Goal: Task Accomplishment & Management: Use online tool/utility

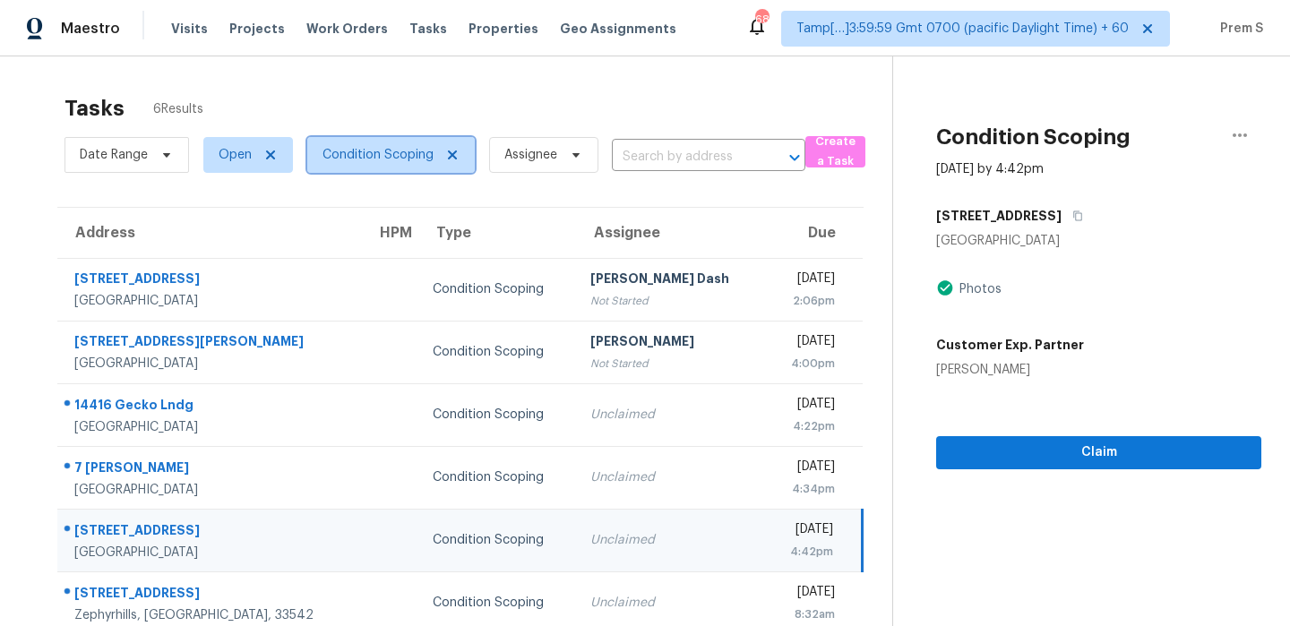
click at [413, 168] on span "Condition Scoping" at bounding box center [391, 155] width 168 height 36
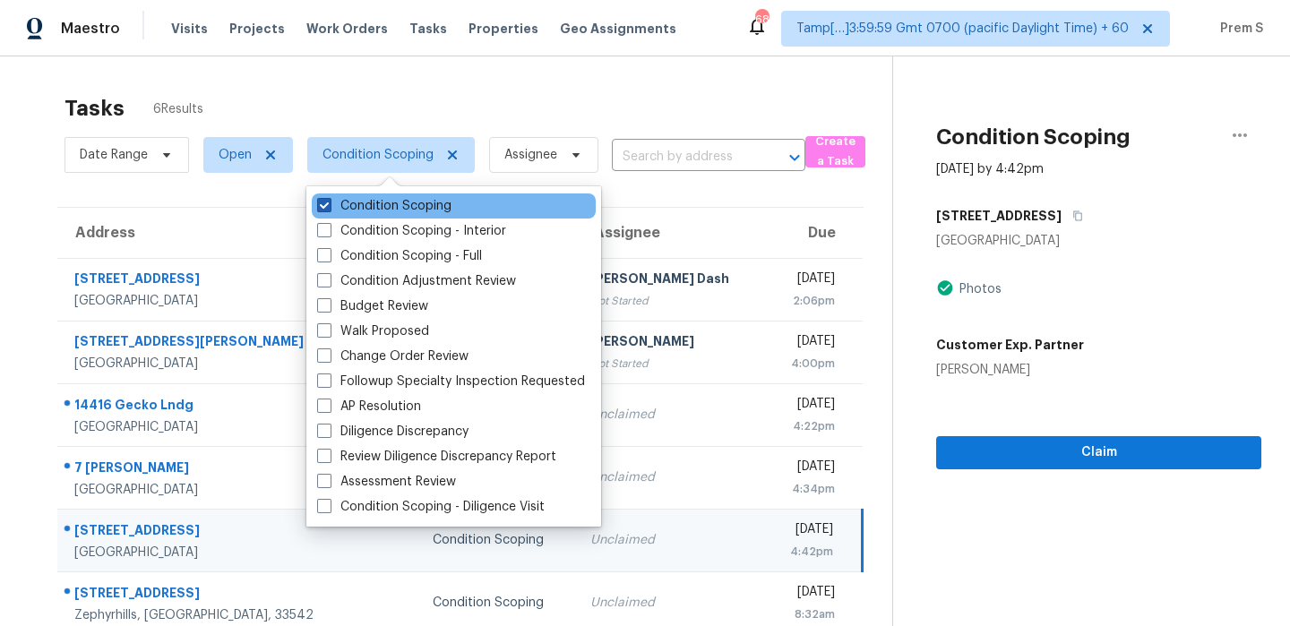
click at [392, 202] on label "Condition Scoping" at bounding box center [384, 206] width 134 height 18
click at [329, 202] on input "Condition Scoping" at bounding box center [323, 203] width 12 height 12
checkbox input "false"
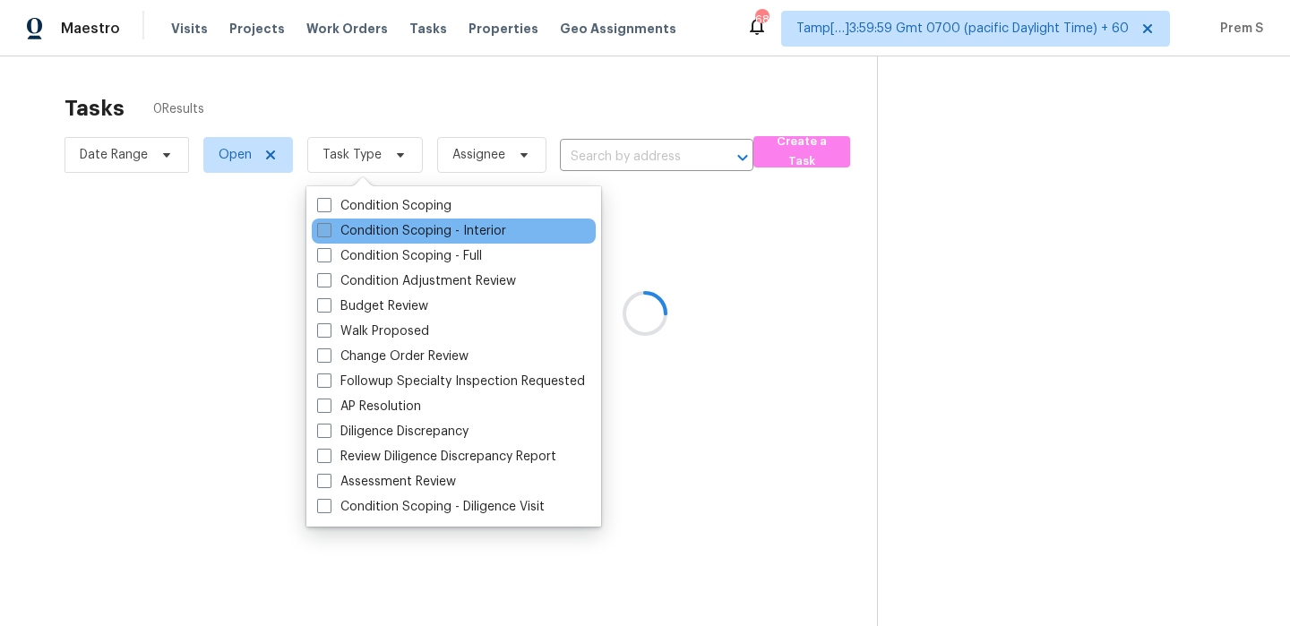
click at [448, 223] on label "Condition Scoping - Interior" at bounding box center [411, 231] width 189 height 18
click at [329, 223] on input "Condition Scoping - Interior" at bounding box center [323, 228] width 12 height 12
checkbox input "true"
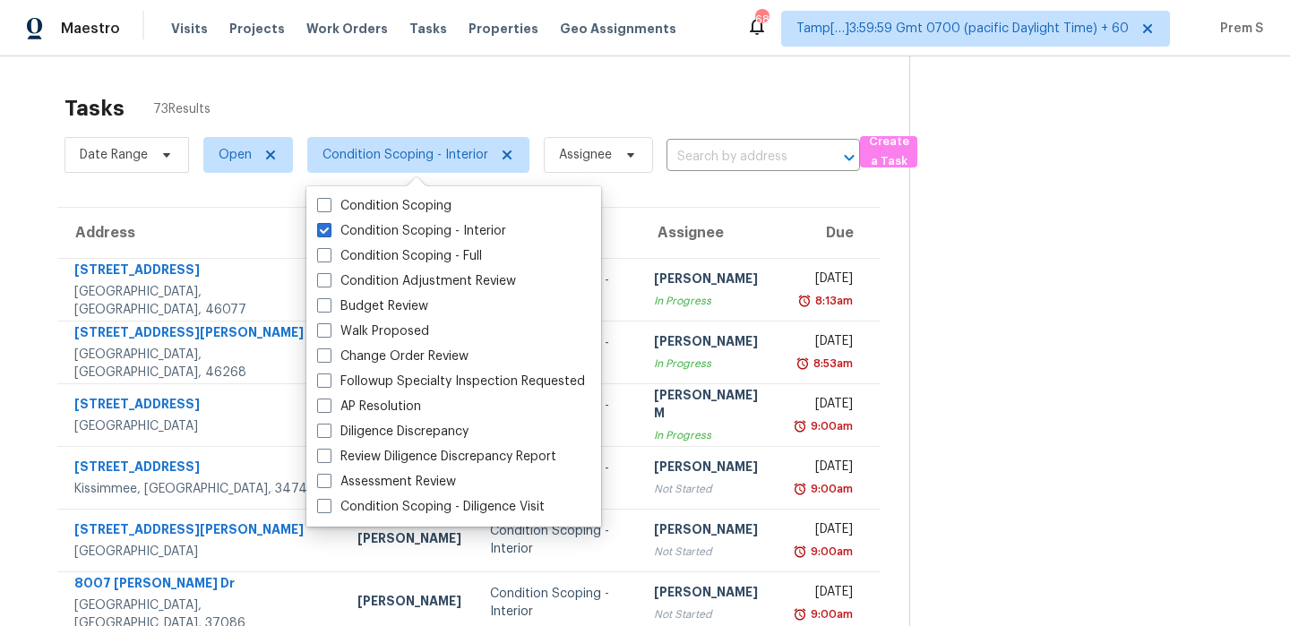
click at [616, 103] on div "Tasks 73 Results" at bounding box center [487, 108] width 845 height 47
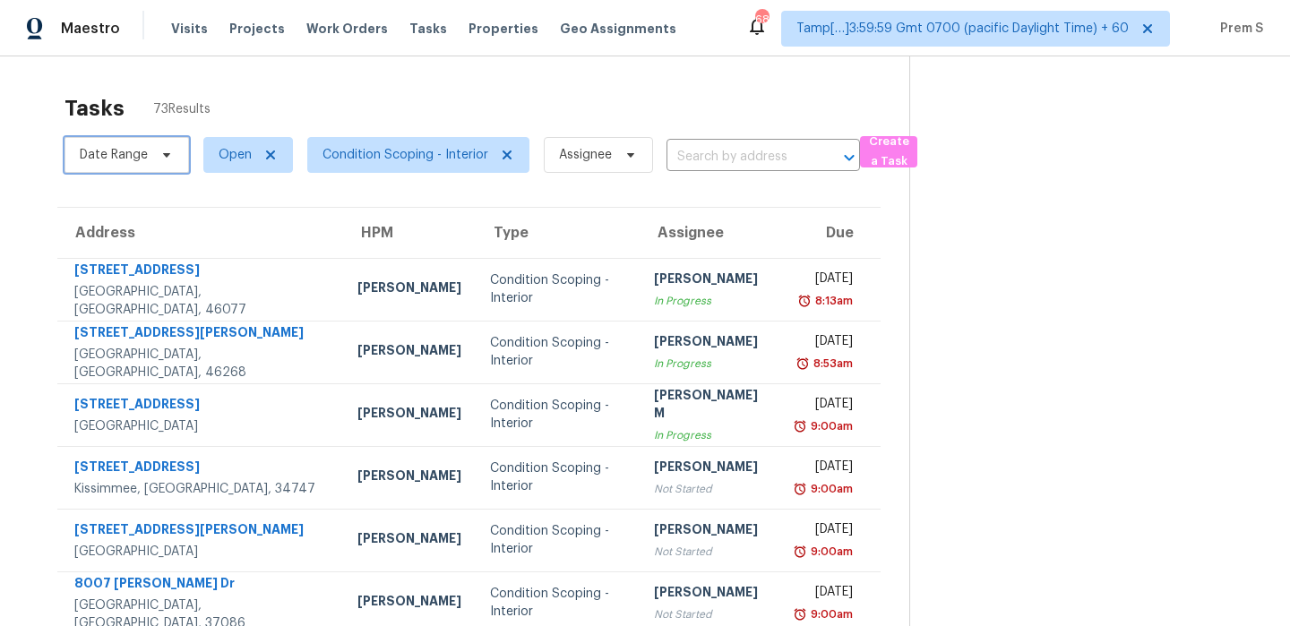
click at [144, 157] on span "Date Range" at bounding box center [114, 155] width 68 height 18
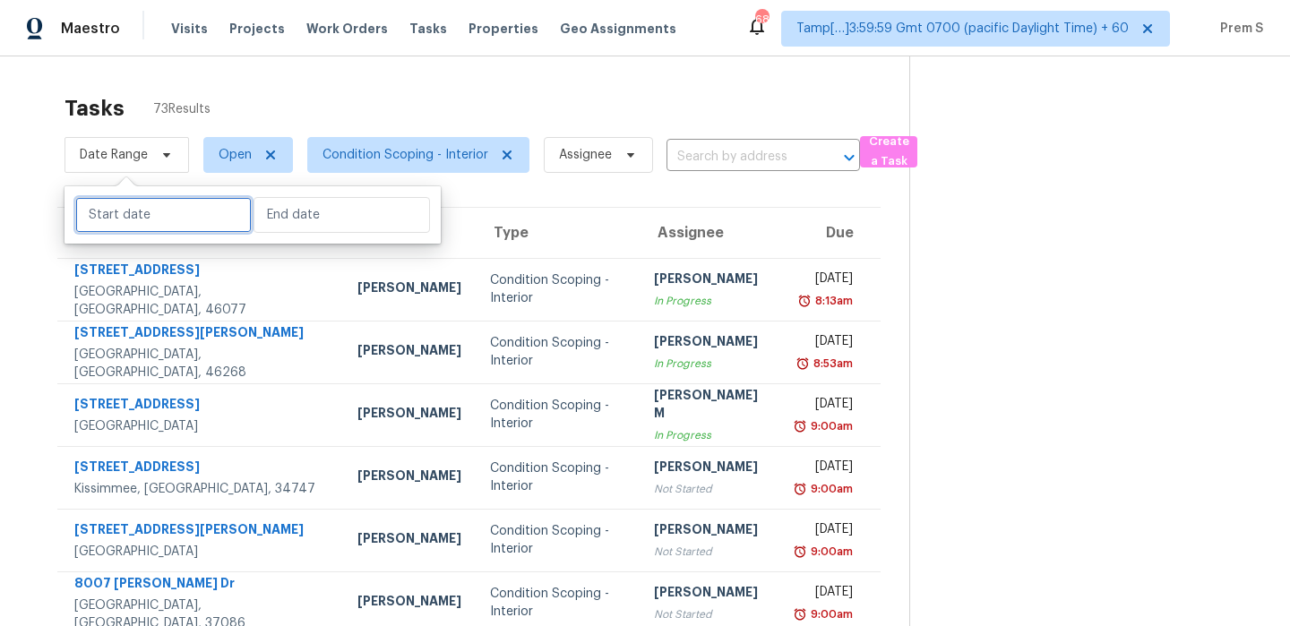
click at [176, 217] on input "text" at bounding box center [163, 215] width 177 height 36
select select "9"
select select "2025"
select select "10"
select select "2025"
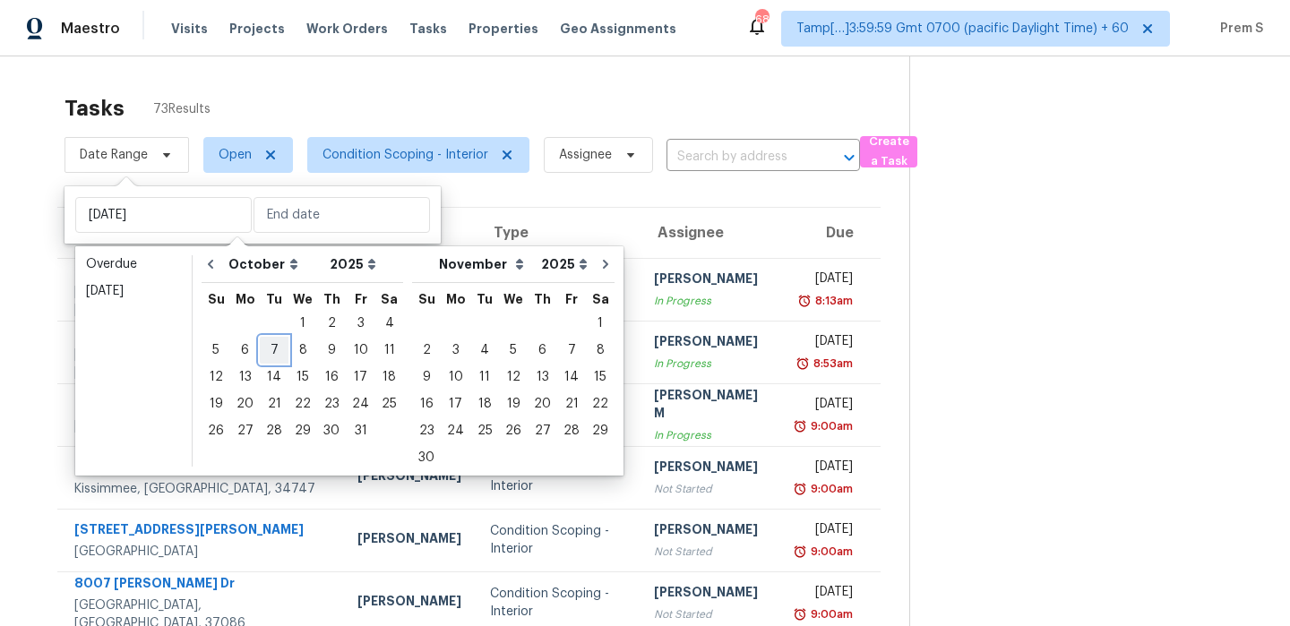
click at [274, 354] on div "7" at bounding box center [274, 350] width 29 height 25
type input "[DATE]"
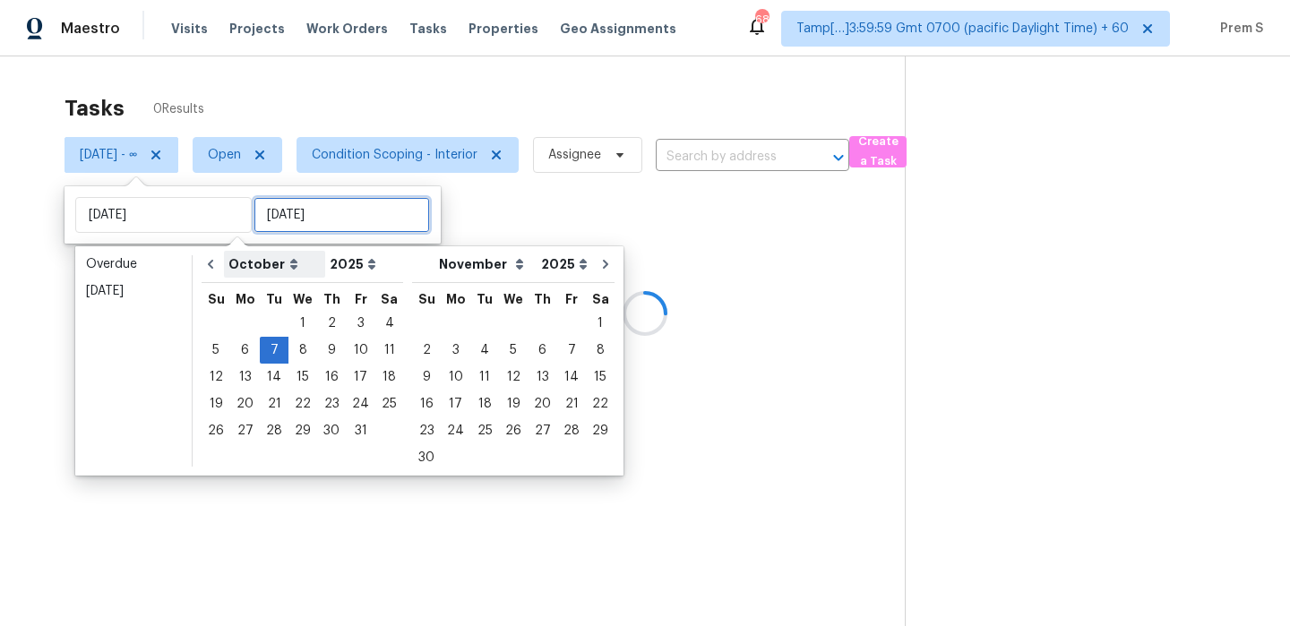
type input "[DATE]"
click at [306, 214] on input "text" at bounding box center [342, 215] width 177 height 36
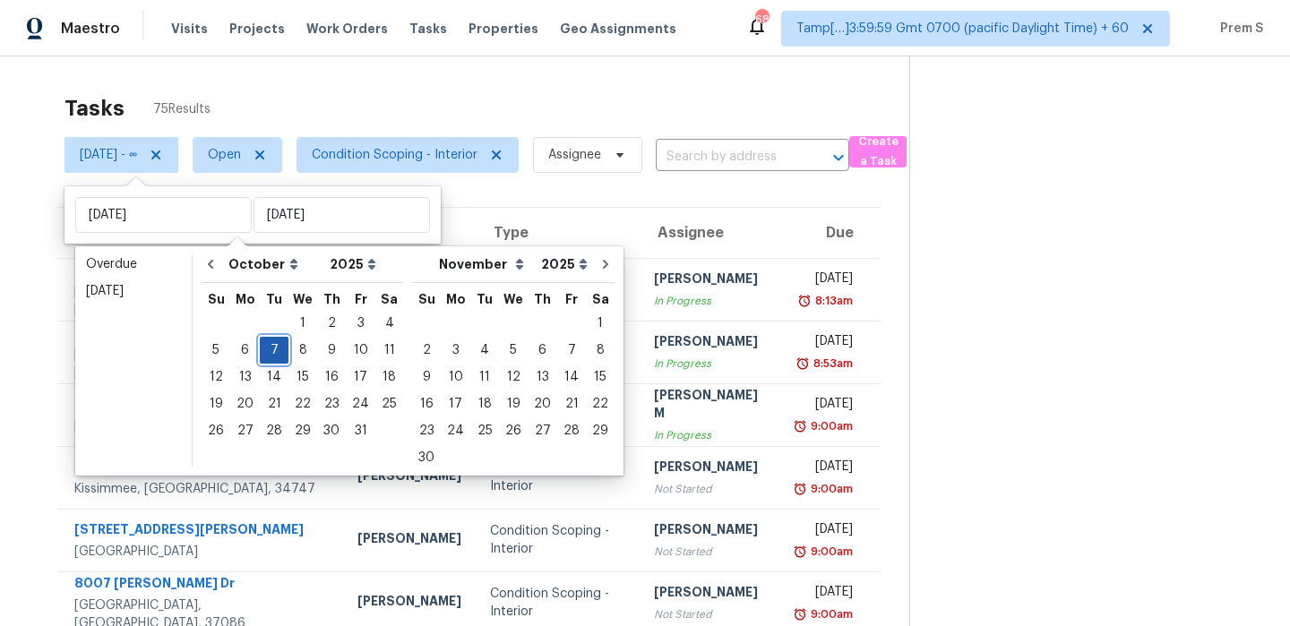
click at [281, 346] on div "7" at bounding box center [274, 350] width 29 height 25
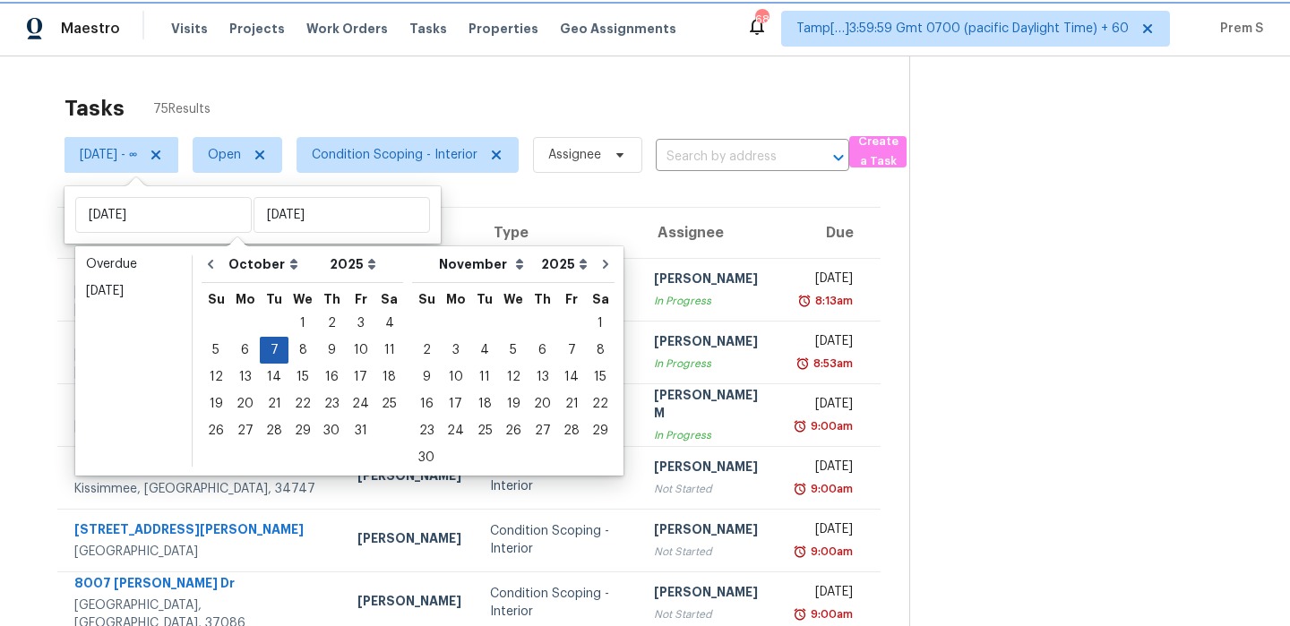
type input "[DATE]"
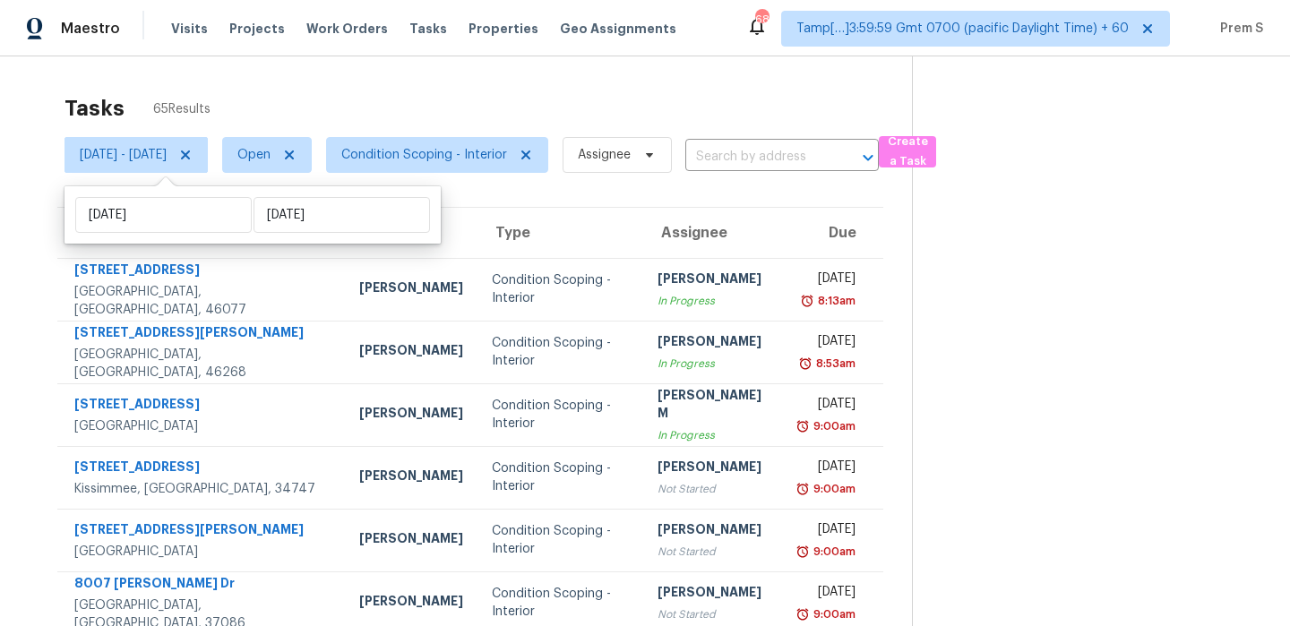
click at [444, 83] on div "Tasks 65 Results [DATE] - [DATE] Open Condition Scoping - Interior Assignee ​ C…" at bounding box center [645, 494] width 1290 height 877
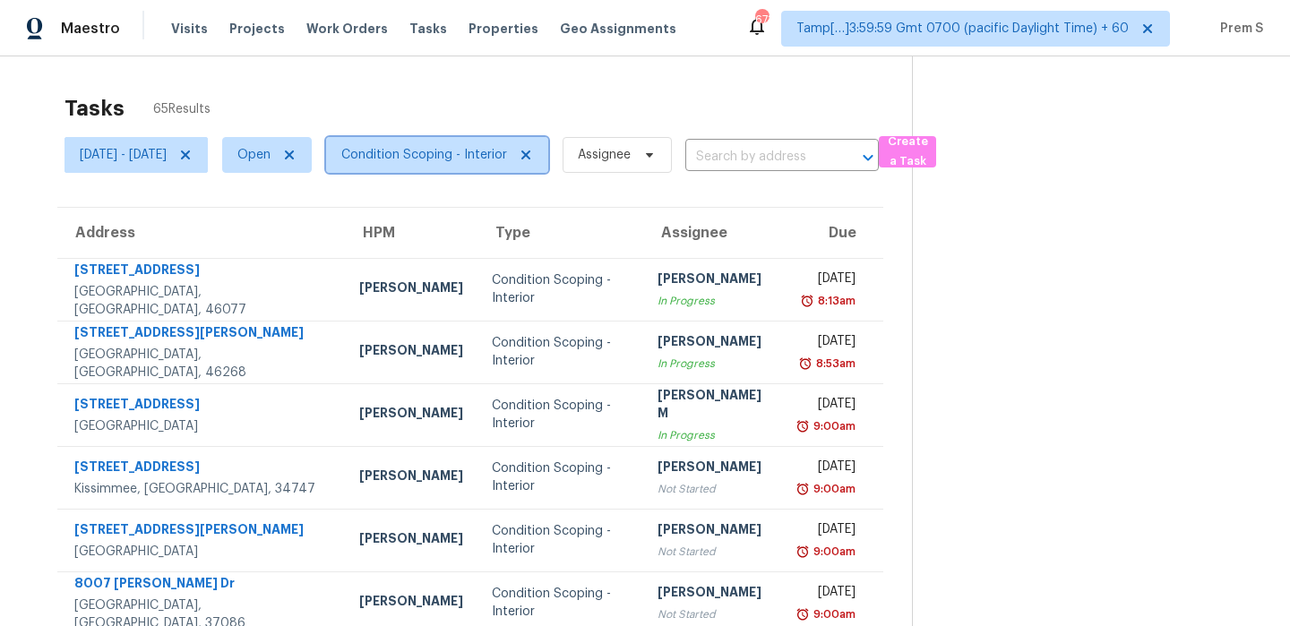
click at [436, 151] on span "Condition Scoping - Interior" at bounding box center [424, 155] width 166 height 18
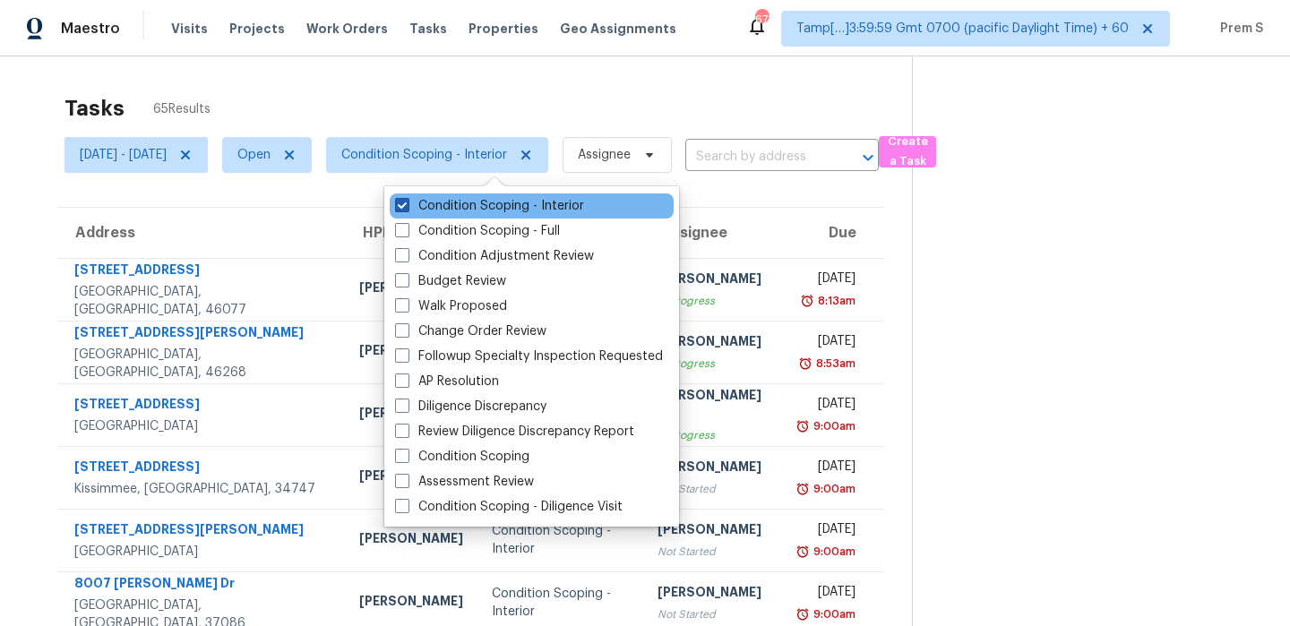
click at [434, 205] on label "Condition Scoping - Interior" at bounding box center [489, 206] width 189 height 18
click at [407, 205] on input "Condition Scoping - Interior" at bounding box center [401, 203] width 12 height 12
checkbox input "false"
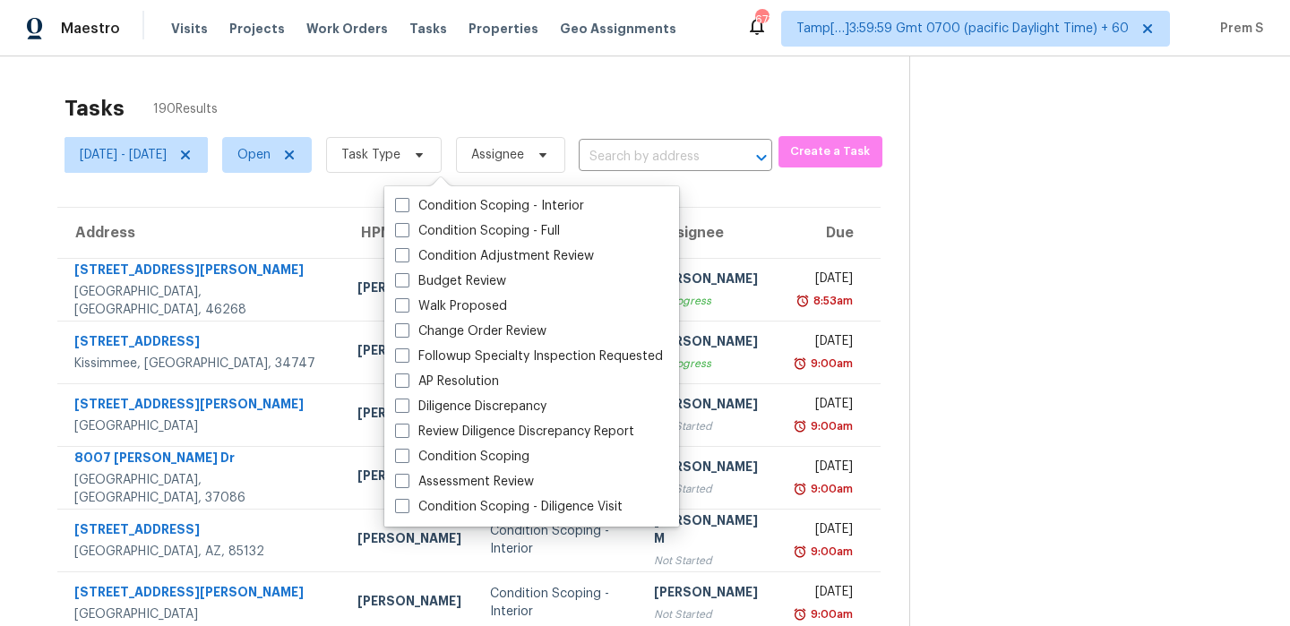
click at [365, 87] on div "Tasks 190 Results" at bounding box center [487, 108] width 845 height 47
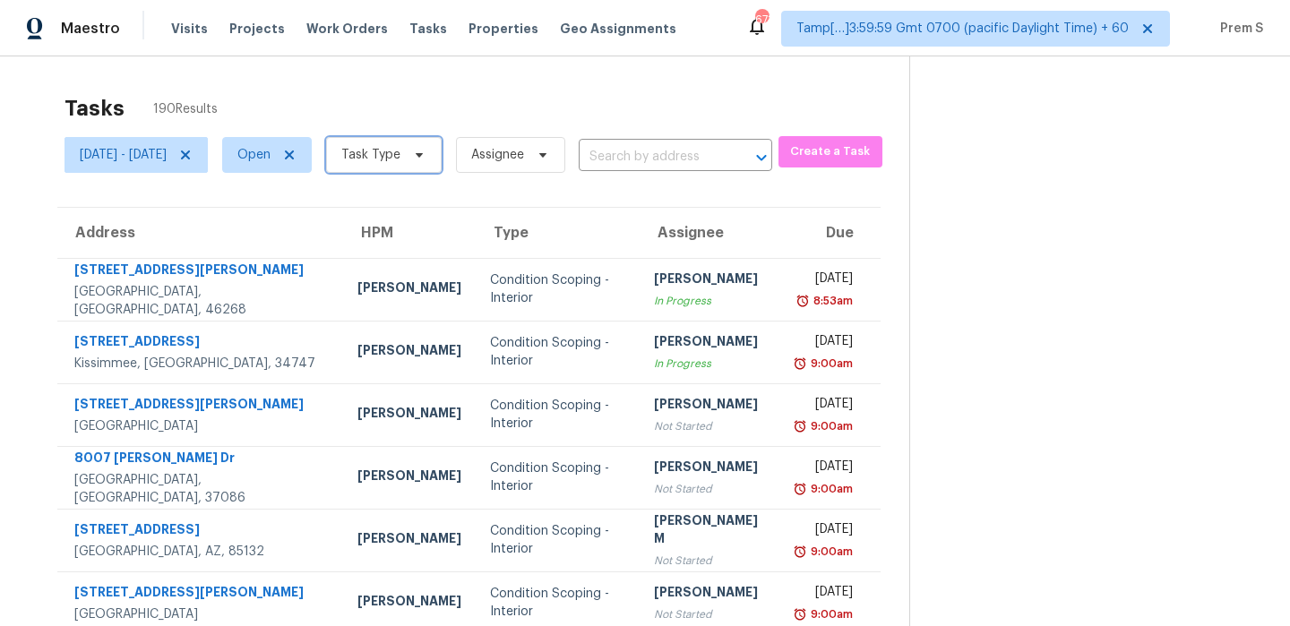
click at [401, 155] on span "Task Type" at bounding box center [370, 155] width 59 height 18
click at [401, 161] on span "Task Type" at bounding box center [370, 155] width 59 height 18
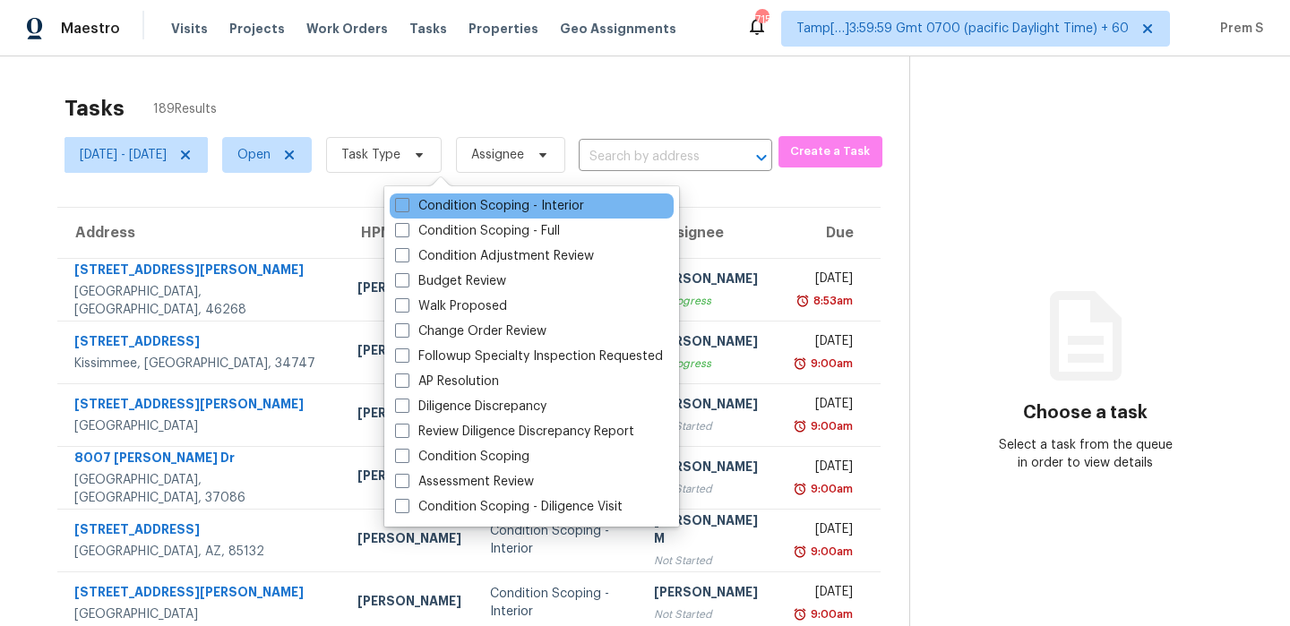
click at [440, 196] on div "Condition Scoping - Interior" at bounding box center [532, 206] width 284 height 25
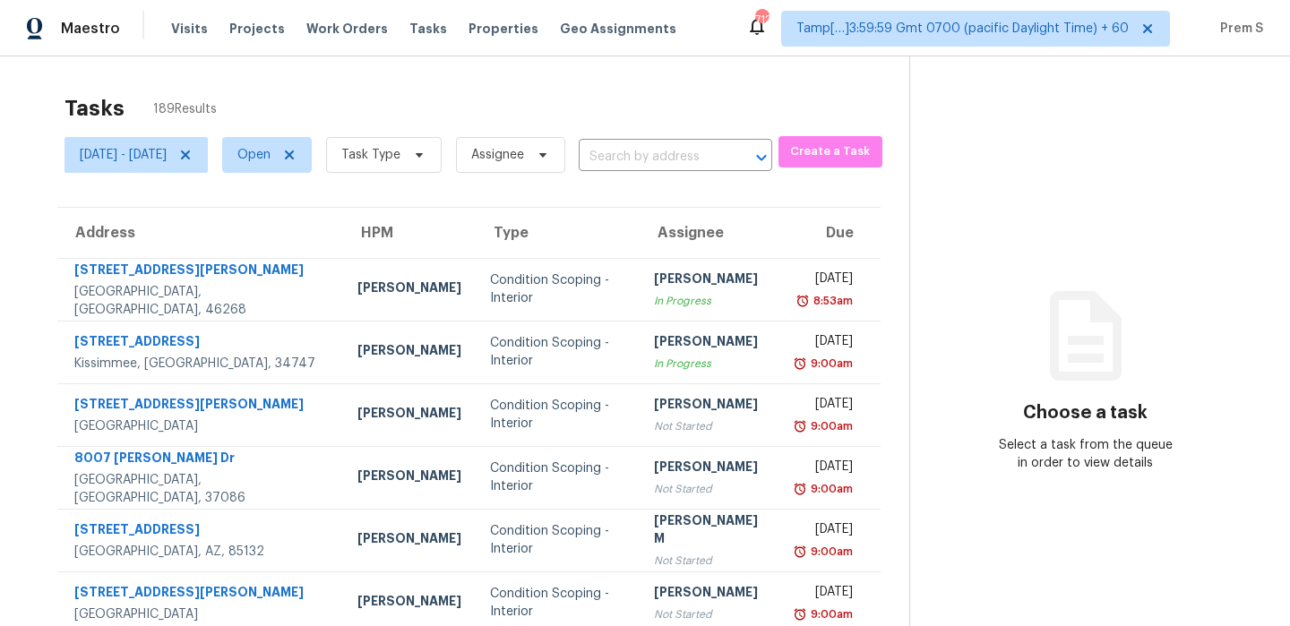
click at [495, 107] on div "Tasks 189 Results" at bounding box center [487, 108] width 845 height 47
click at [401, 157] on span "Task Type" at bounding box center [370, 155] width 59 height 18
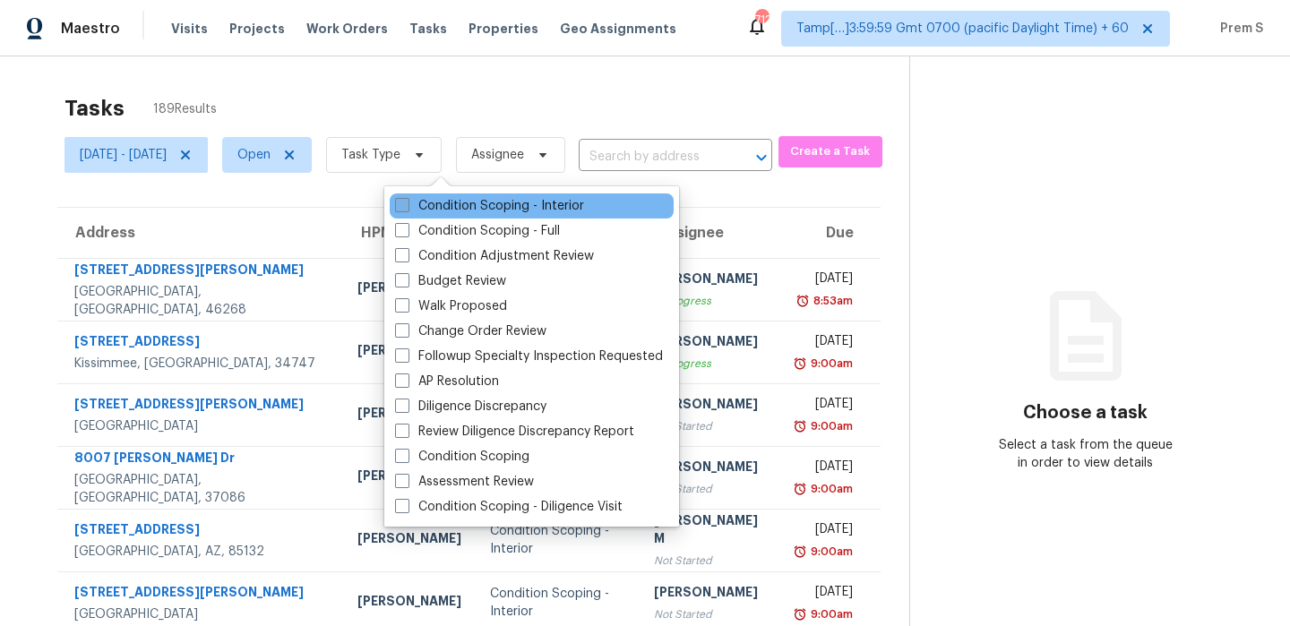
click at [498, 206] on label "Condition Scoping - Interior" at bounding box center [489, 206] width 189 height 18
click at [407, 206] on input "Condition Scoping - Interior" at bounding box center [401, 203] width 12 height 12
checkbox input "true"
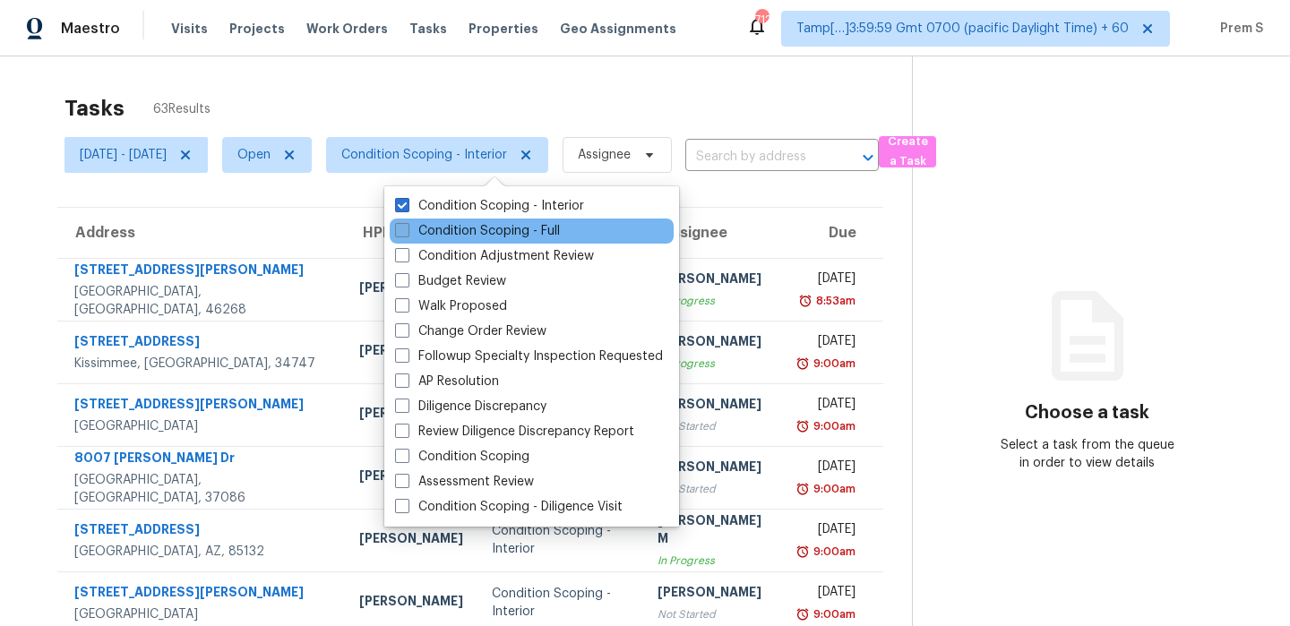
click at [470, 236] on label "Condition Scoping - Full" at bounding box center [477, 231] width 165 height 18
click at [407, 234] on input "Condition Scoping - Full" at bounding box center [401, 228] width 12 height 12
checkbox input "true"
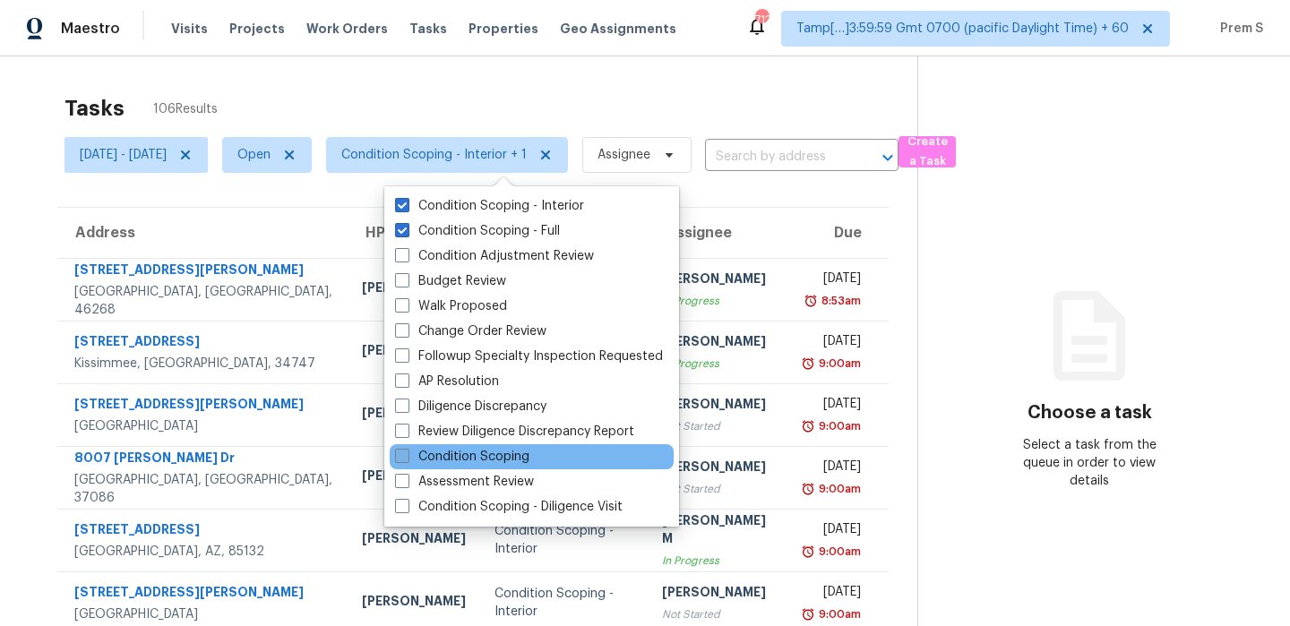
click at [502, 458] on label "Condition Scoping" at bounding box center [462, 457] width 134 height 18
click at [407, 458] on input "Condition Scoping" at bounding box center [401, 454] width 12 height 12
checkbox input "true"
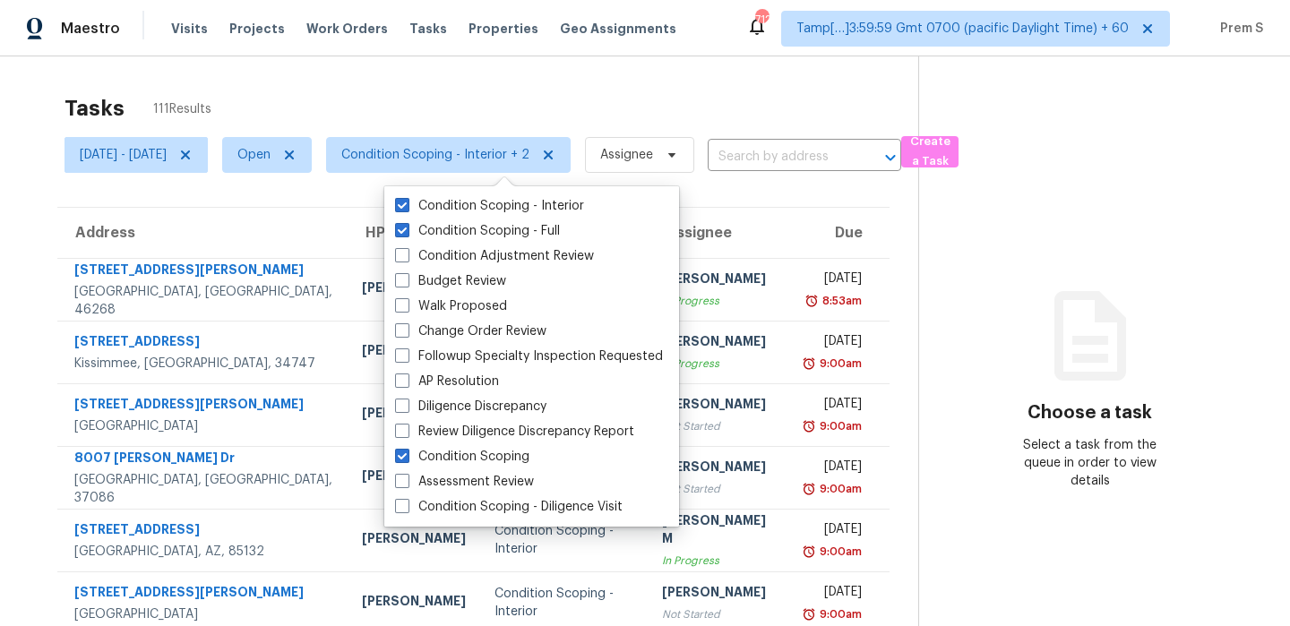
click at [484, 112] on div "Tasks 111 Results" at bounding box center [492, 108] width 854 height 47
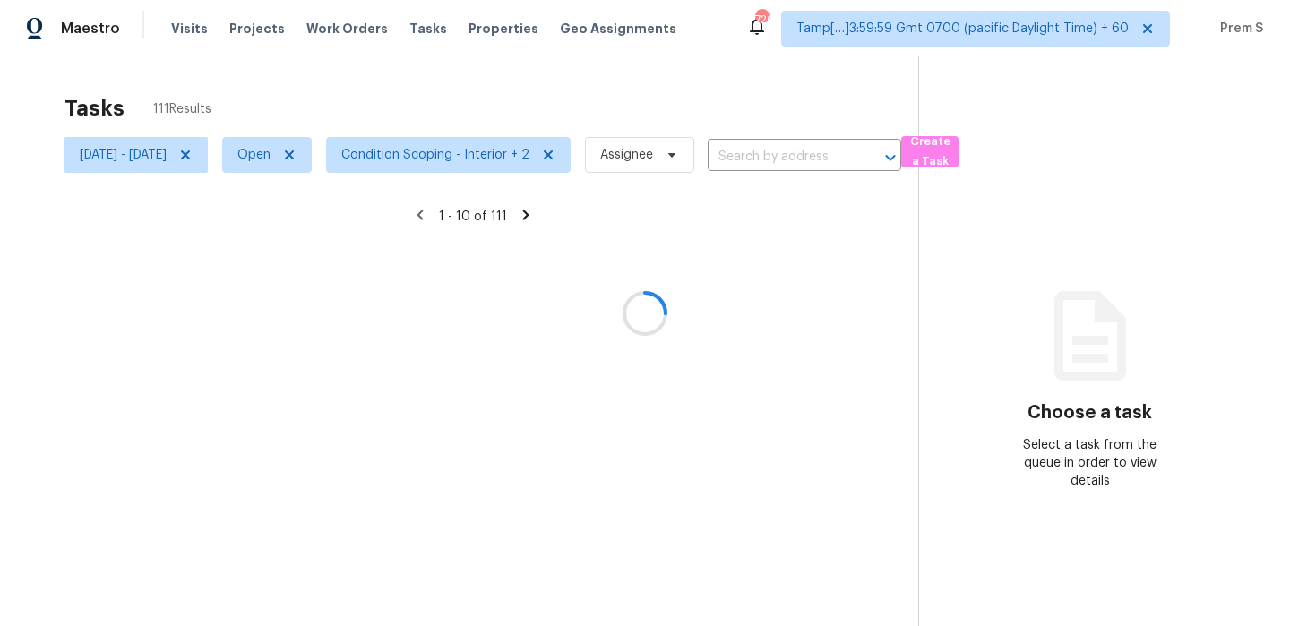
click at [527, 159] on div at bounding box center [645, 313] width 1290 height 626
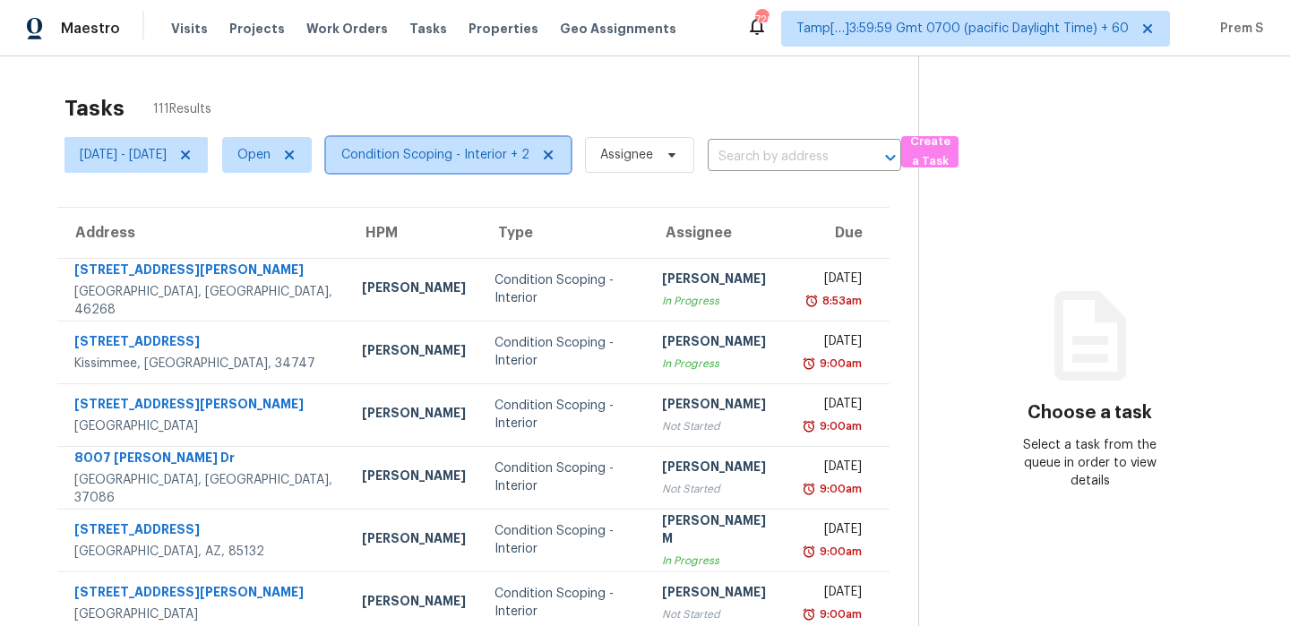
click at [530, 153] on span "Condition Scoping - Interior + 2" at bounding box center [435, 155] width 188 height 18
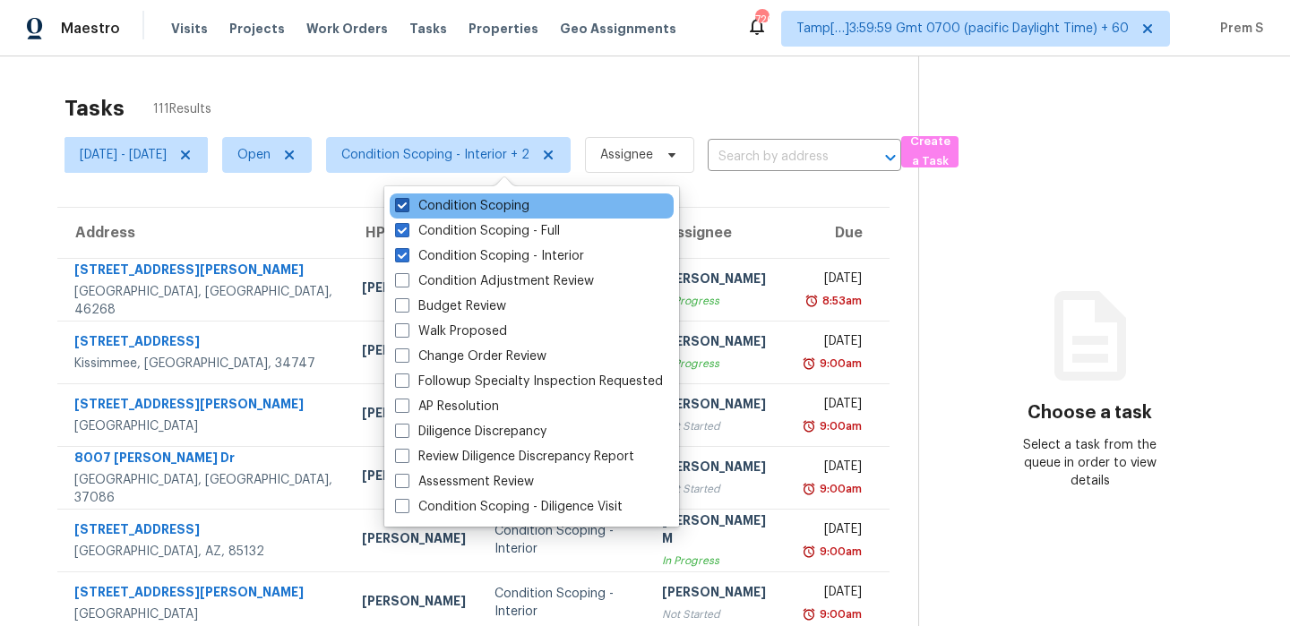
click at [525, 210] on label "Condition Scoping" at bounding box center [462, 206] width 134 height 18
click at [407, 209] on input "Condition Scoping" at bounding box center [401, 203] width 12 height 12
checkbox input "false"
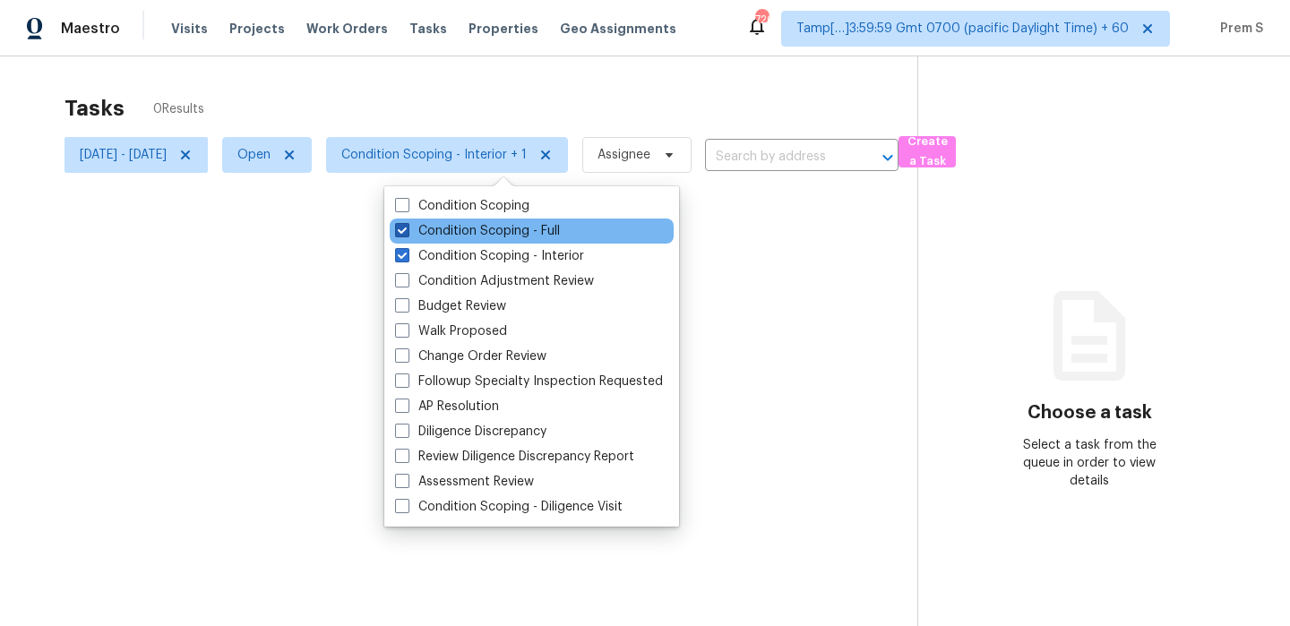
click at [509, 237] on label "Condition Scoping - Full" at bounding box center [477, 231] width 165 height 18
click at [407, 234] on input "Condition Scoping - Full" at bounding box center [401, 228] width 12 height 12
checkbox input "false"
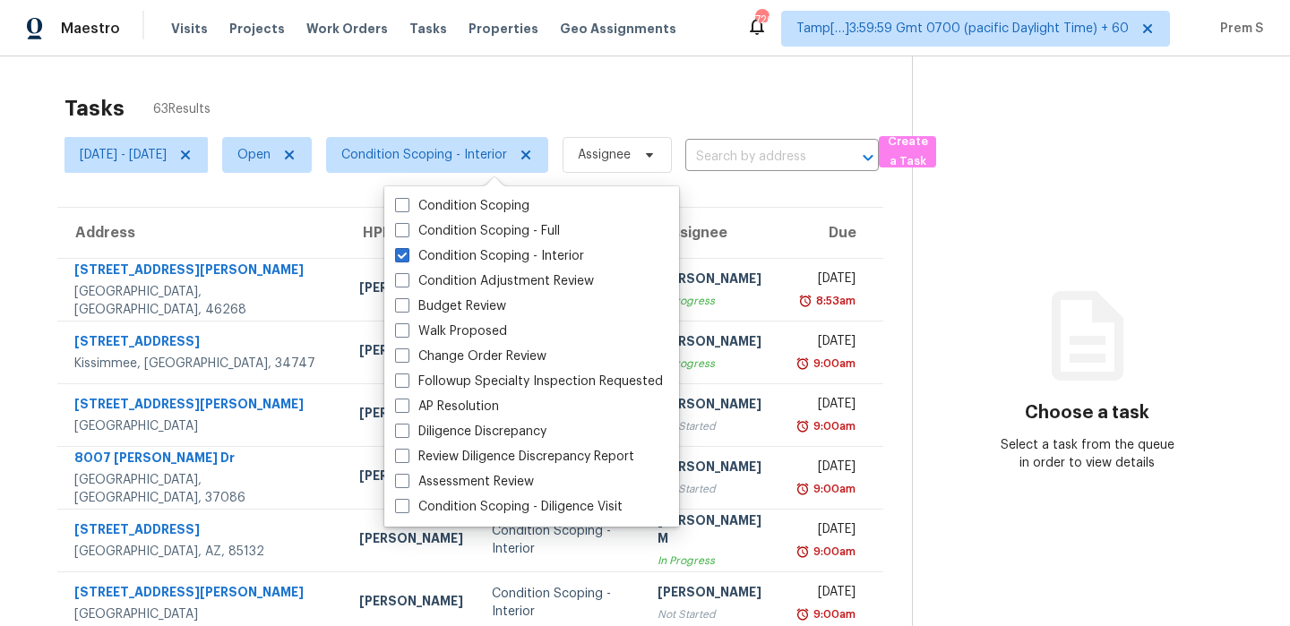
click at [636, 92] on div "Tasks 63 Results" at bounding box center [489, 108] width 848 height 47
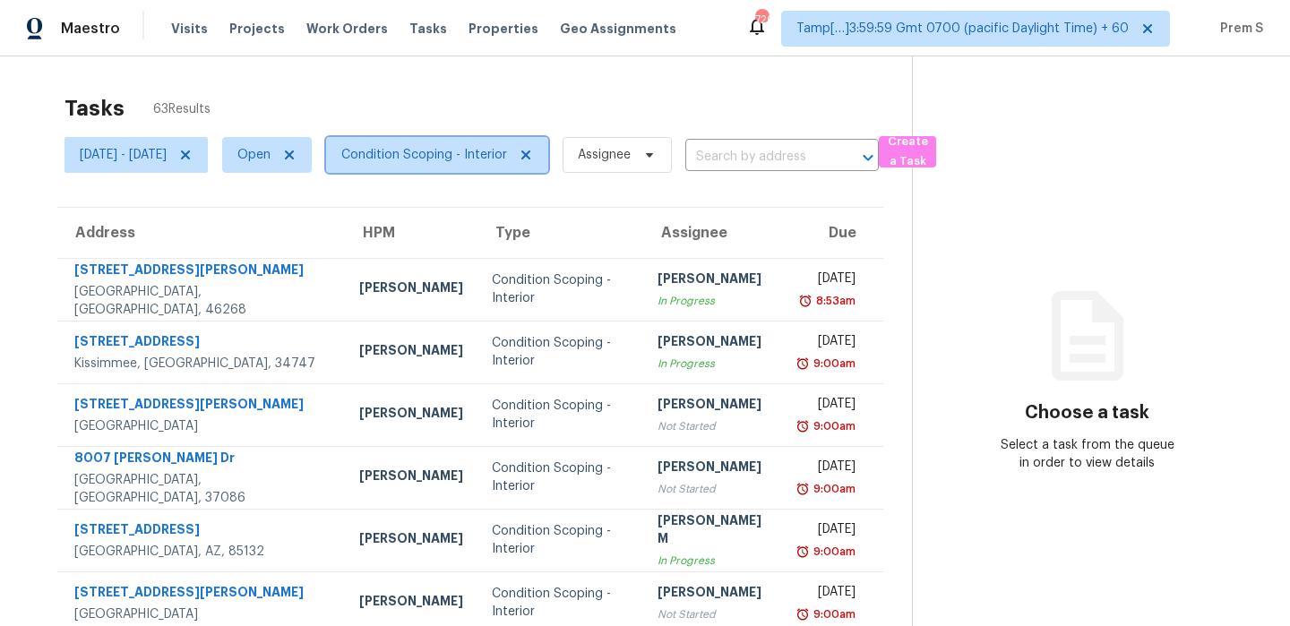
click at [522, 143] on span "Condition Scoping - Interior" at bounding box center [437, 155] width 222 height 36
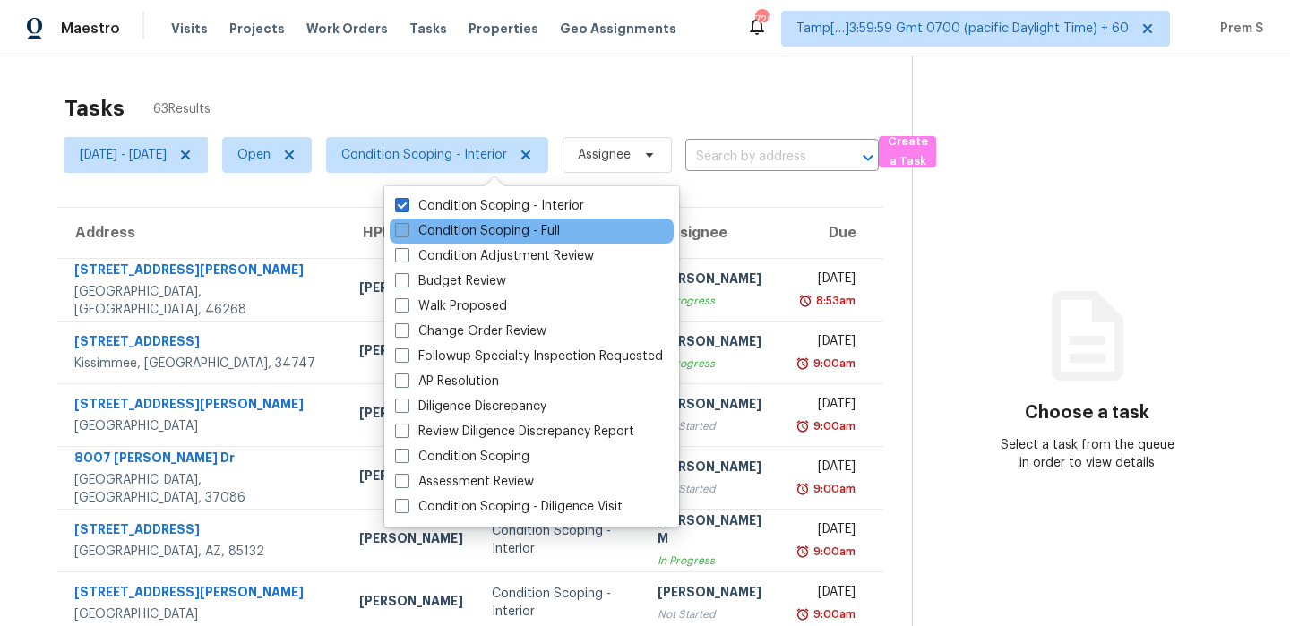
click at [506, 222] on label "Condition Scoping - Full" at bounding box center [477, 231] width 165 height 18
click at [407, 222] on input "Condition Scoping - Full" at bounding box center [401, 228] width 12 height 12
checkbox input "true"
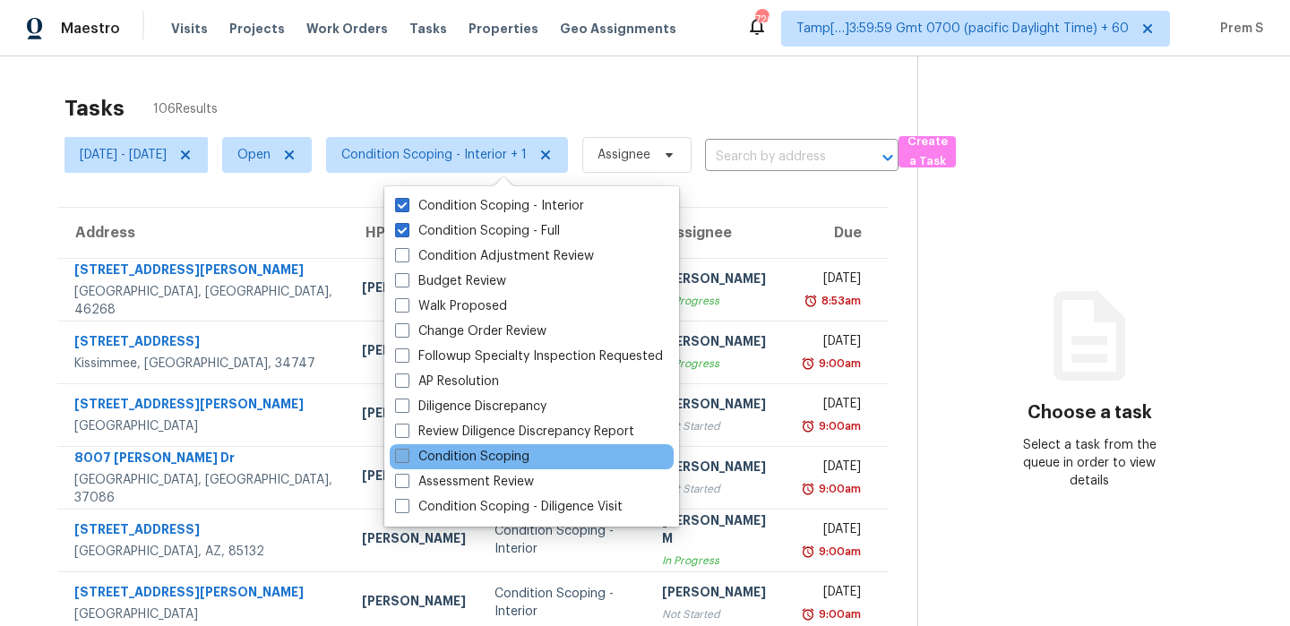
click at [481, 462] on label "Condition Scoping" at bounding box center [462, 457] width 134 height 18
click at [407, 460] on input "Condition Scoping" at bounding box center [401, 454] width 12 height 12
checkbox input "true"
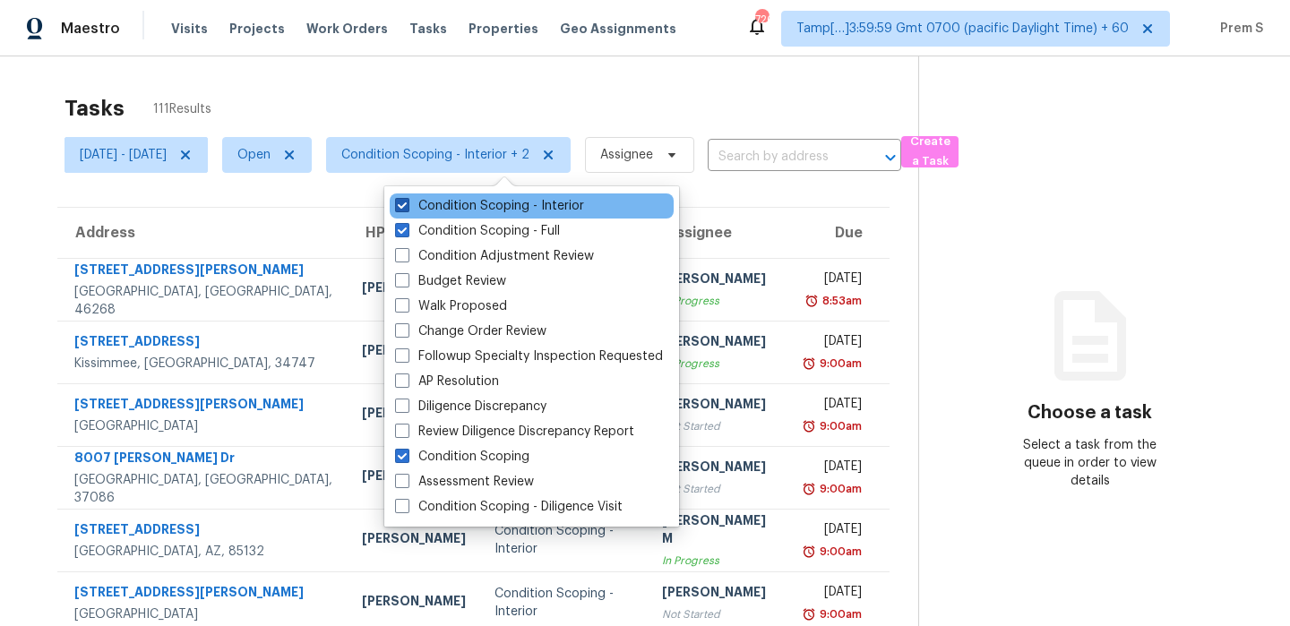
click at [513, 207] on label "Condition Scoping - Interior" at bounding box center [489, 206] width 189 height 18
click at [407, 207] on input "Condition Scoping - Interior" at bounding box center [401, 203] width 12 height 12
checkbox input "false"
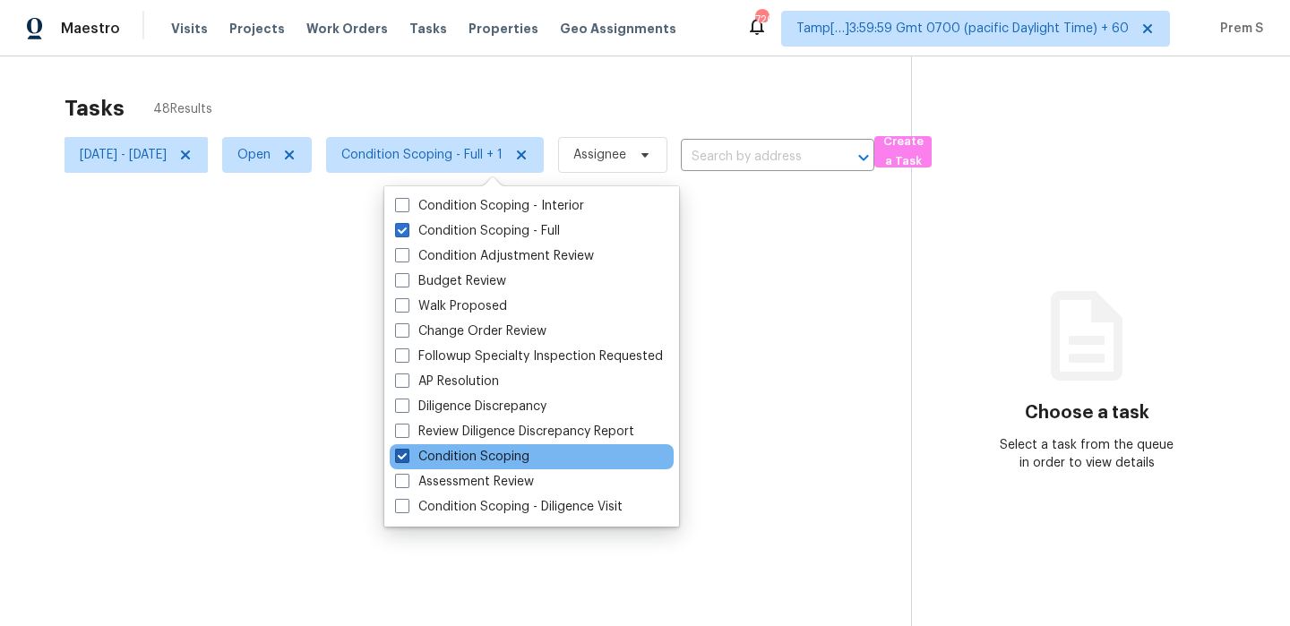
click at [478, 463] on label "Condition Scoping" at bounding box center [462, 457] width 134 height 18
click at [407, 460] on input "Condition Scoping" at bounding box center [401, 454] width 12 height 12
checkbox input "false"
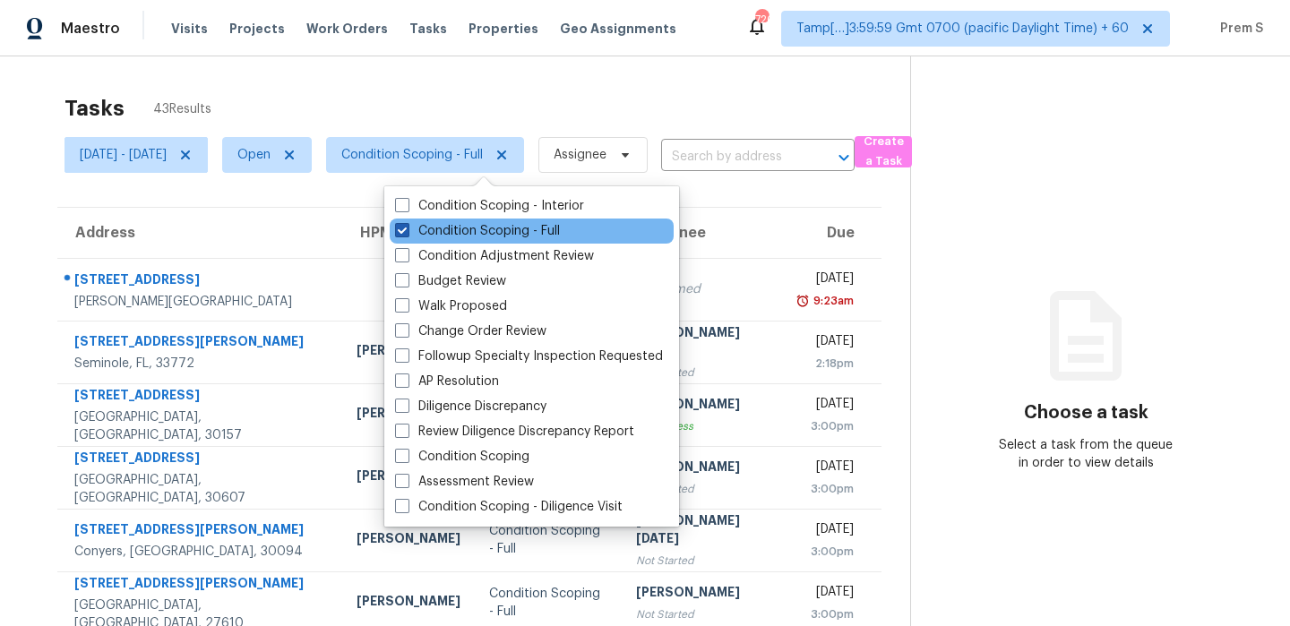
click at [505, 231] on label "Condition Scoping - Full" at bounding box center [477, 231] width 165 height 18
click at [407, 231] on input "Condition Scoping - Full" at bounding box center [401, 228] width 12 height 12
checkbox input "false"
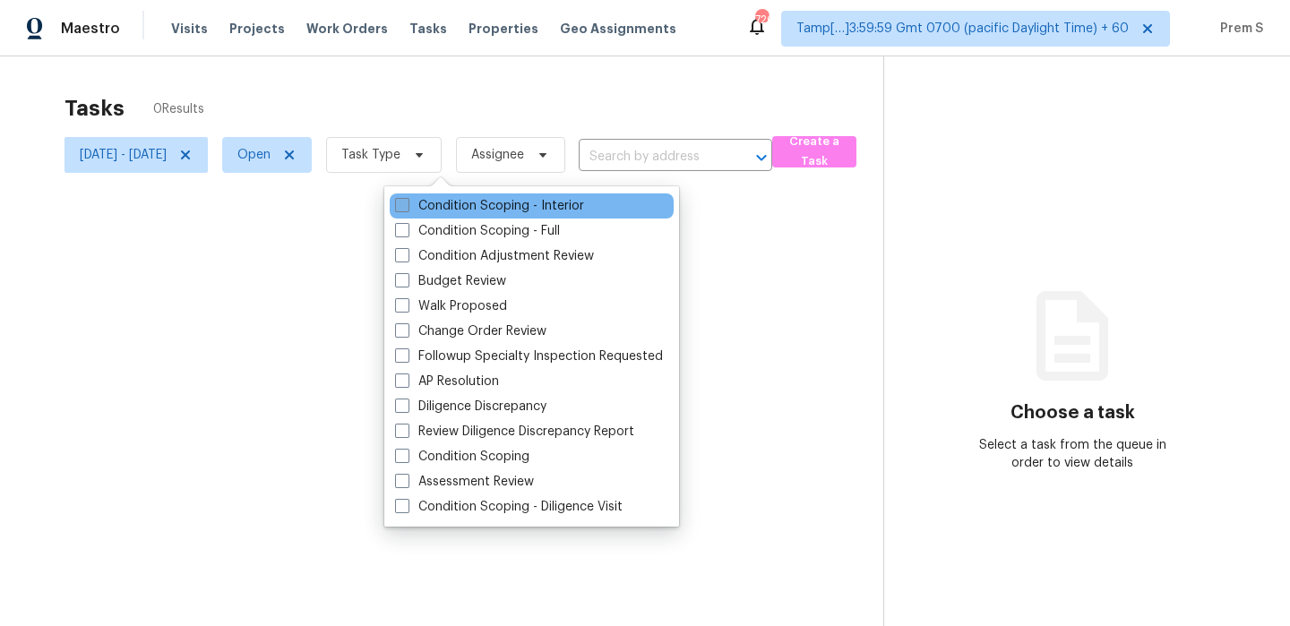
click at [517, 206] on label "Condition Scoping - Interior" at bounding box center [489, 206] width 189 height 18
click at [407, 206] on input "Condition Scoping - Interior" at bounding box center [401, 203] width 12 height 12
checkbox input "true"
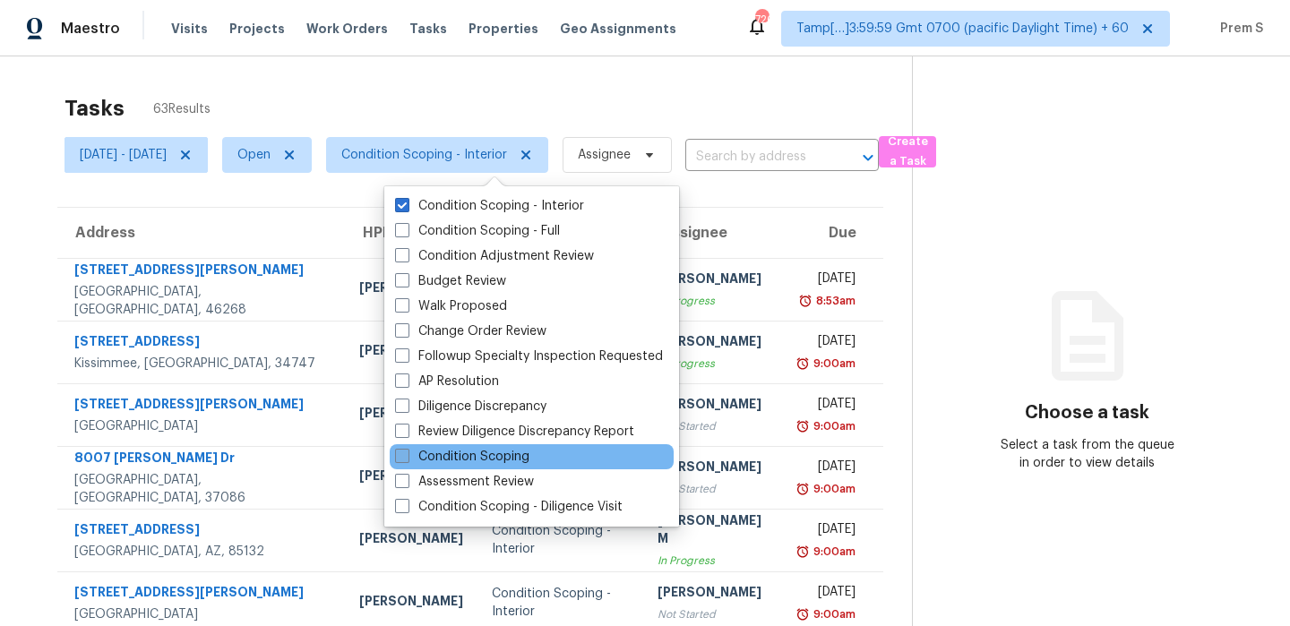
click at [515, 453] on label "Condition Scoping" at bounding box center [462, 457] width 134 height 18
click at [407, 453] on input "Condition Scoping" at bounding box center [401, 454] width 12 height 12
checkbox input "true"
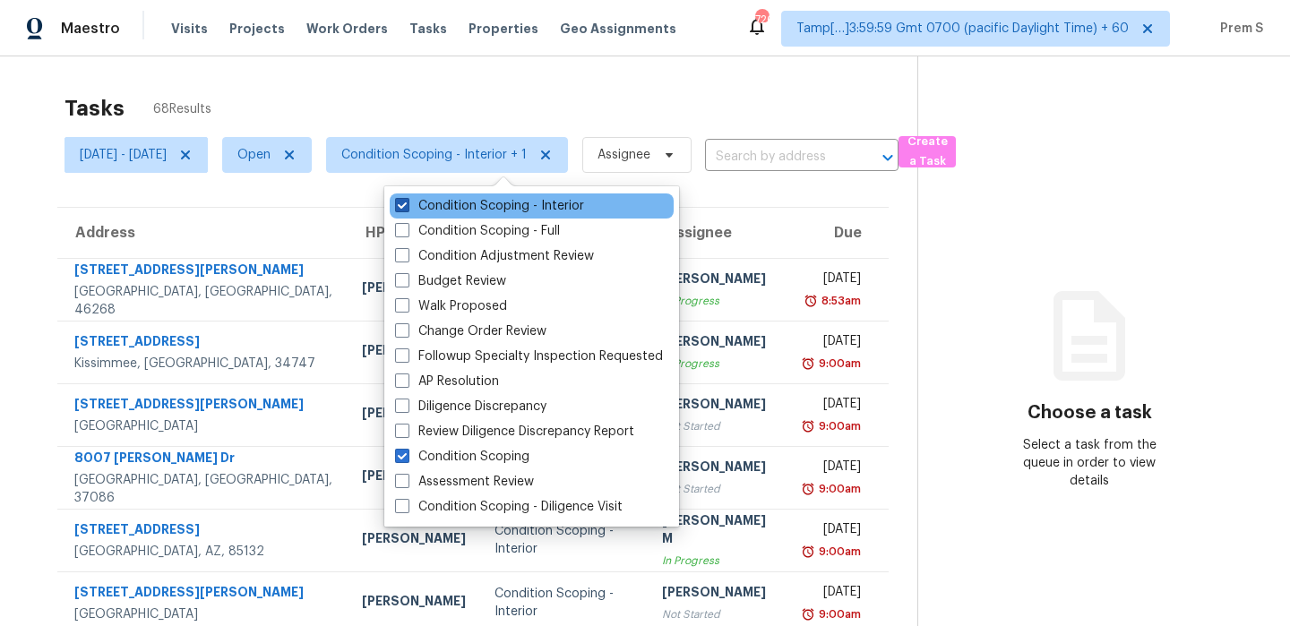
click at [476, 210] on label "Condition Scoping - Interior" at bounding box center [489, 206] width 189 height 18
click at [407, 209] on input "Condition Scoping - Interior" at bounding box center [401, 203] width 12 height 12
checkbox input "false"
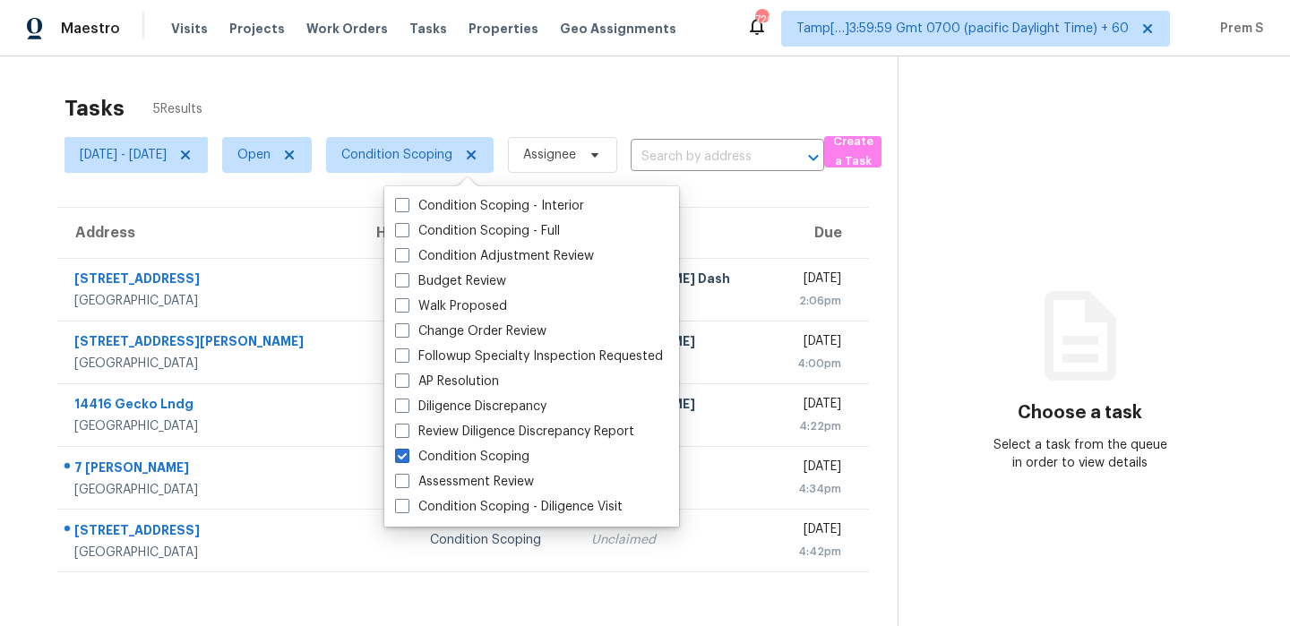
click at [693, 85] on div "Tasks 5 Results" at bounding box center [481, 108] width 833 height 47
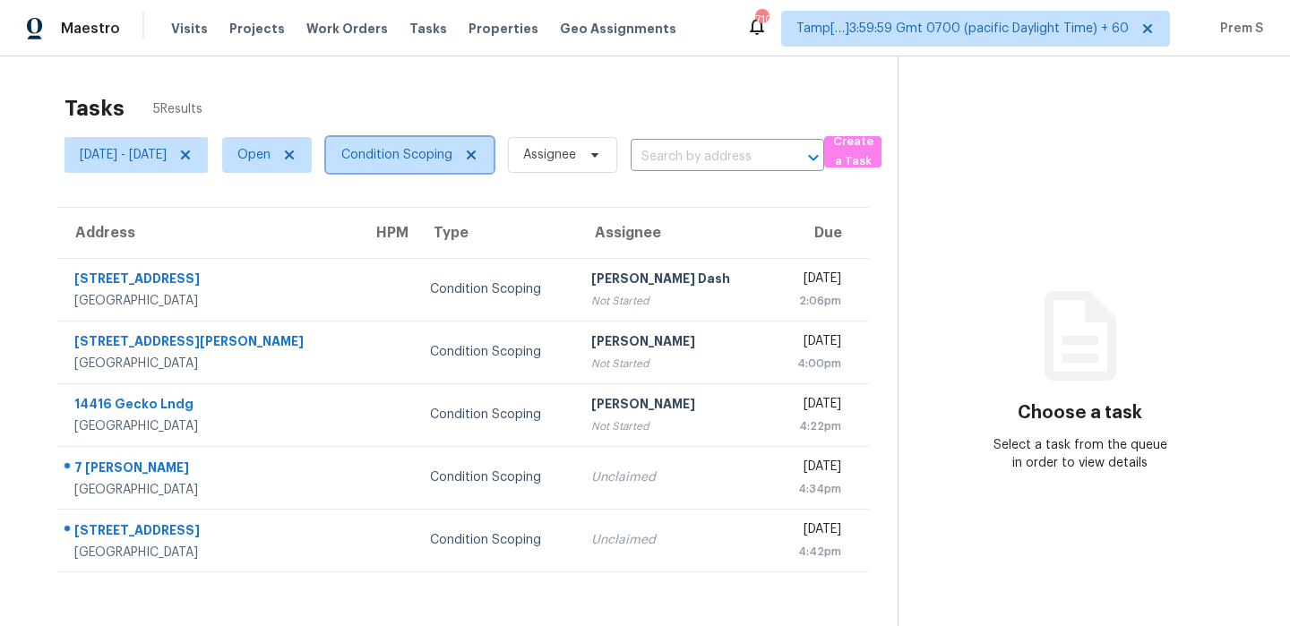
click at [453, 162] on span "Condition Scoping" at bounding box center [396, 155] width 111 height 18
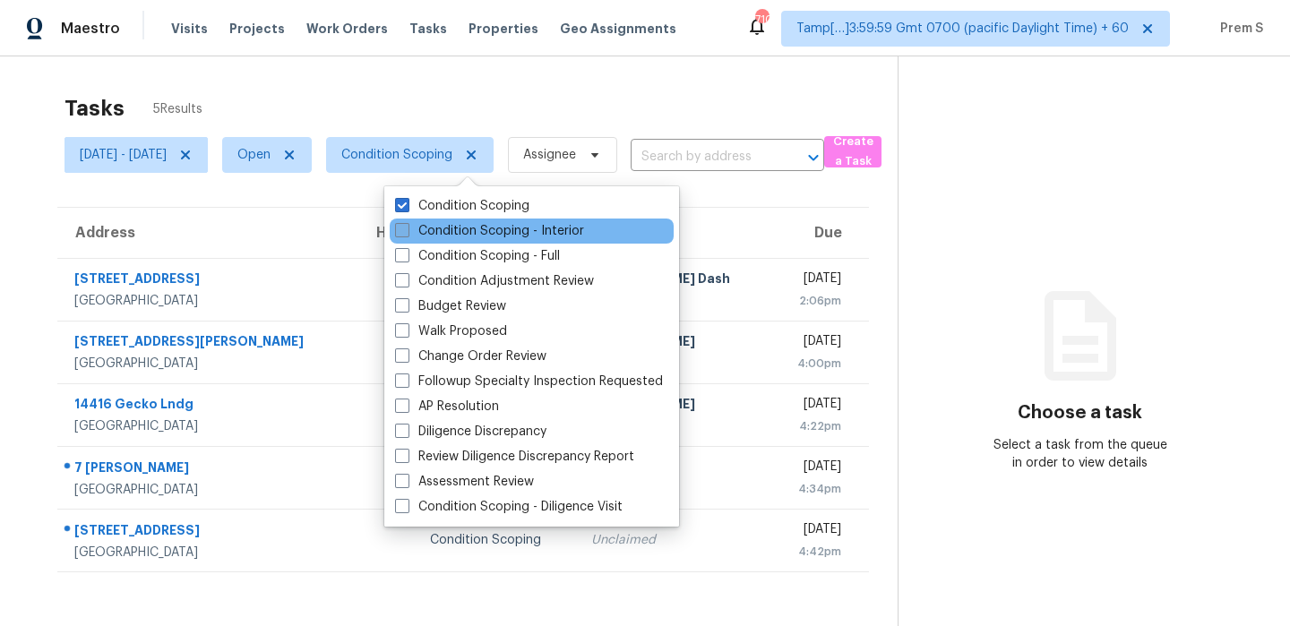
click at [459, 238] on label "Condition Scoping - Interior" at bounding box center [489, 231] width 189 height 18
click at [407, 234] on input "Condition Scoping - Interior" at bounding box center [401, 228] width 12 height 12
checkbox input "true"
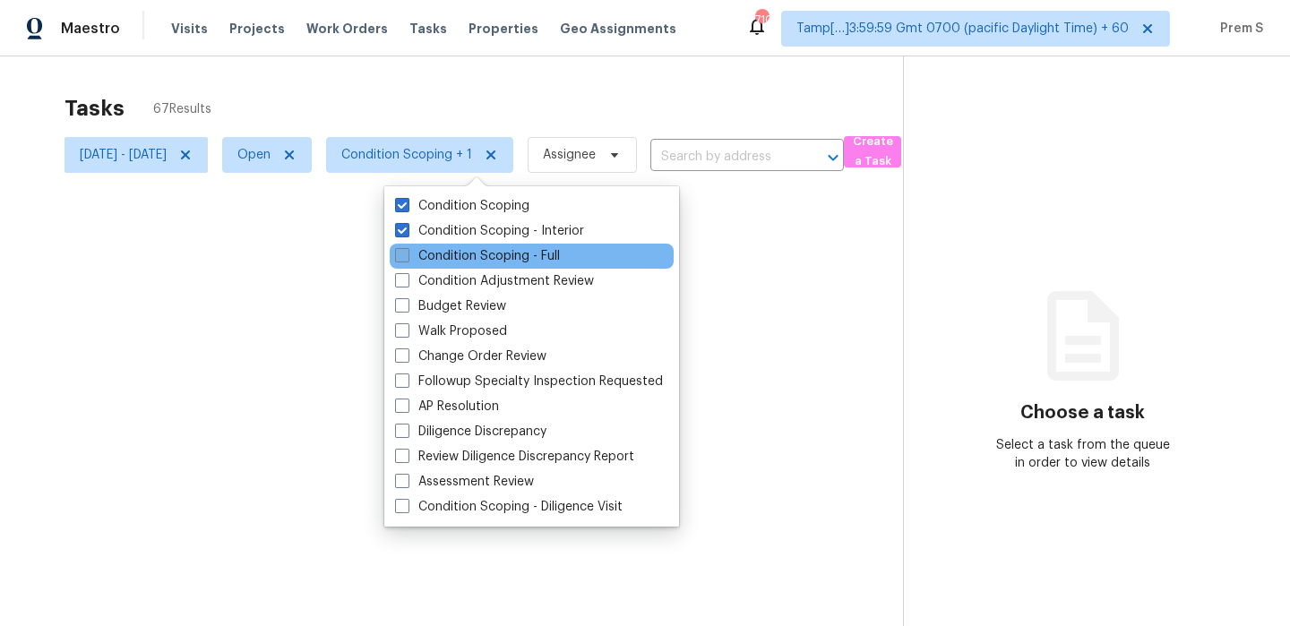
click at [495, 258] on label "Condition Scoping - Full" at bounding box center [477, 256] width 165 height 18
click at [407, 258] on input "Condition Scoping - Full" at bounding box center [401, 253] width 12 height 12
checkbox input "true"
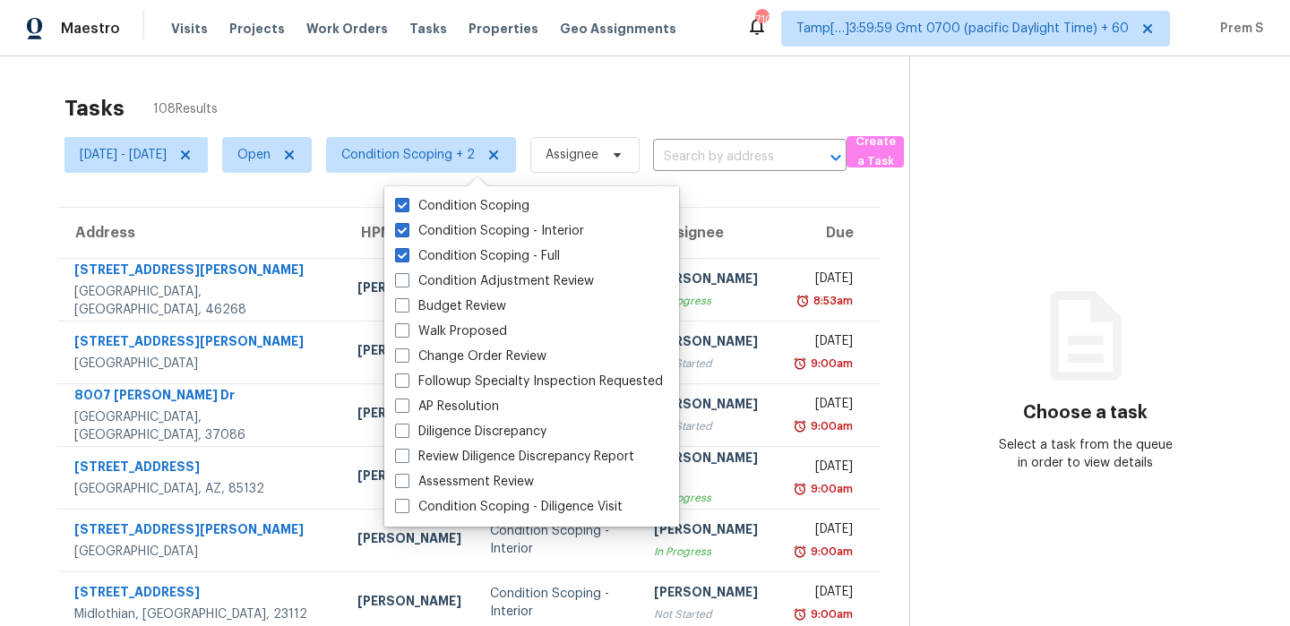
click at [439, 76] on div "Tasks 108 Results Tue, Oct 07 - Tue, Oct 07 Open Condition Scoping + 2 Assignee…" at bounding box center [645, 494] width 1290 height 877
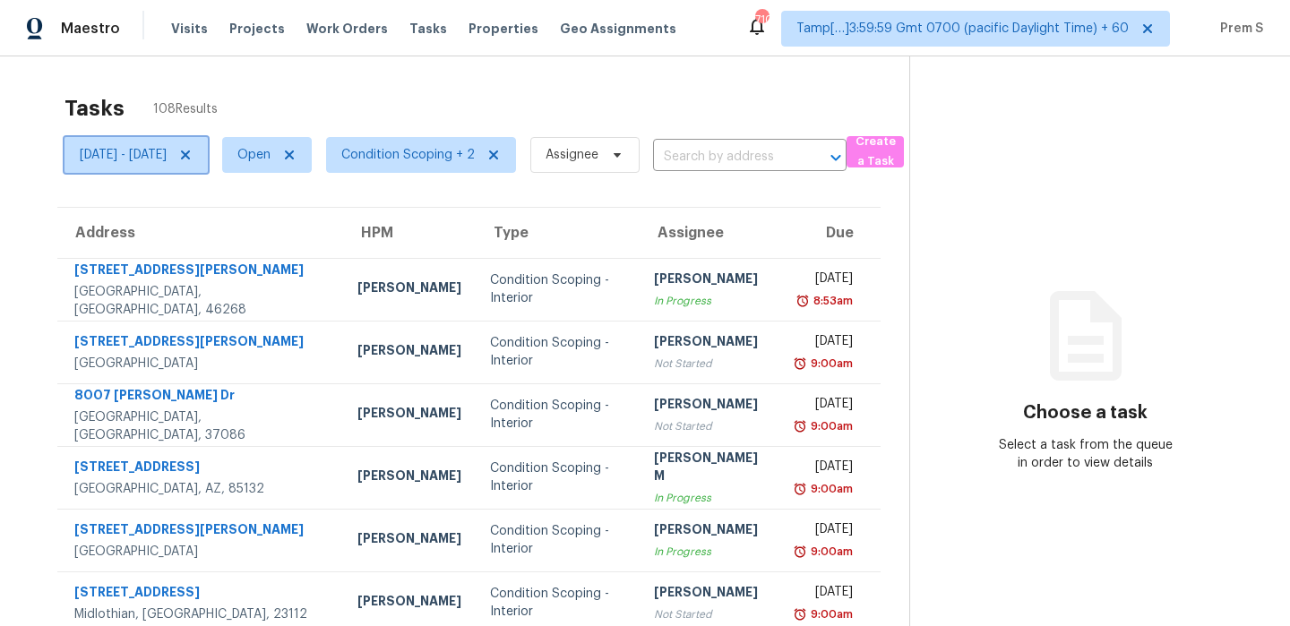
click at [167, 150] on span "[DATE] - [DATE]" at bounding box center [123, 155] width 87 height 18
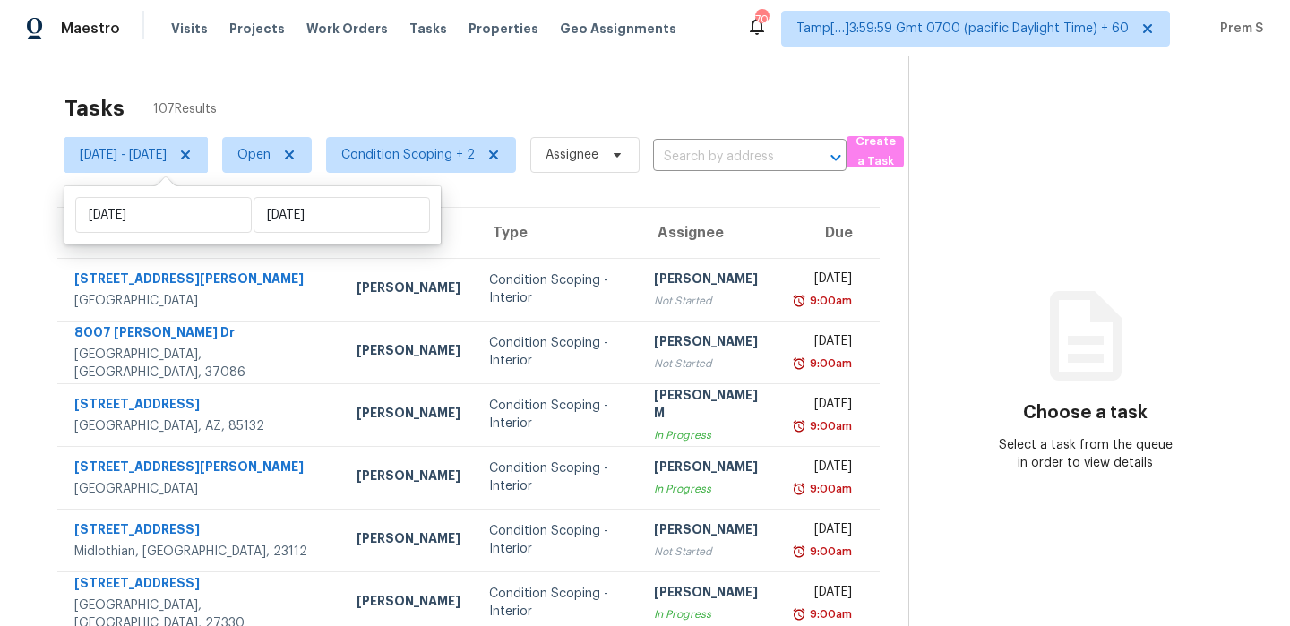
click at [787, 127] on div "Tasks 107 Results" at bounding box center [487, 108] width 844 height 47
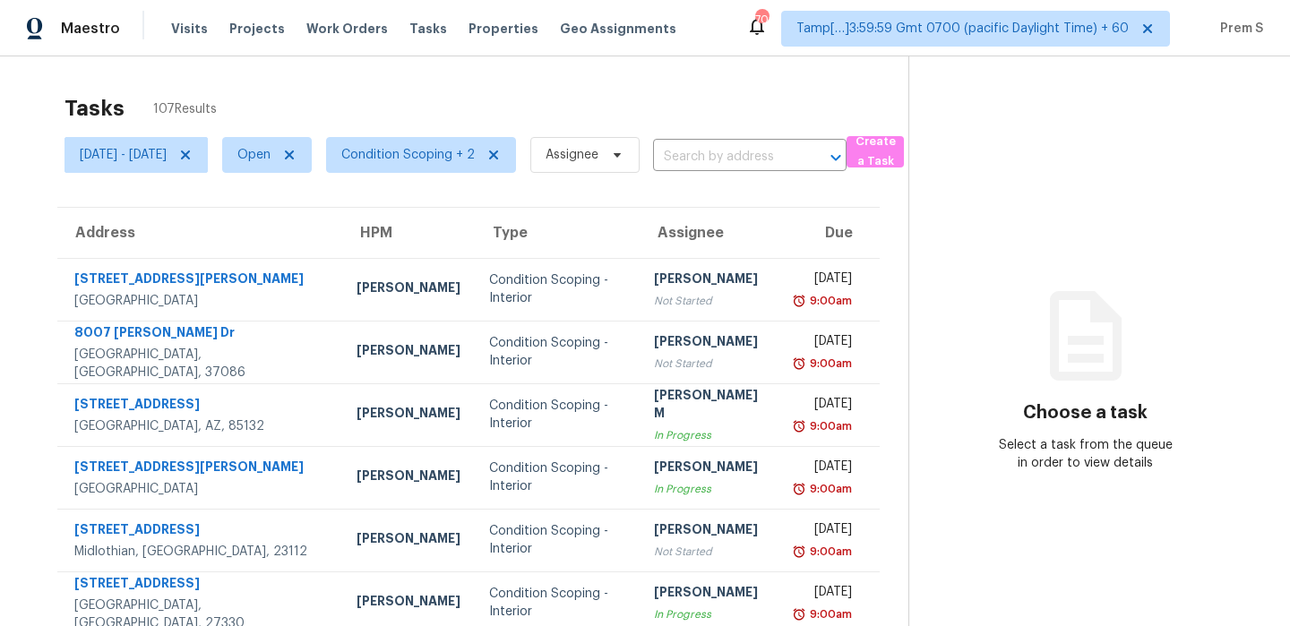
click at [822, 112] on div "Tasks 107 Results" at bounding box center [487, 108] width 844 height 47
click at [675, 77] on div "Tasks 107 Results Tue, Oct 07 - Tue, Oct 07 Open Condition Scoping + 2 Assignee…" at bounding box center [645, 494] width 1290 height 877
click at [475, 156] on span "Condition Scoping + 2" at bounding box center [408, 155] width 134 height 18
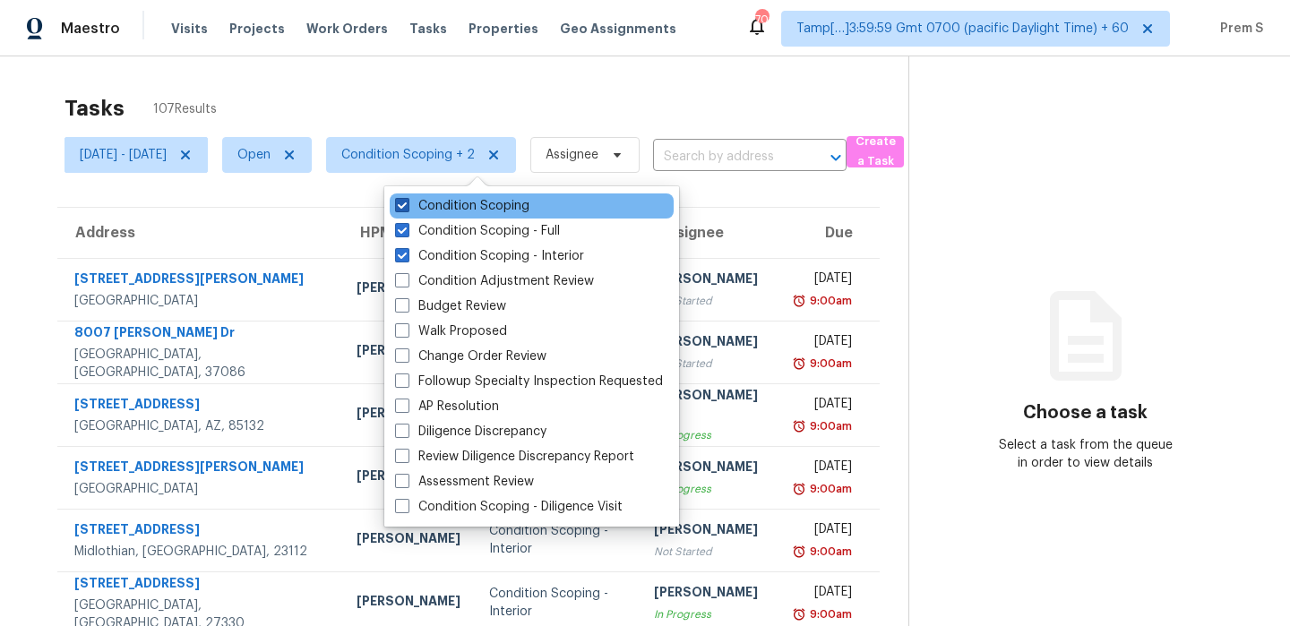
click at [489, 207] on label "Condition Scoping" at bounding box center [462, 206] width 134 height 18
click at [407, 207] on input "Condition Scoping" at bounding box center [401, 203] width 12 height 12
checkbox input "false"
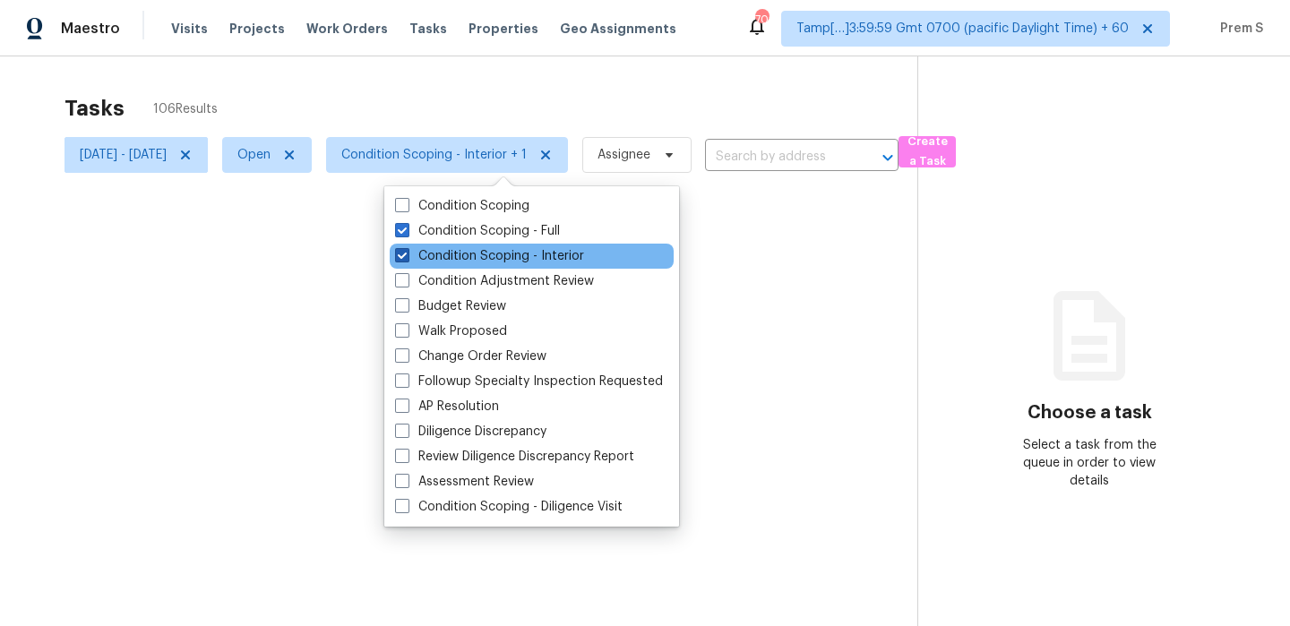
click at [450, 257] on label "Condition Scoping - Interior" at bounding box center [489, 256] width 189 height 18
click at [407, 257] on input "Condition Scoping - Interior" at bounding box center [401, 253] width 12 height 12
checkbox input "false"
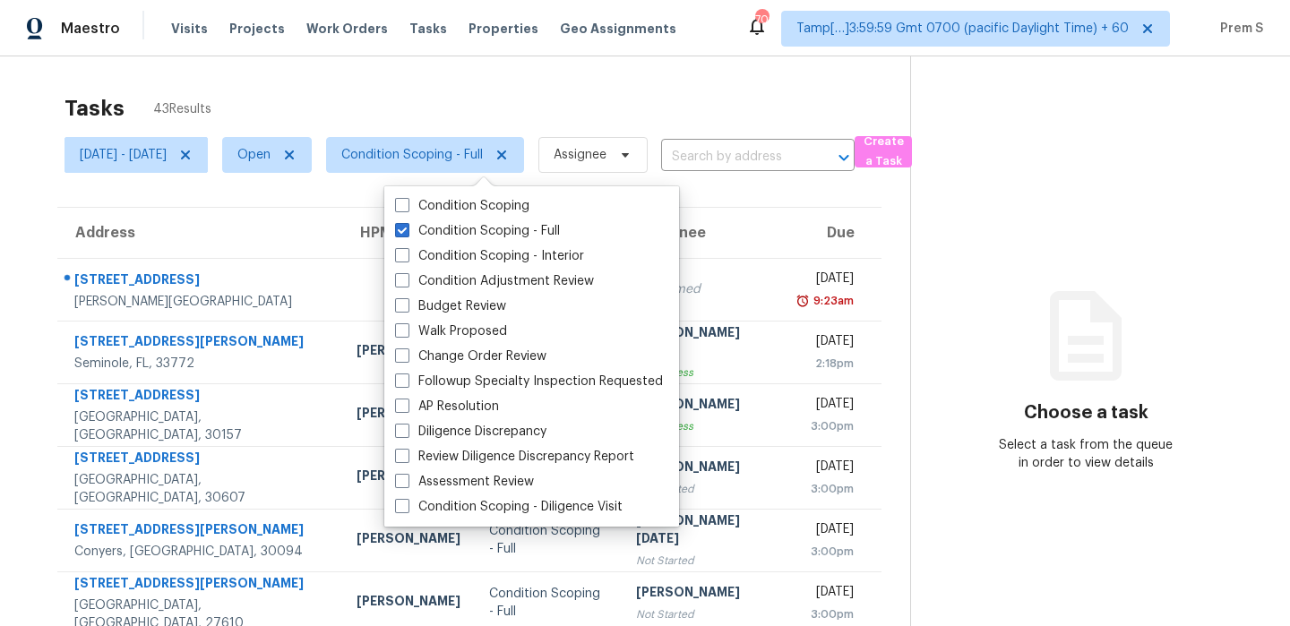
click at [521, 100] on div "Tasks 43 Results" at bounding box center [488, 108] width 846 height 47
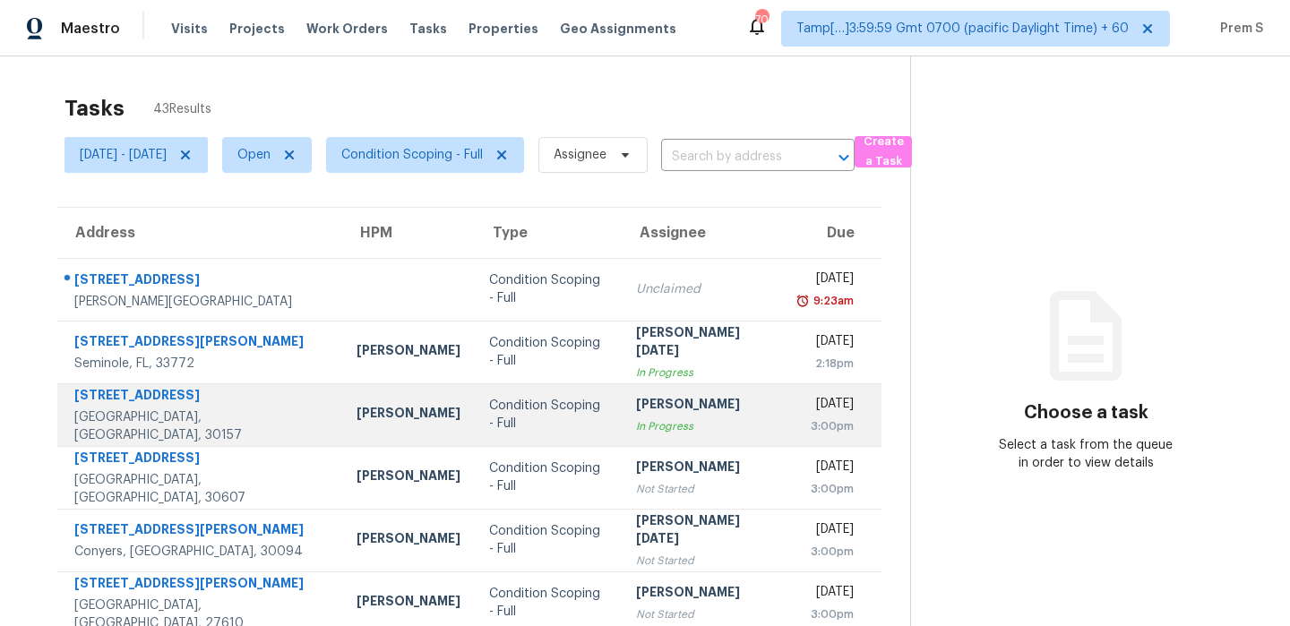
scroll to position [23, 0]
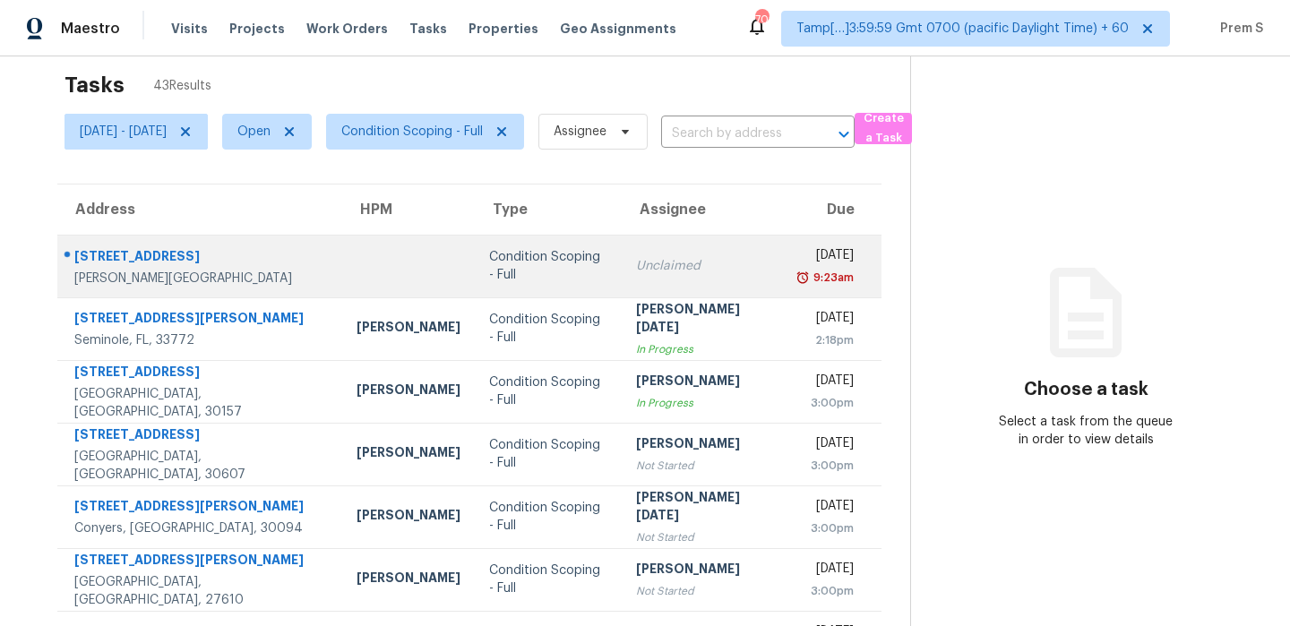
click at [668, 283] on td "Unclaimed" at bounding box center [703, 266] width 163 height 63
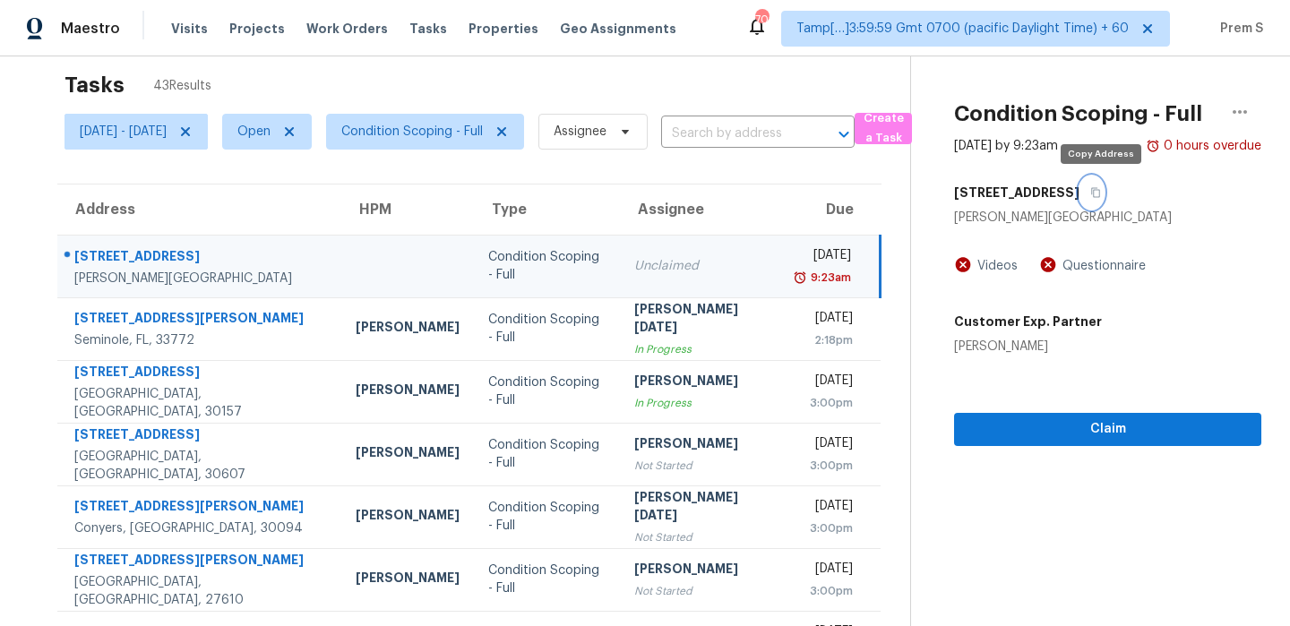
click at [1101, 194] on icon "button" at bounding box center [1096, 193] width 9 height 10
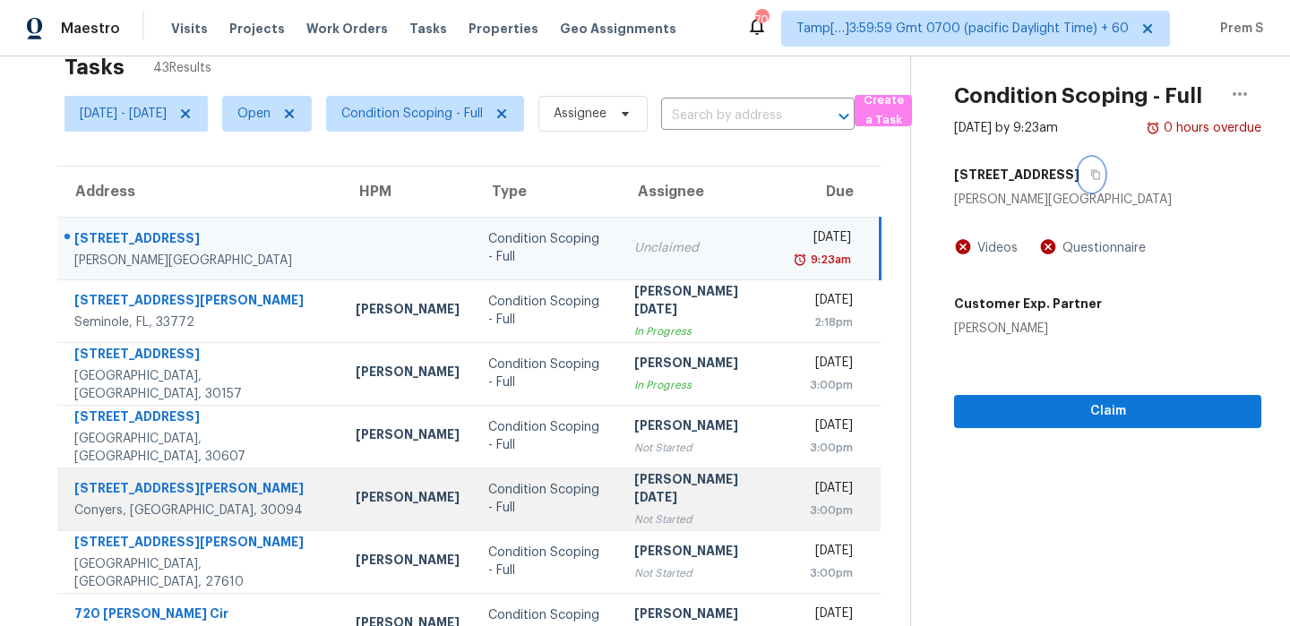
scroll to position [39, 0]
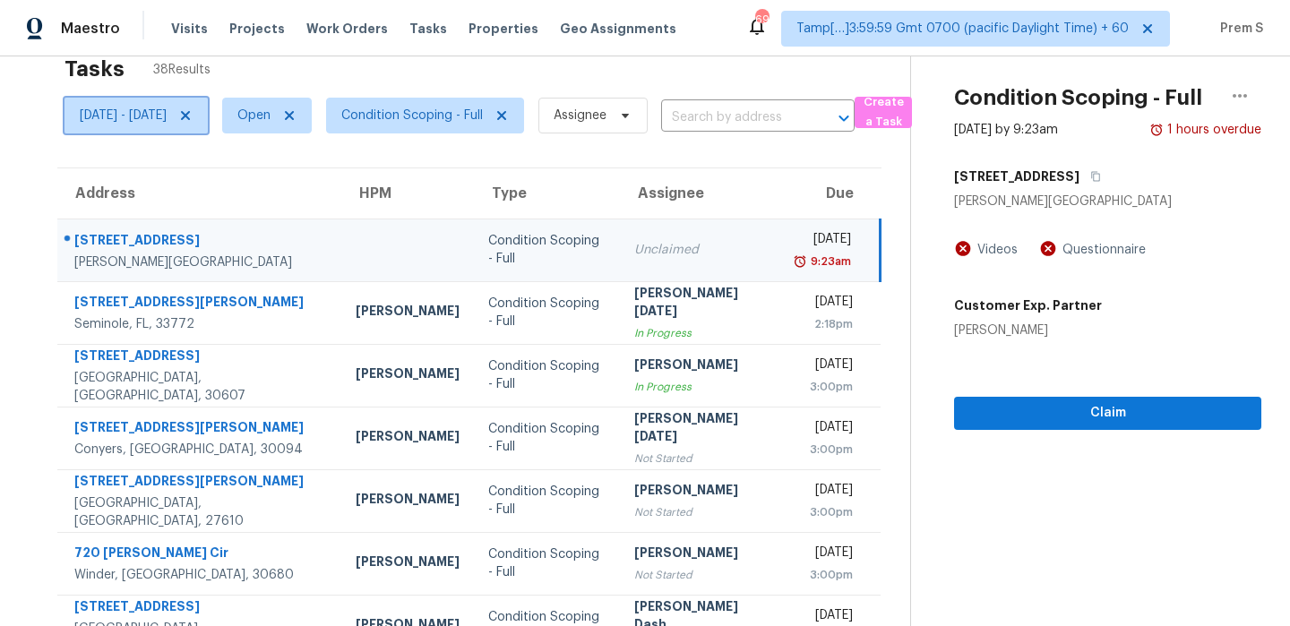
click at [122, 117] on span "[DATE] - [DATE]" at bounding box center [123, 116] width 87 height 18
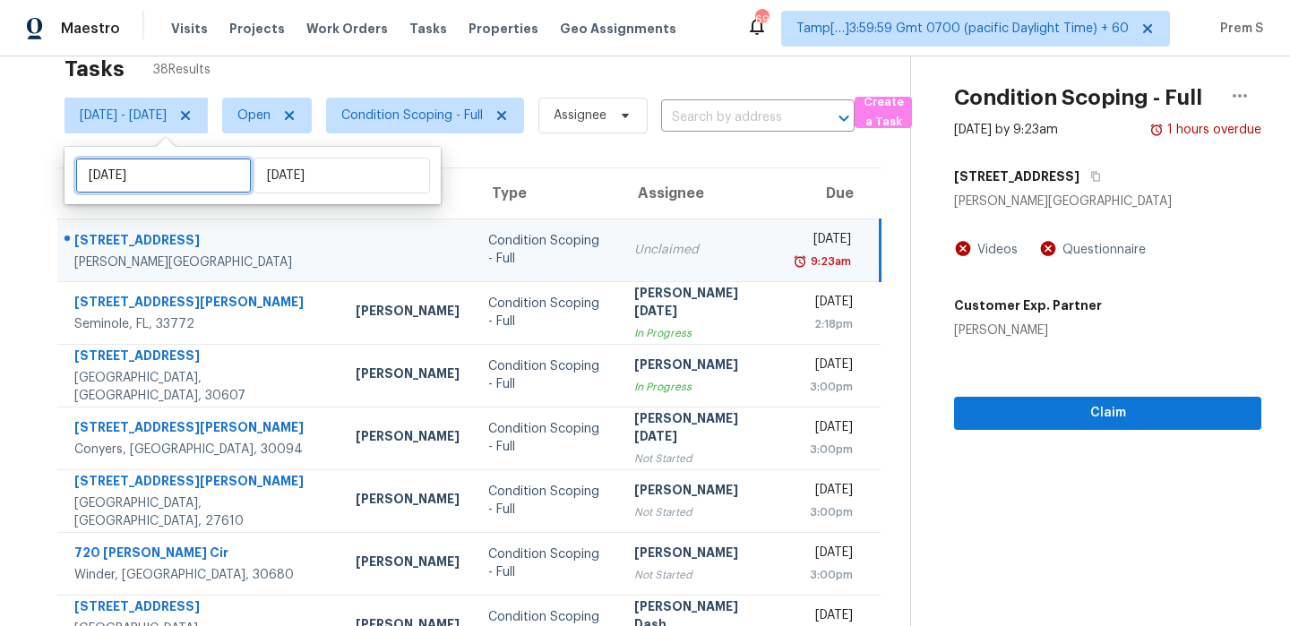
click at [142, 177] on input "[DATE]" at bounding box center [163, 176] width 177 height 36
select select "9"
select select "2025"
select select "10"
select select "2025"
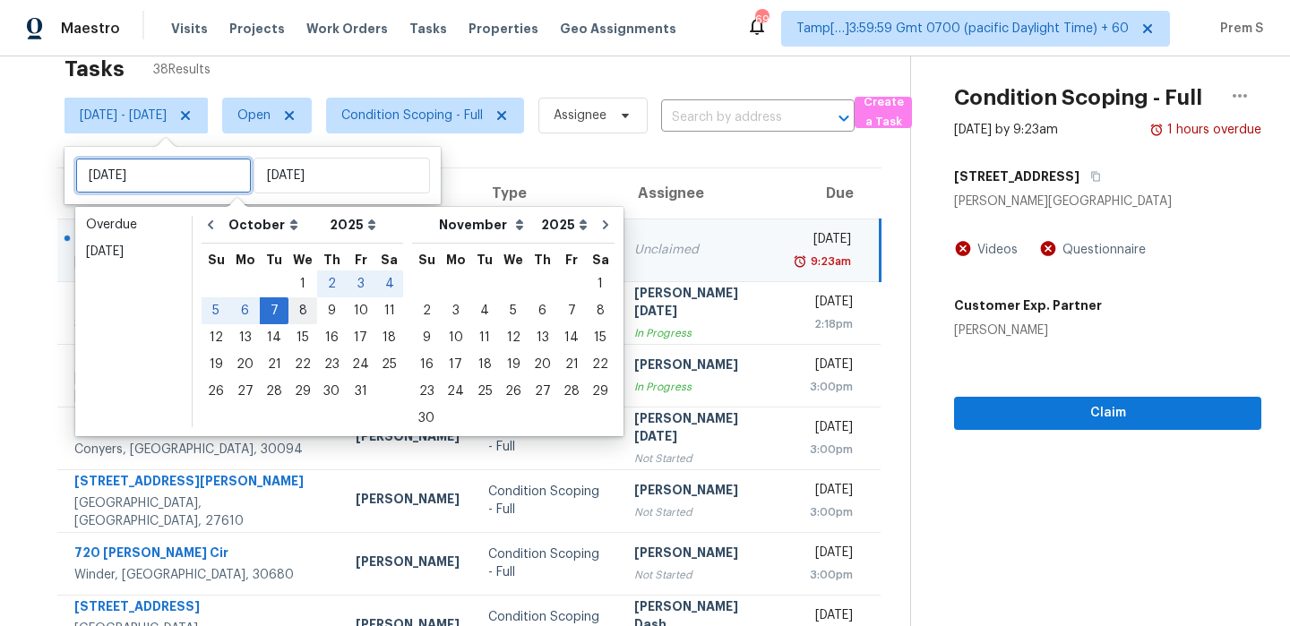
type input "[DATE]"
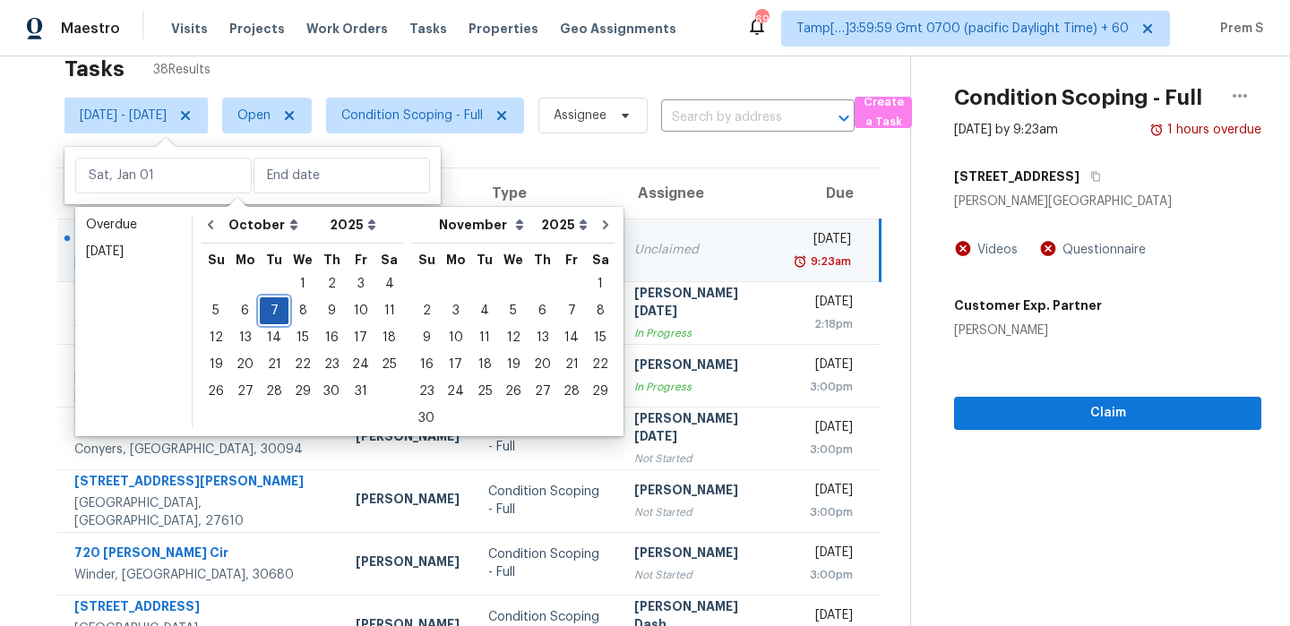
click at [278, 313] on div "7" at bounding box center [274, 310] width 29 height 25
type input "[DATE]"
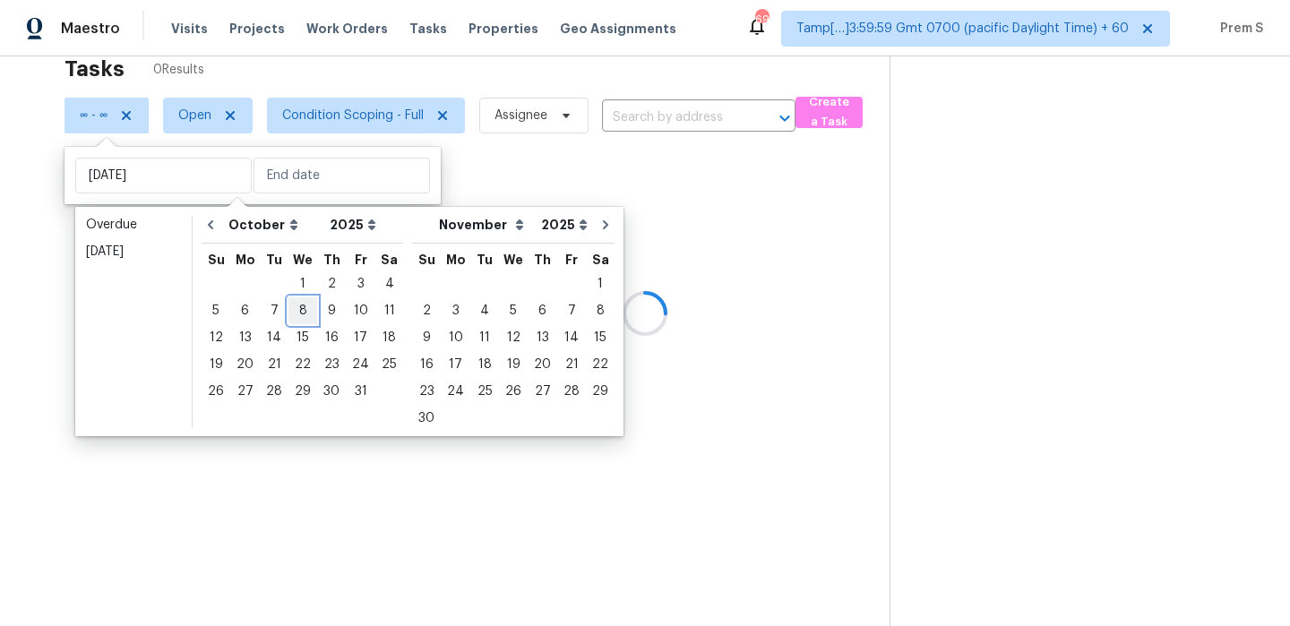
click at [295, 313] on div "8" at bounding box center [303, 310] width 29 height 25
type input "[DATE]"
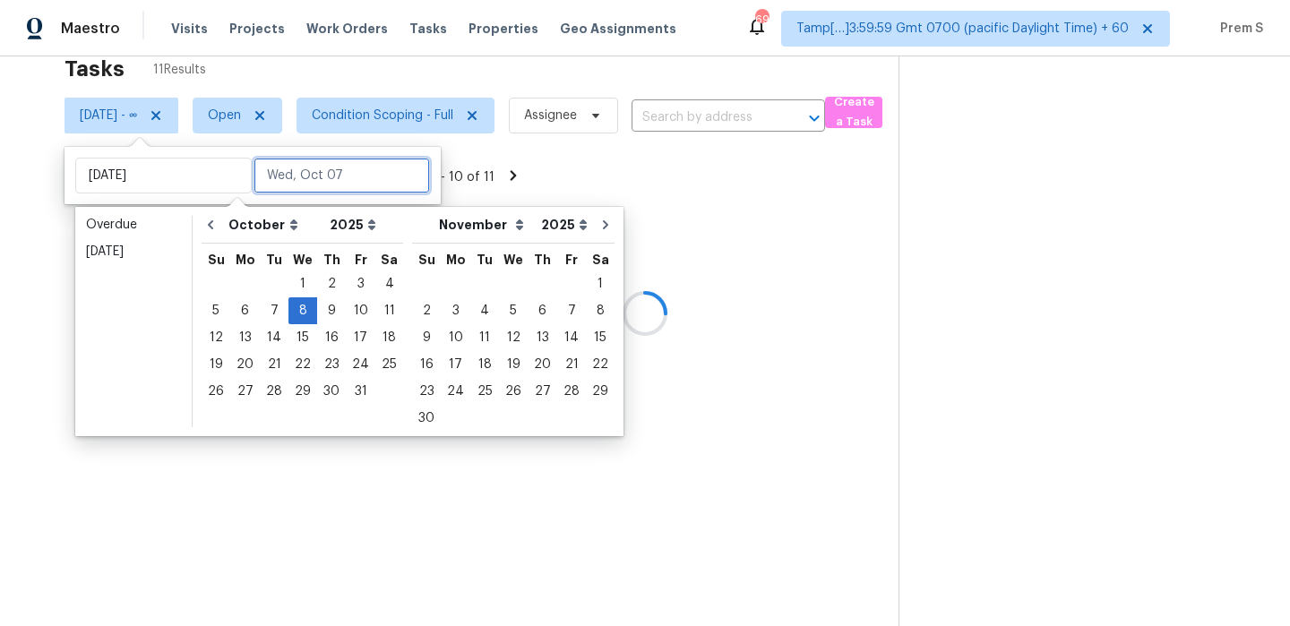
click at [317, 167] on input "text" at bounding box center [342, 176] width 177 height 36
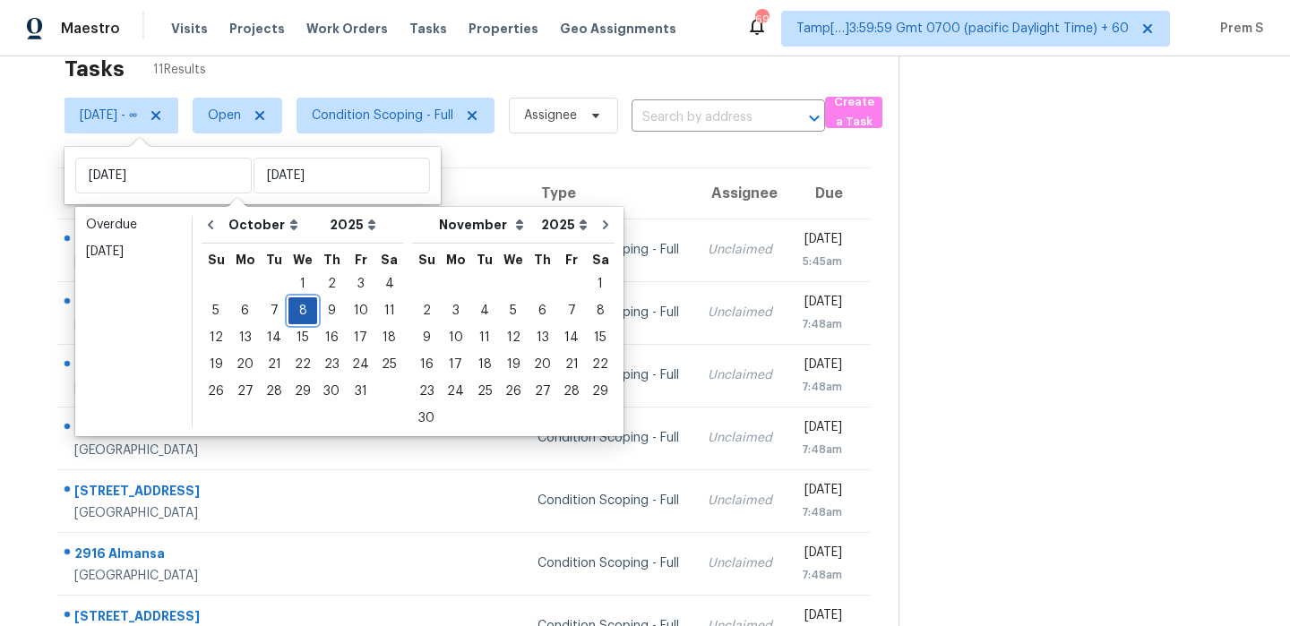
click at [303, 313] on div "8" at bounding box center [303, 310] width 29 height 25
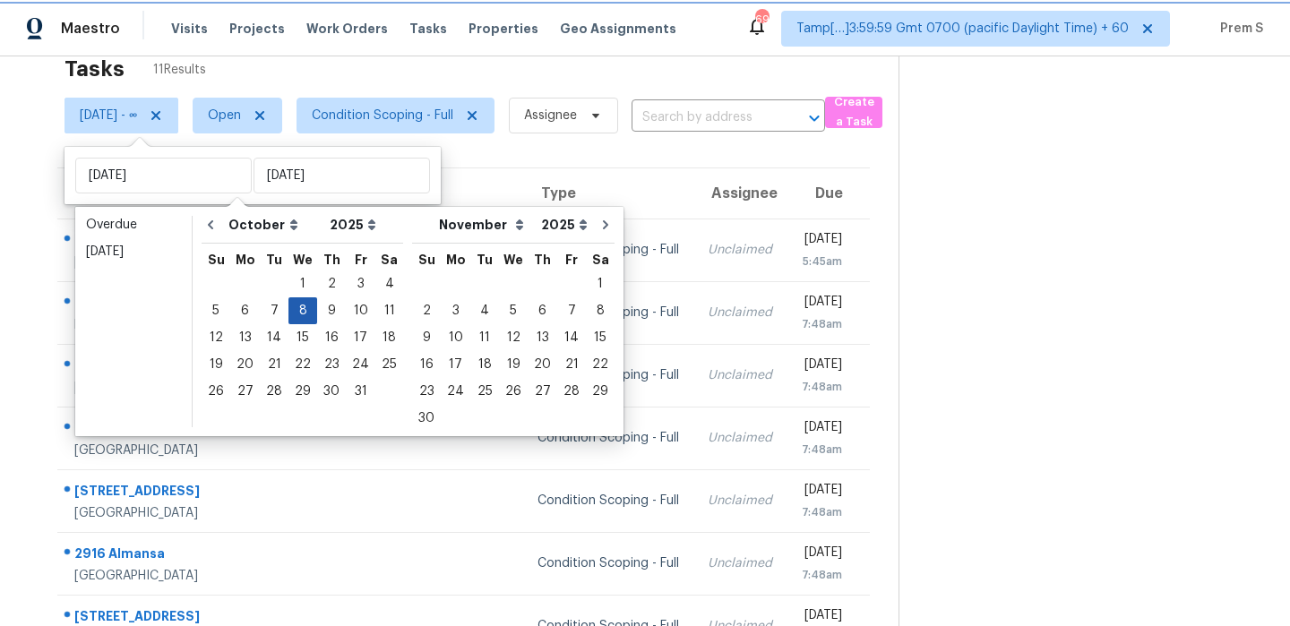
type input "[DATE]"
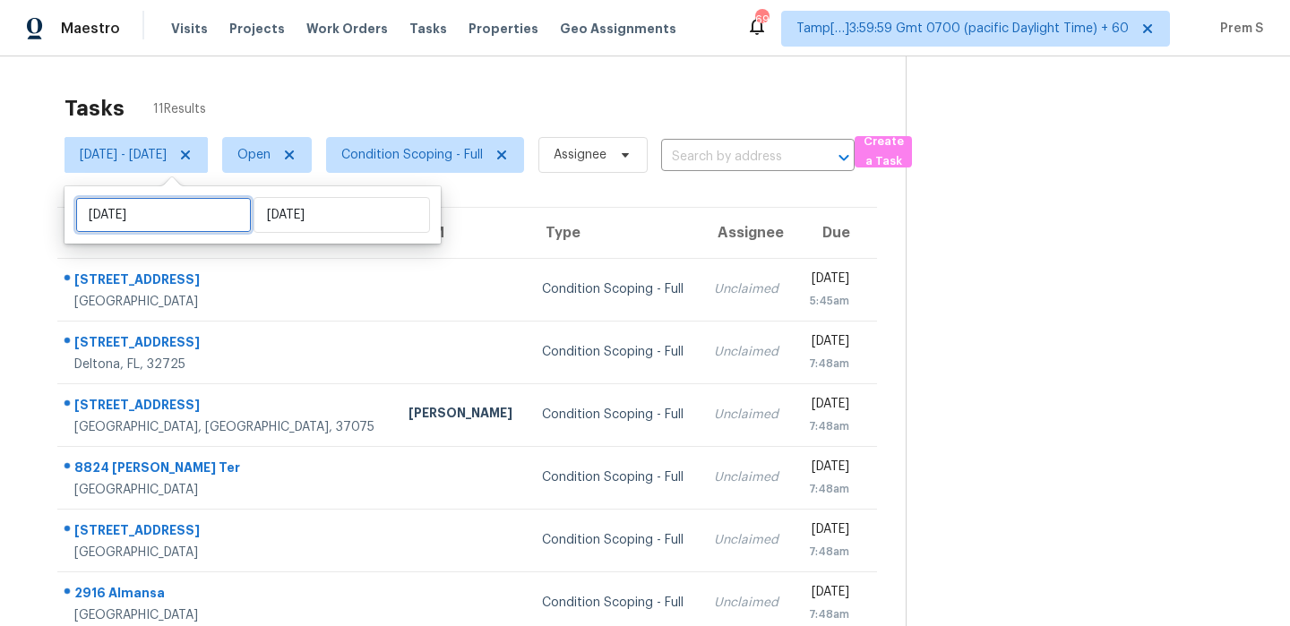
click at [167, 221] on input "[DATE]" at bounding box center [163, 215] width 177 height 36
select select "9"
select select "2025"
select select "10"
select select "2025"
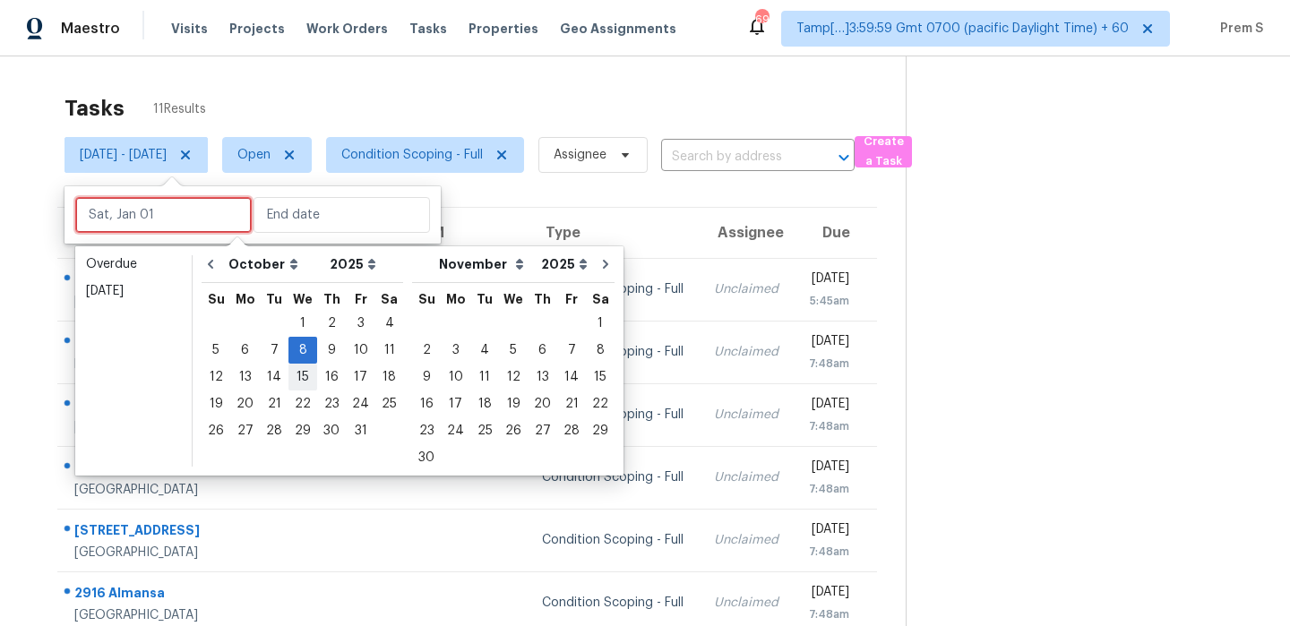
type input "[DATE]"
click at [486, 164] on span "Condition Scoping - Full" at bounding box center [425, 155] width 198 height 36
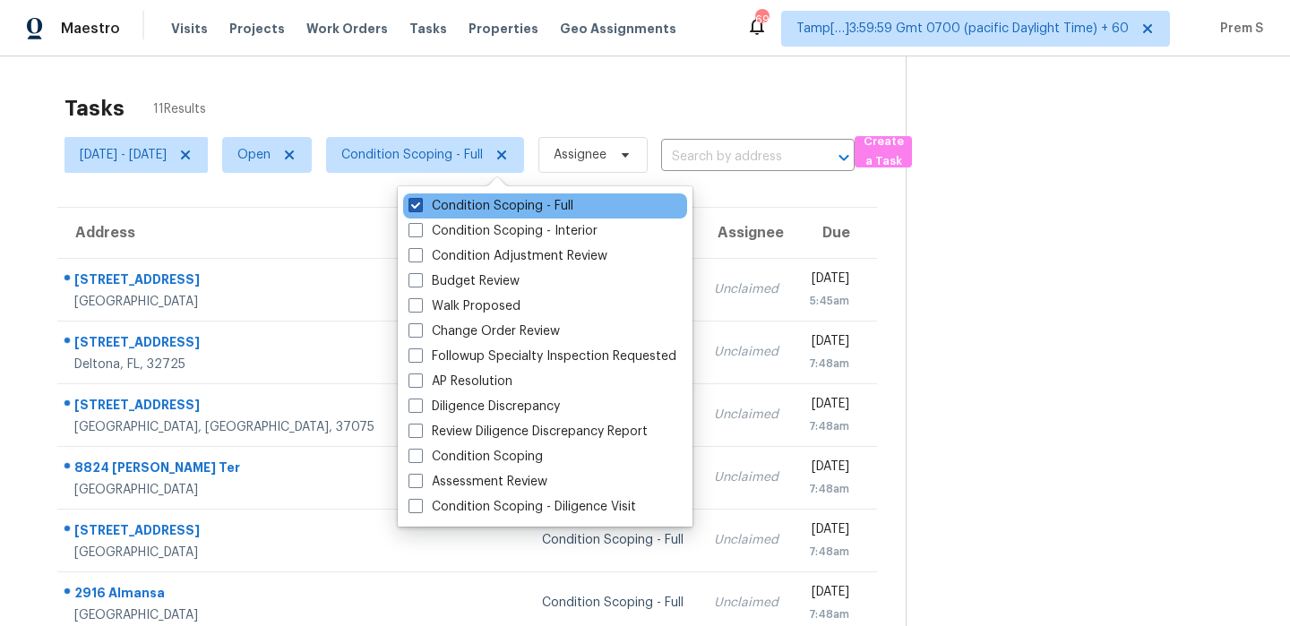
click at [470, 203] on label "Condition Scoping - Full" at bounding box center [491, 206] width 165 height 18
click at [420, 203] on input "Condition Scoping - Full" at bounding box center [415, 203] width 12 height 12
checkbox input "false"
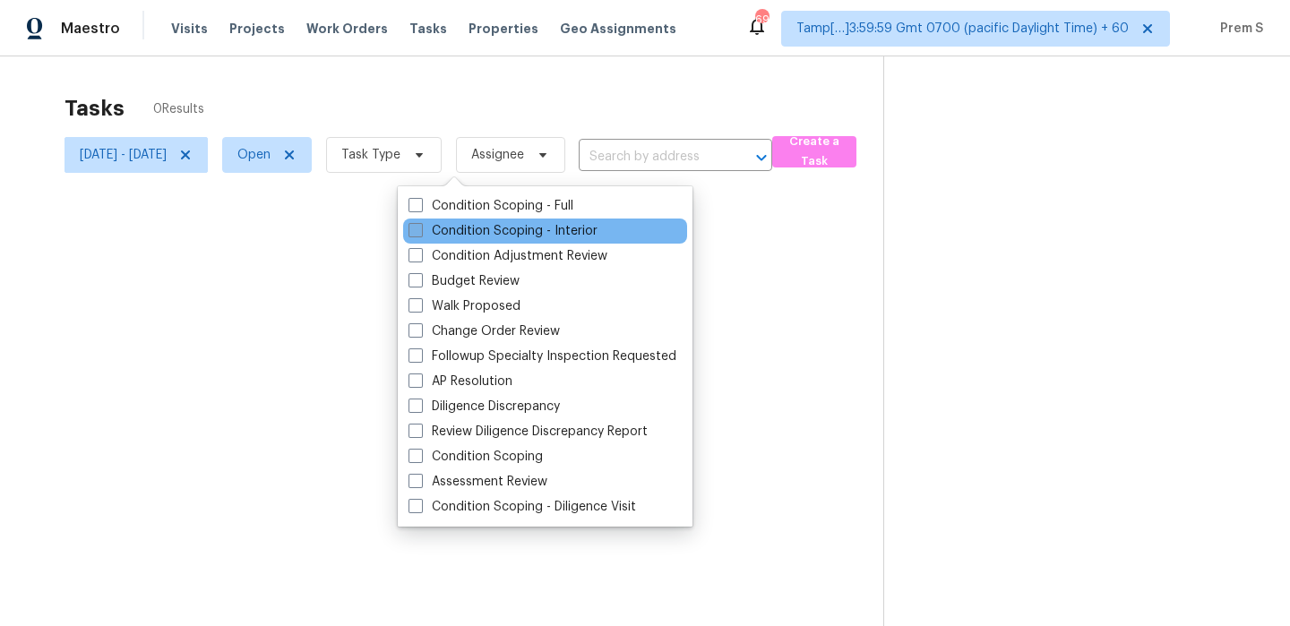
click at [469, 226] on label "Condition Scoping - Interior" at bounding box center [503, 231] width 189 height 18
click at [420, 226] on input "Condition Scoping - Interior" at bounding box center [415, 228] width 12 height 12
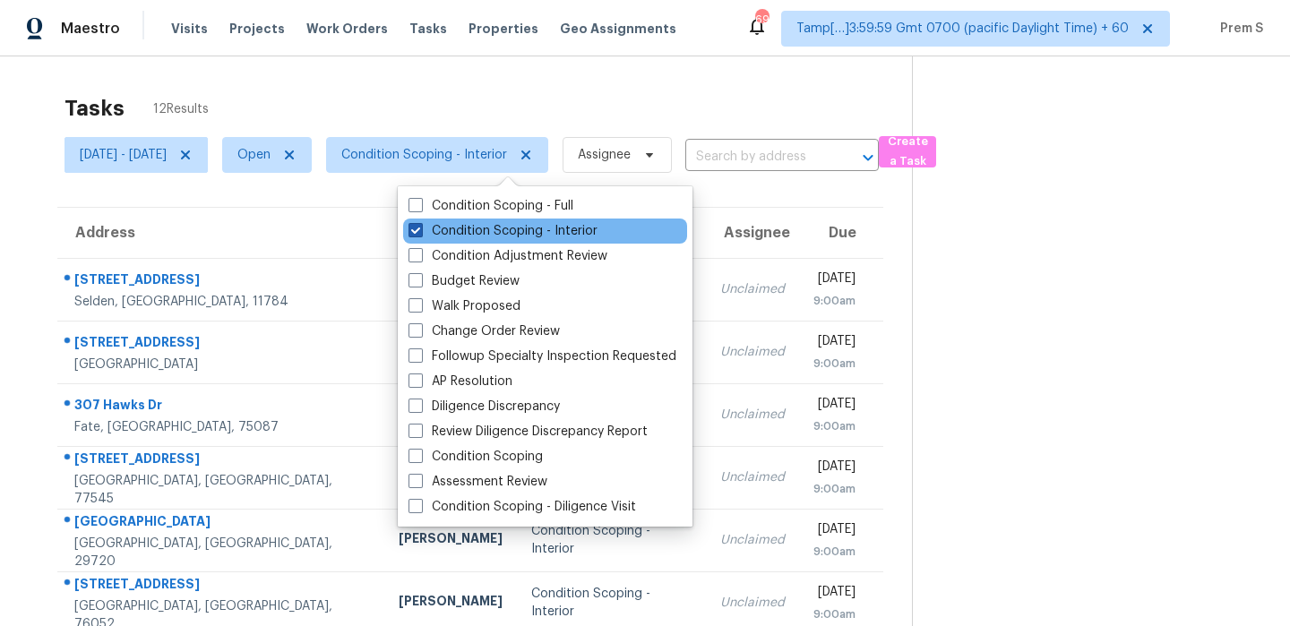
click at [453, 237] on label "Condition Scoping - Interior" at bounding box center [503, 231] width 189 height 18
click at [420, 234] on input "Condition Scoping - Interior" at bounding box center [415, 228] width 12 height 12
checkbox input "false"
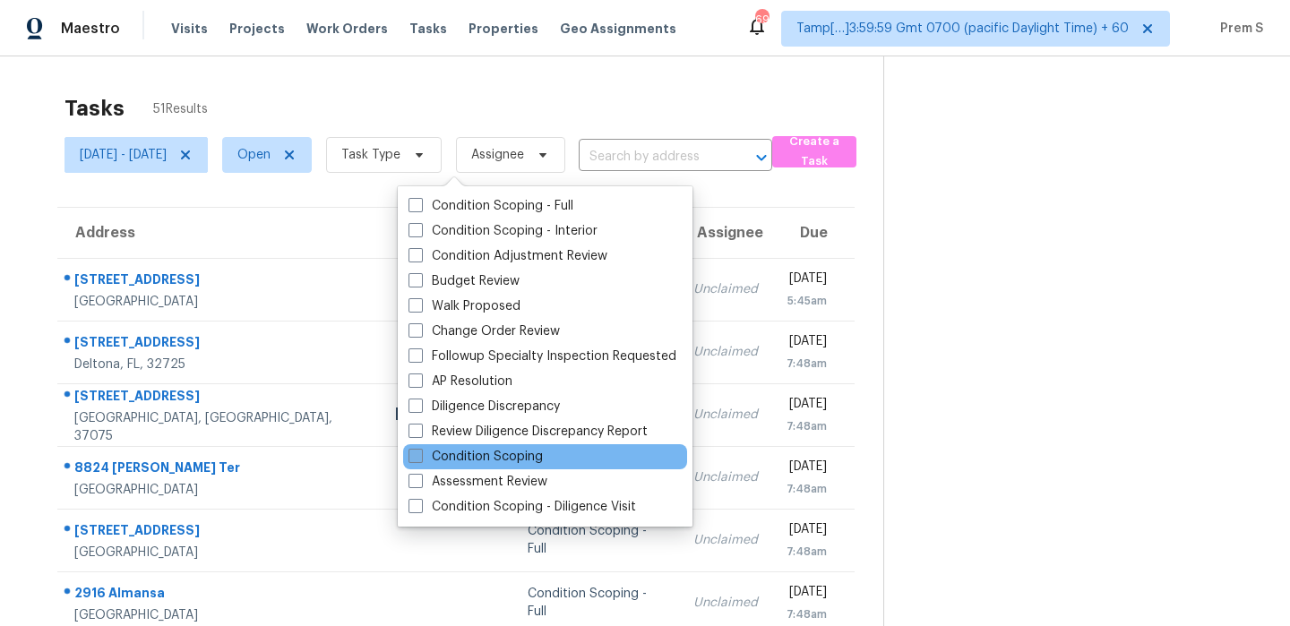
click at [487, 460] on label "Condition Scoping" at bounding box center [476, 457] width 134 height 18
click at [420, 460] on input "Condition Scoping" at bounding box center [415, 454] width 12 height 12
checkbox input "true"
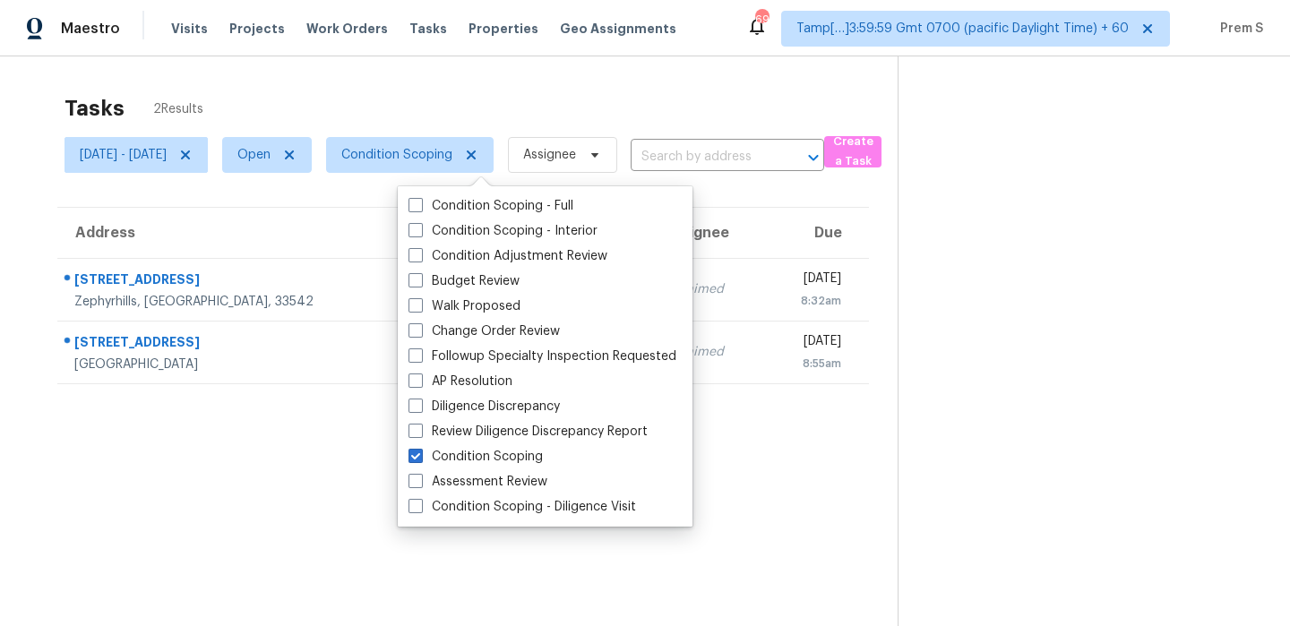
click at [324, 476] on section "Tasks 2 Results Wed, Oct 08 - Wed, Oct 08 Open Condition Scoping Assignee ​ Cre…" at bounding box center [463, 384] width 869 height 598
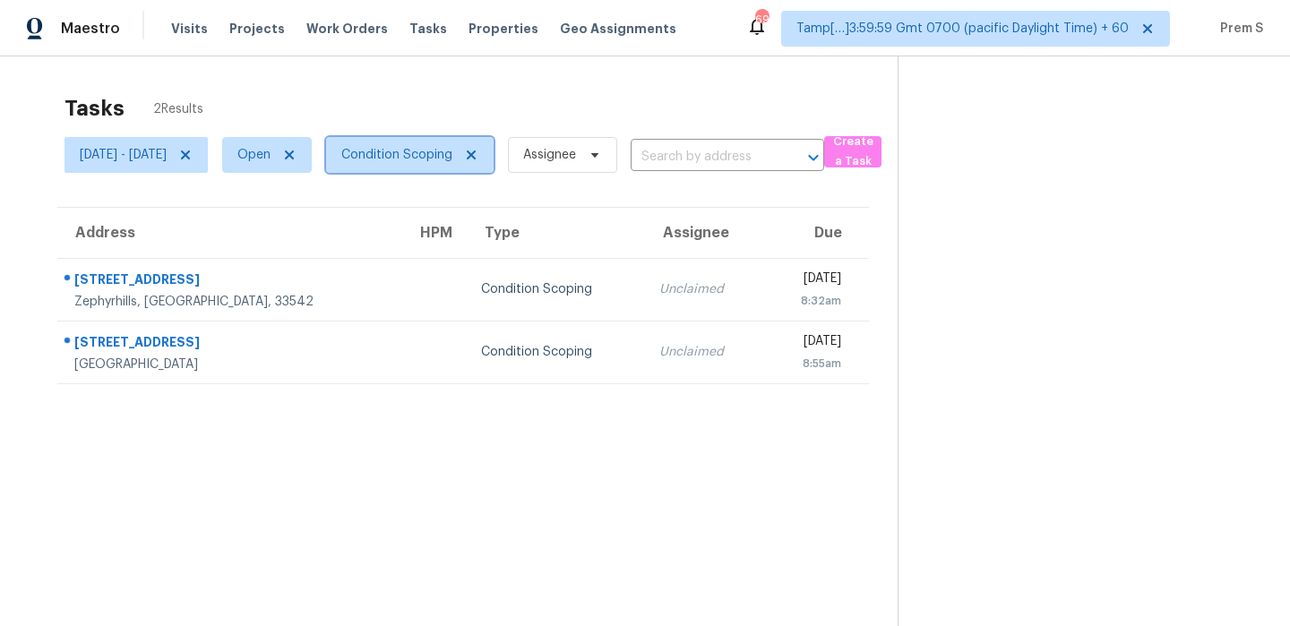
click at [436, 162] on span "Condition Scoping" at bounding box center [396, 155] width 111 height 18
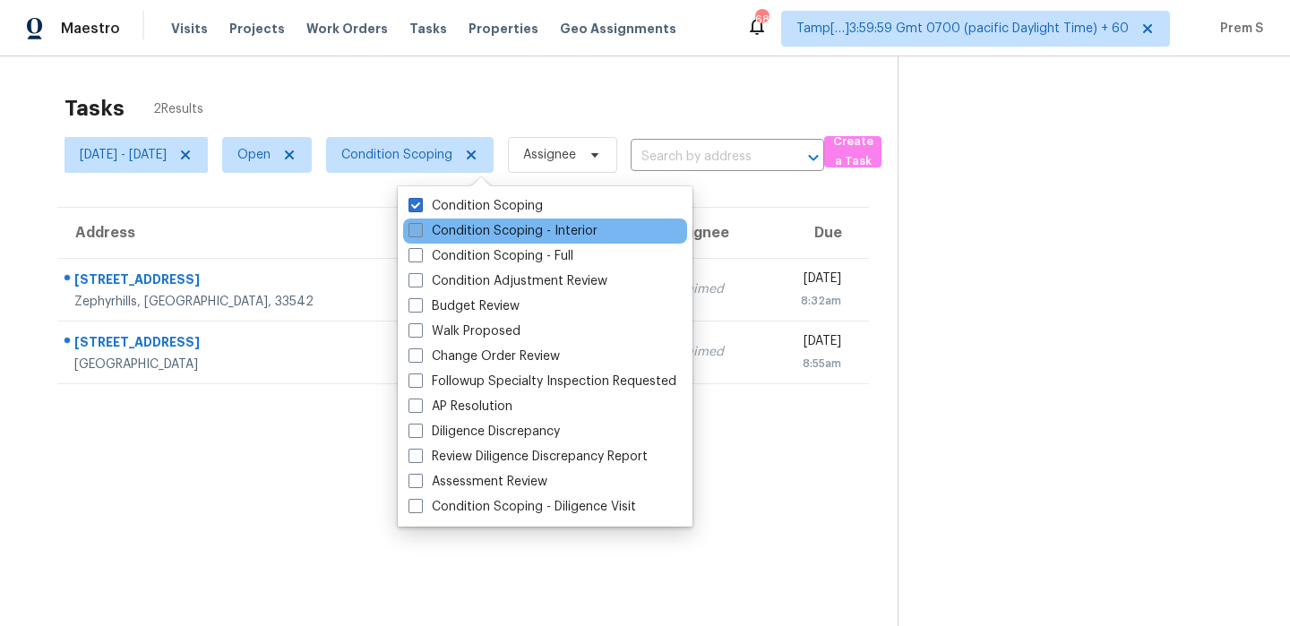
click at [446, 236] on label "Condition Scoping - Interior" at bounding box center [503, 231] width 189 height 18
click at [420, 234] on input "Condition Scoping - Interior" at bounding box center [415, 228] width 12 height 12
checkbox input "true"
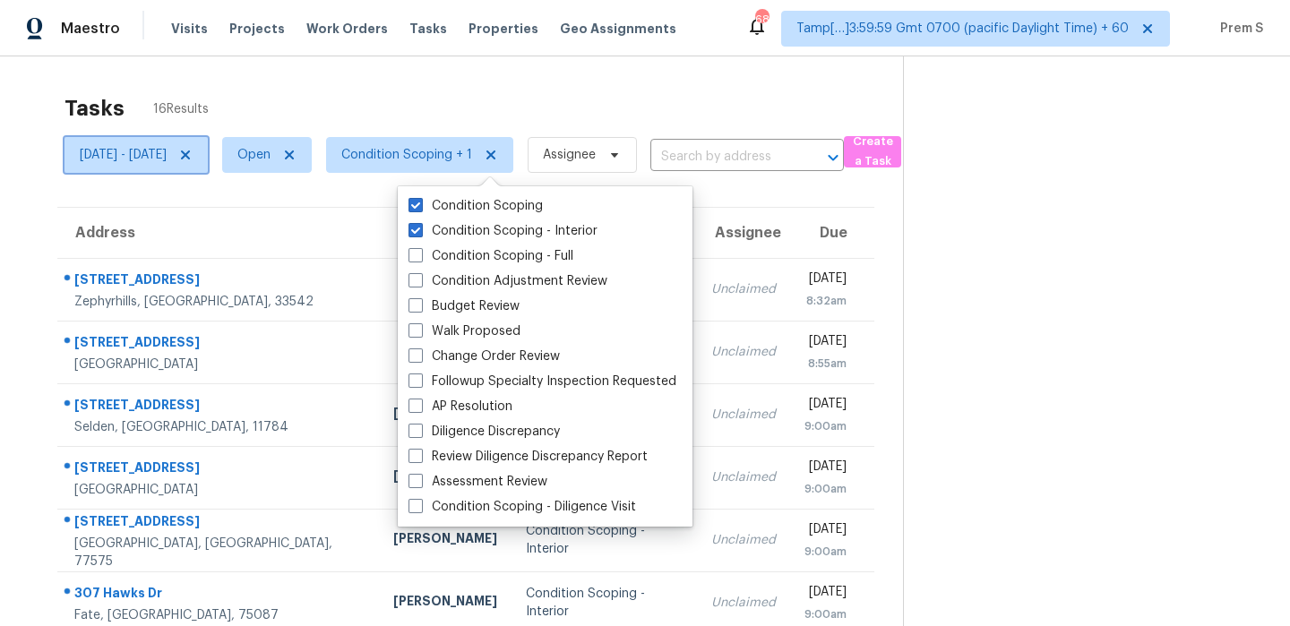
click at [208, 143] on span "Wed, Oct 08 - Wed, Oct 08" at bounding box center [136, 155] width 143 height 36
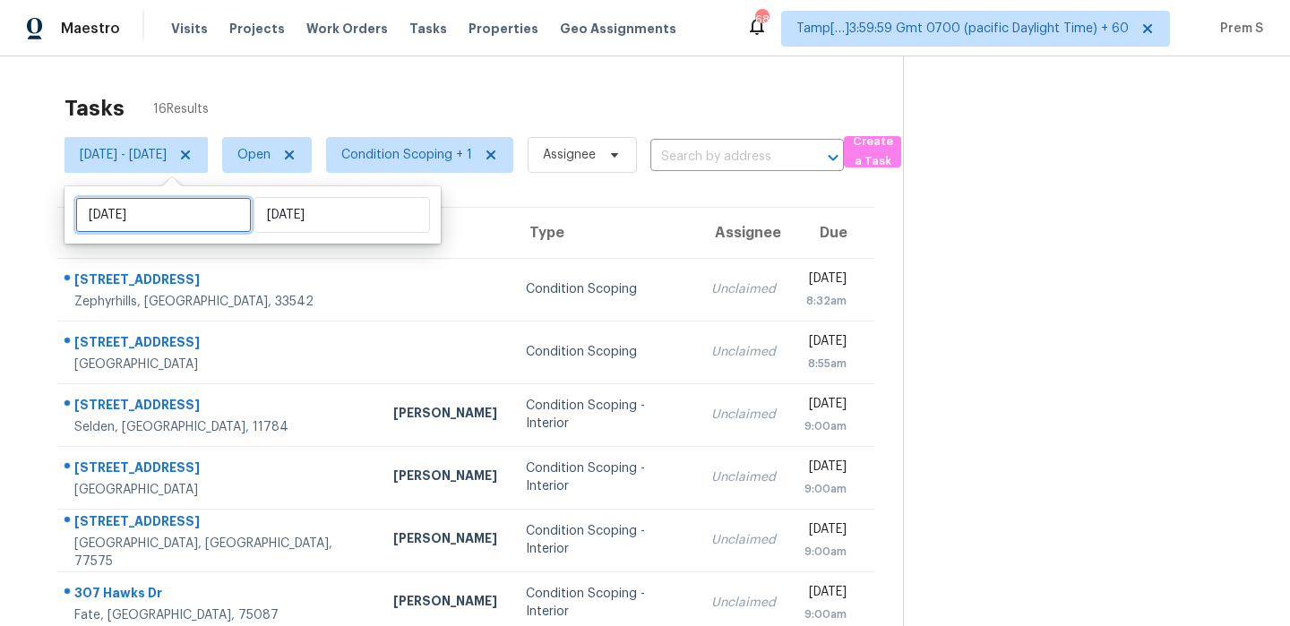
click at [196, 222] on input "[DATE]" at bounding box center [163, 215] width 177 height 36
select select "9"
select select "2025"
select select "10"
select select "2025"
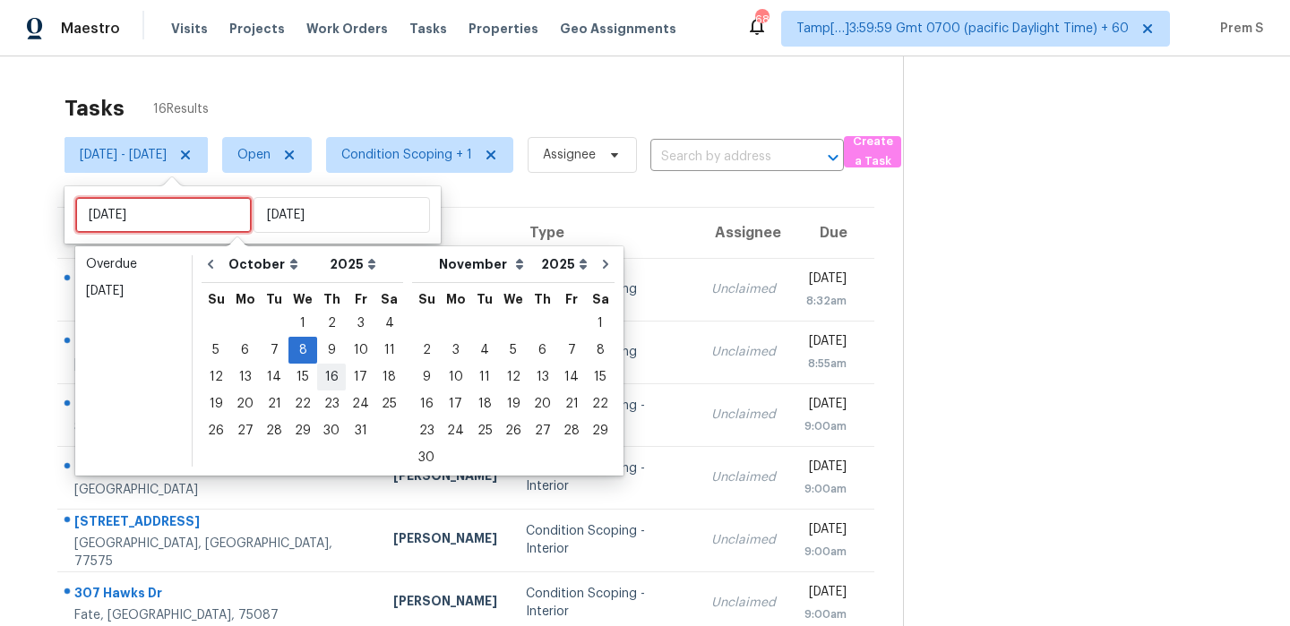
type input "[DATE]"
click at [280, 352] on div "7" at bounding box center [274, 350] width 29 height 25
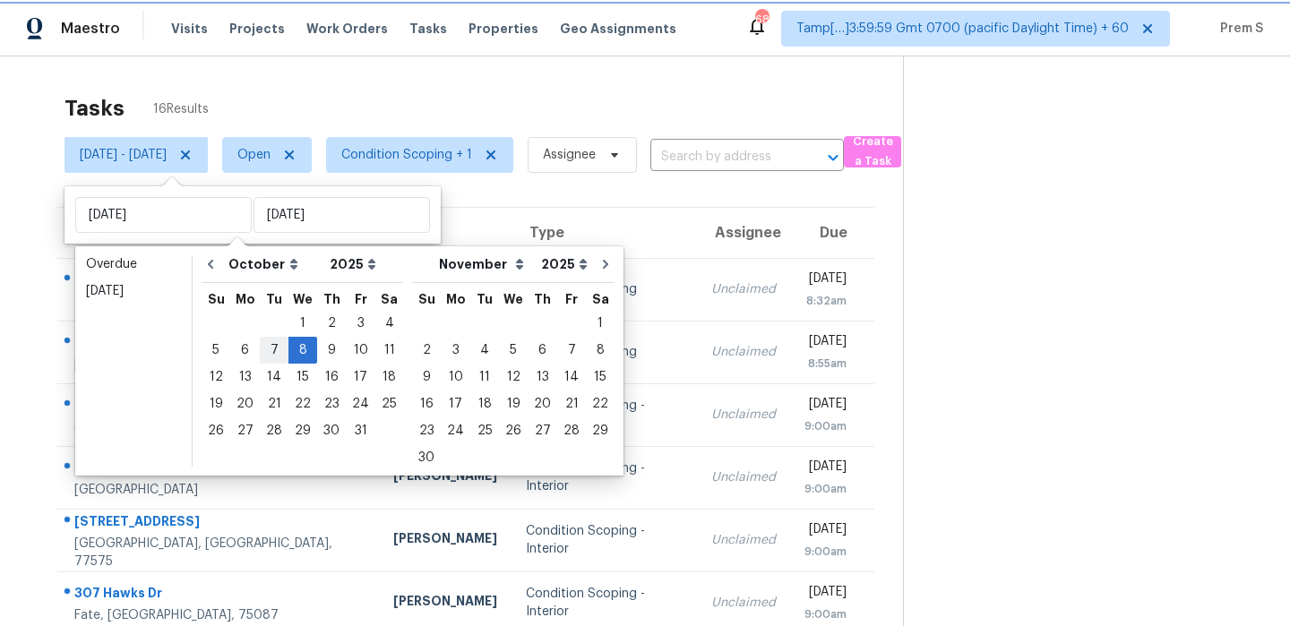
type input "[DATE]"
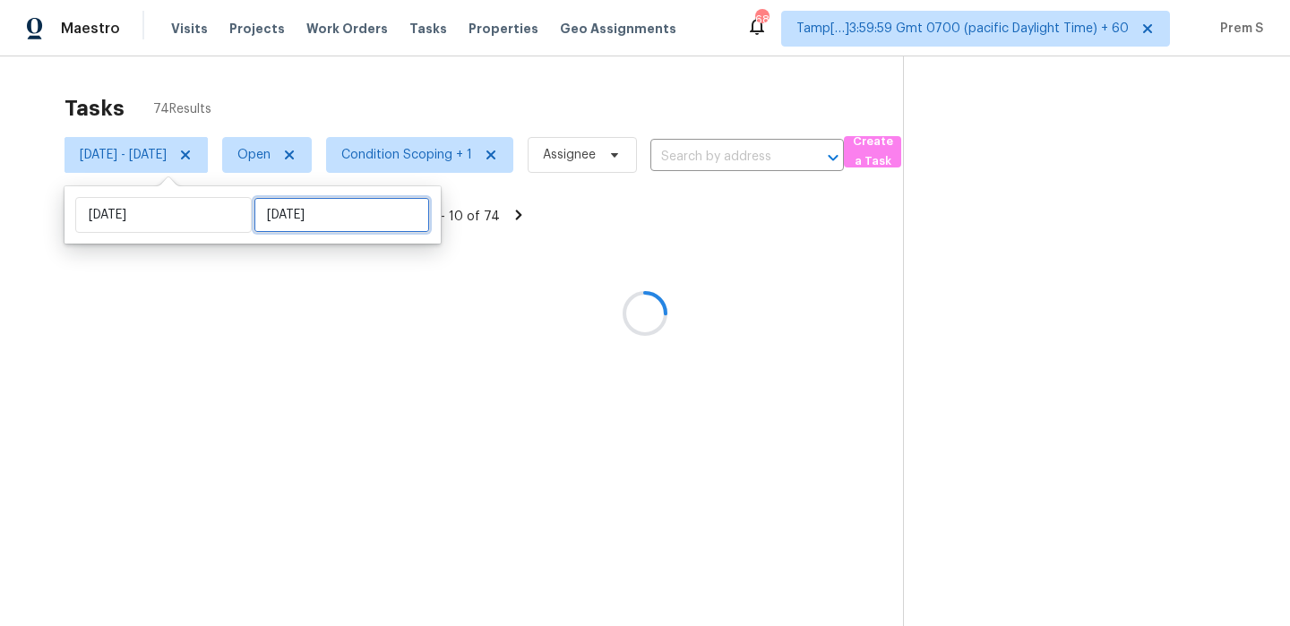
select select "9"
select select "2025"
select select "10"
select select "2025"
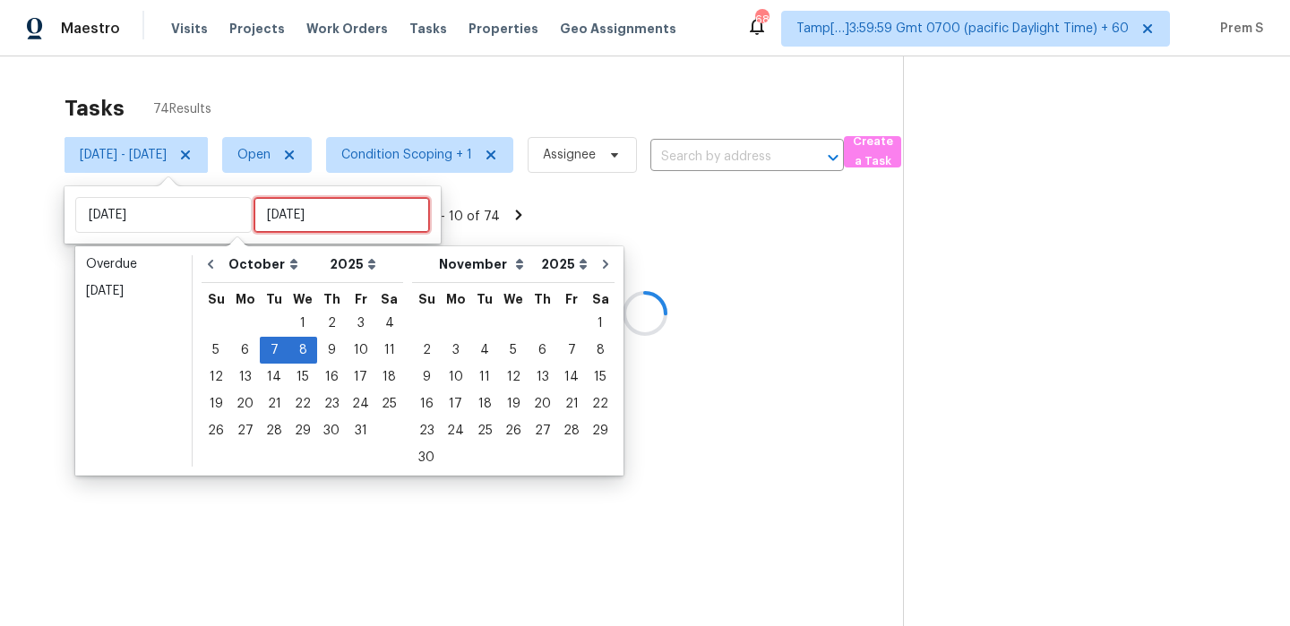
click at [306, 218] on input "[DATE]" at bounding box center [342, 215] width 177 height 36
type input "[DATE]"
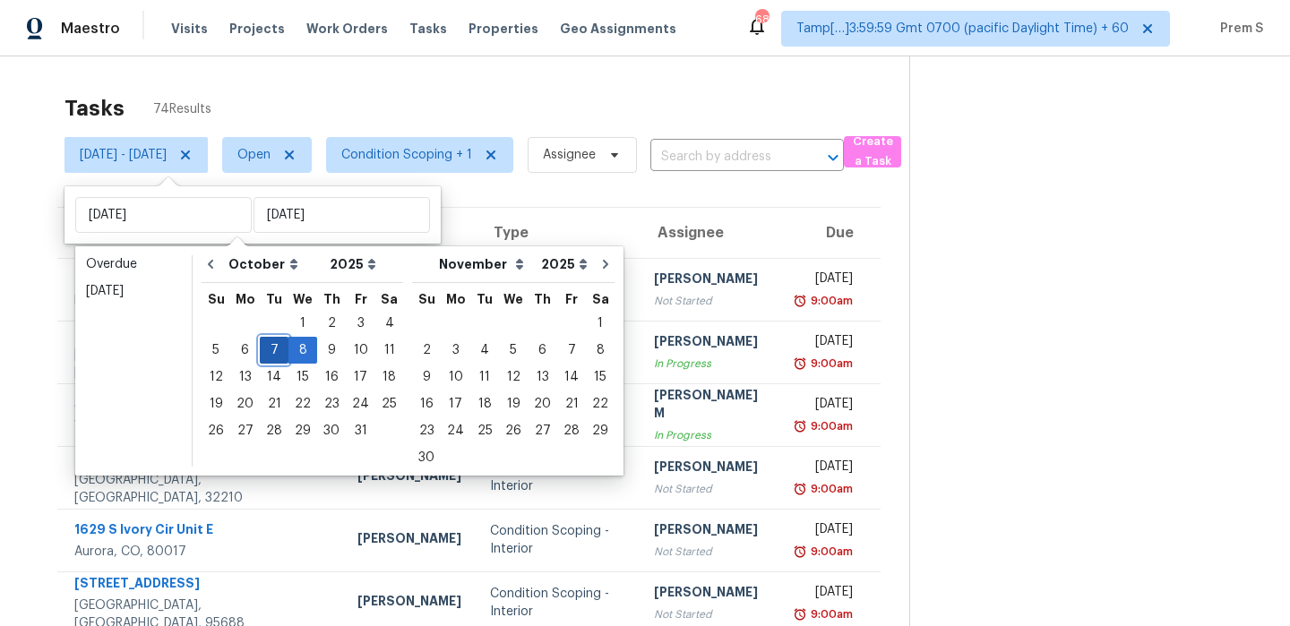
click at [274, 347] on div "7" at bounding box center [274, 350] width 29 height 25
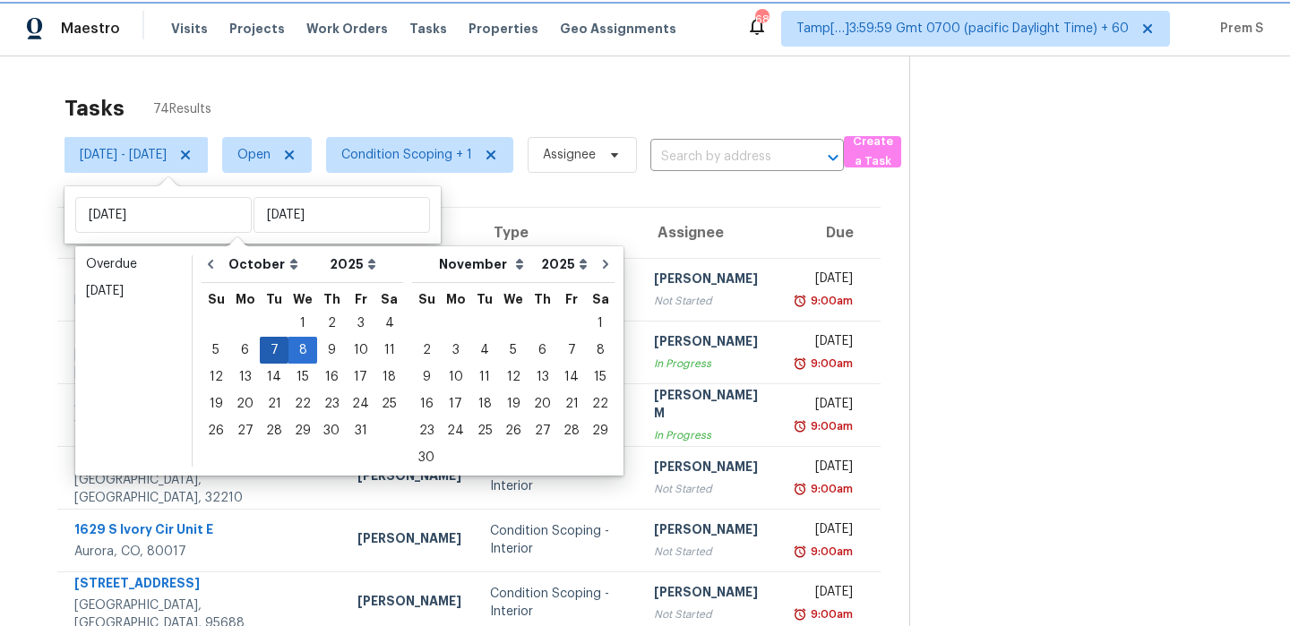
type input "[DATE]"
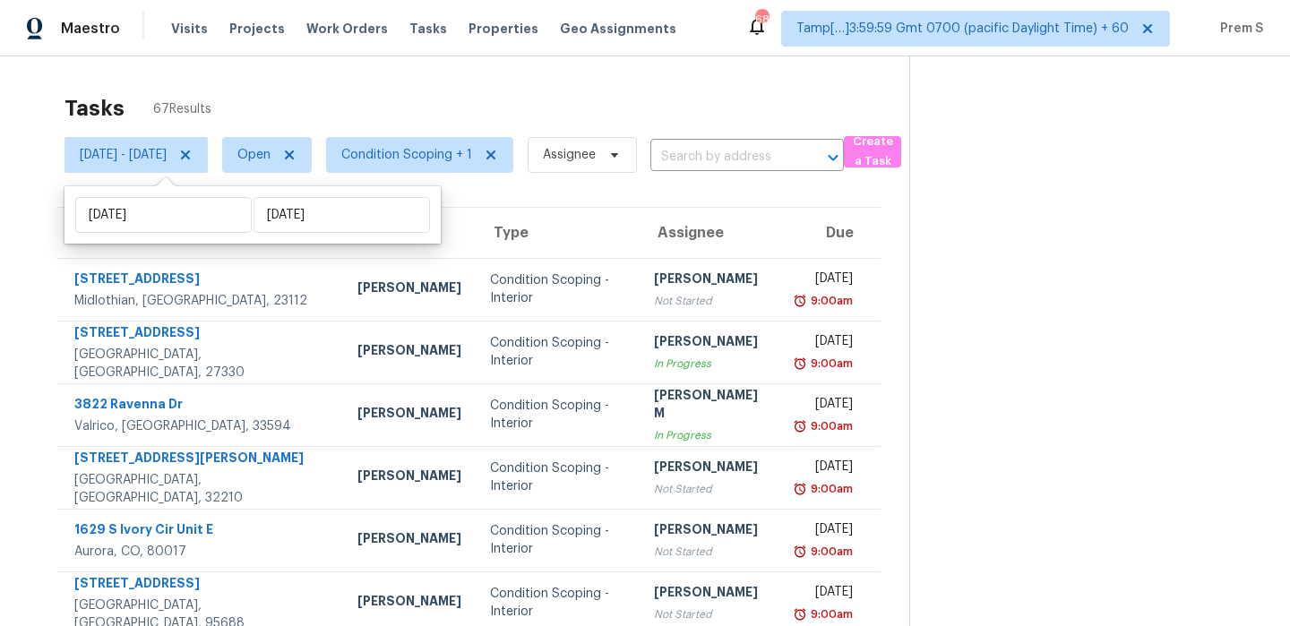
click at [540, 208] on th "Type" at bounding box center [558, 233] width 165 height 50
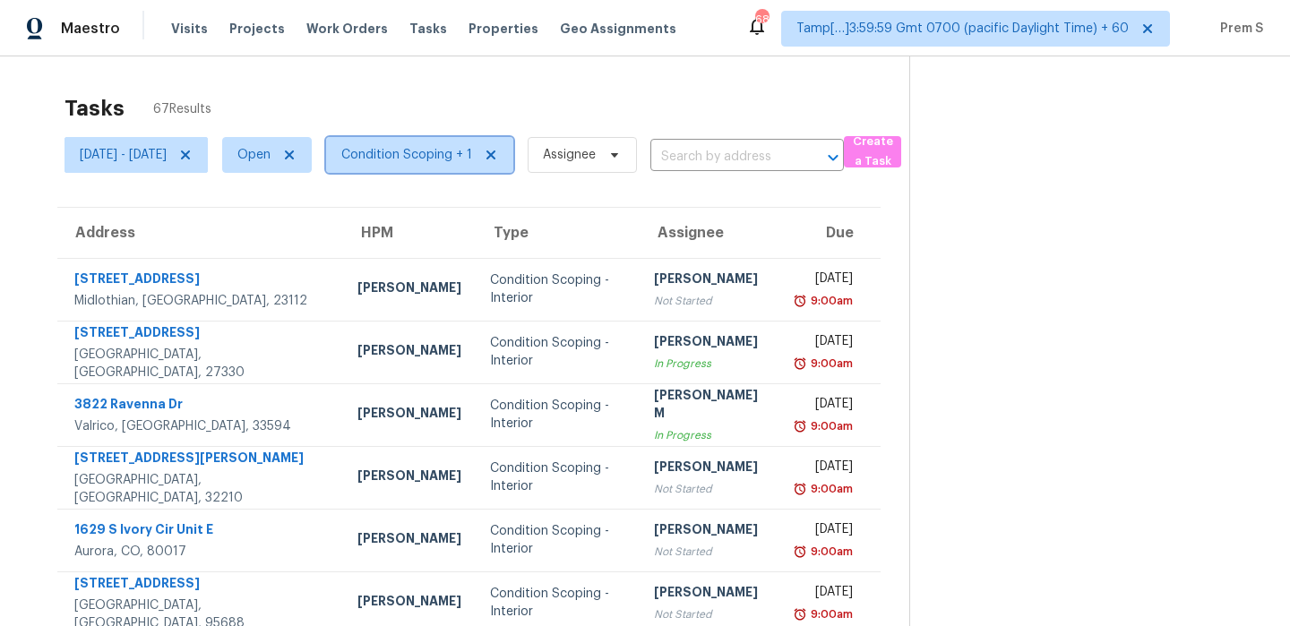
click at [472, 156] on span "Condition Scoping + 1" at bounding box center [406, 155] width 131 height 18
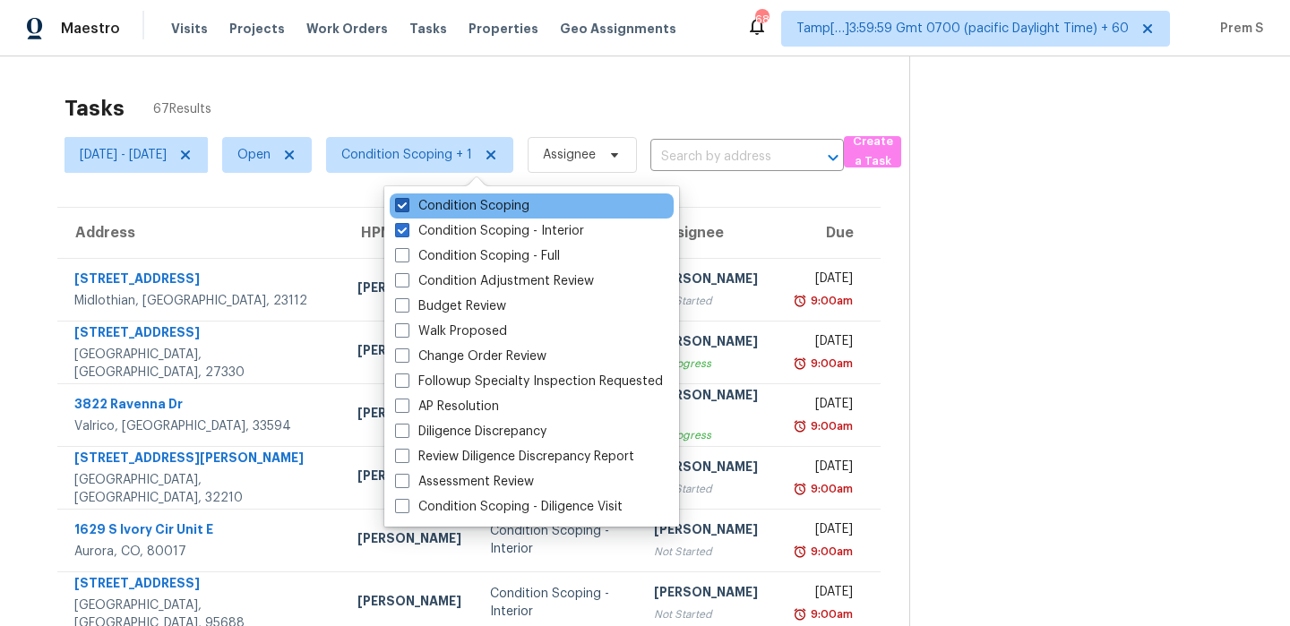
click at [472, 203] on label "Condition Scoping" at bounding box center [462, 206] width 134 height 18
click at [407, 203] on input "Condition Scoping" at bounding box center [401, 203] width 12 height 12
checkbox input "false"
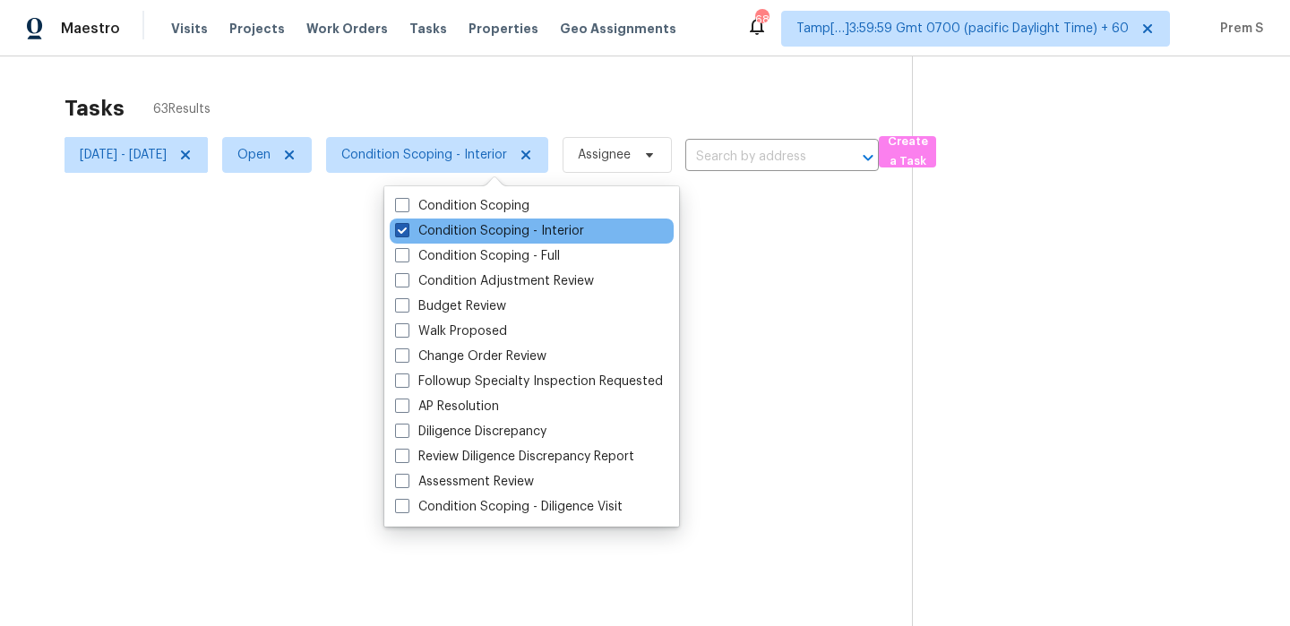
click at [468, 235] on label "Condition Scoping - Interior" at bounding box center [489, 231] width 189 height 18
click at [407, 234] on input "Condition Scoping - Interior" at bounding box center [401, 228] width 12 height 12
checkbox input "false"
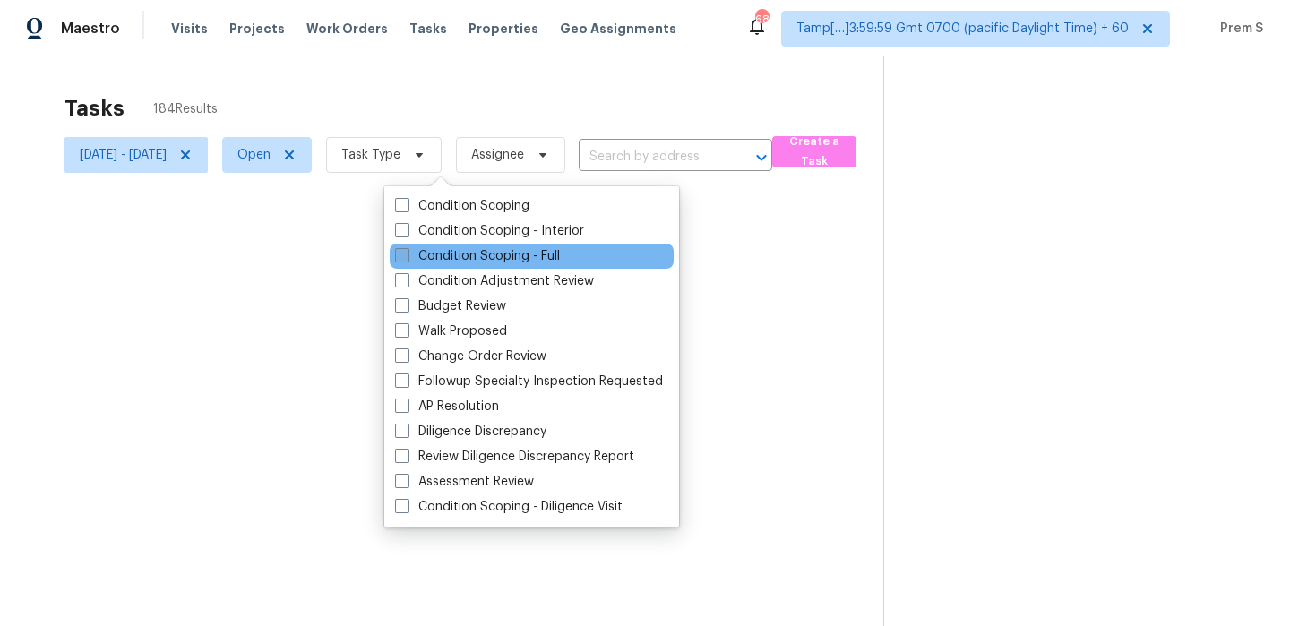
click at [462, 261] on label "Condition Scoping - Full" at bounding box center [477, 256] width 165 height 18
click at [407, 259] on input "Condition Scoping - Full" at bounding box center [401, 253] width 12 height 12
checkbox input "true"
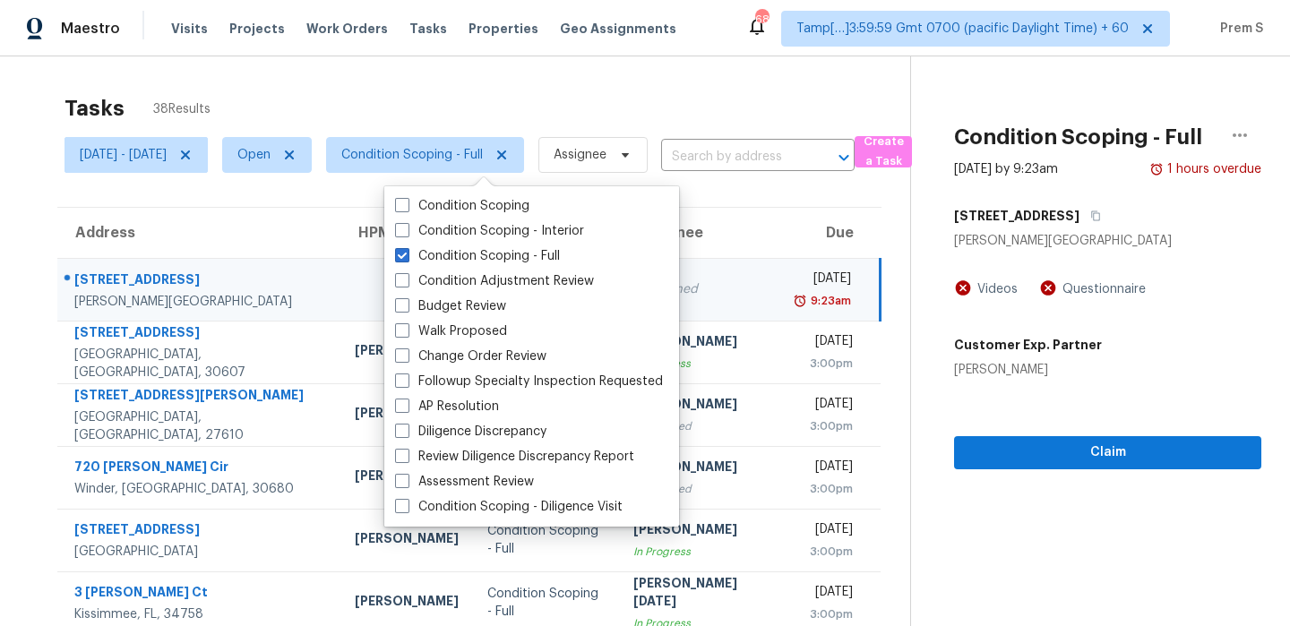
click at [463, 93] on div "Tasks 38 Results" at bounding box center [488, 108] width 846 height 47
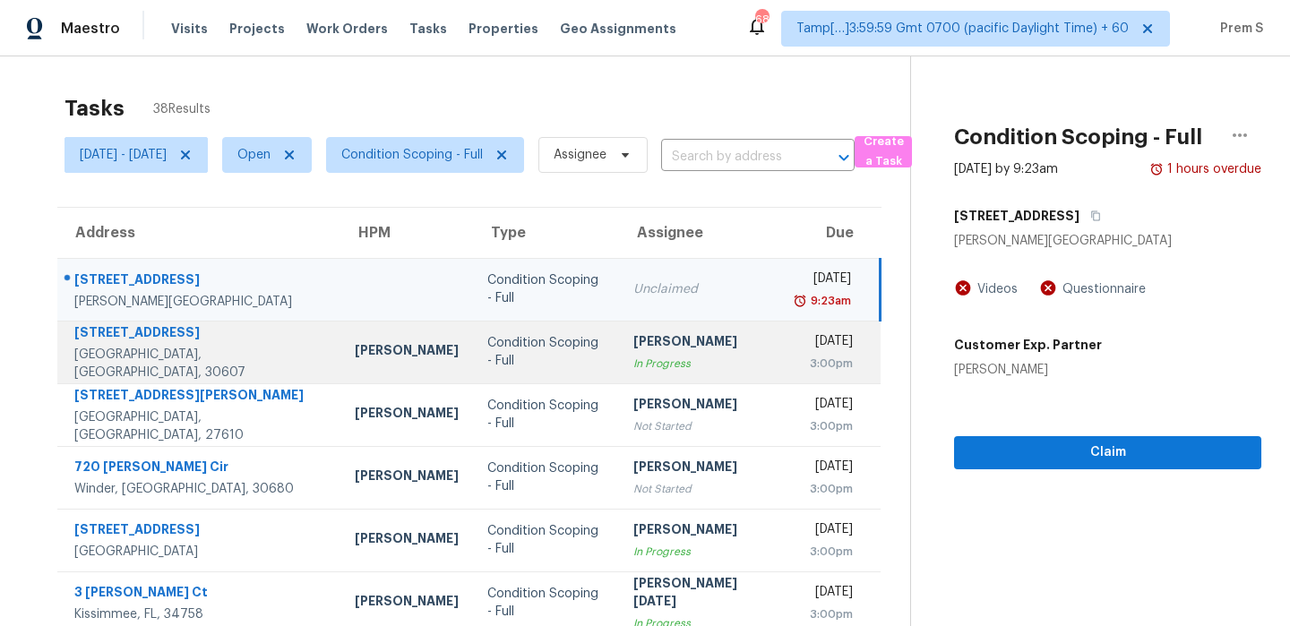
scroll to position [306, 0]
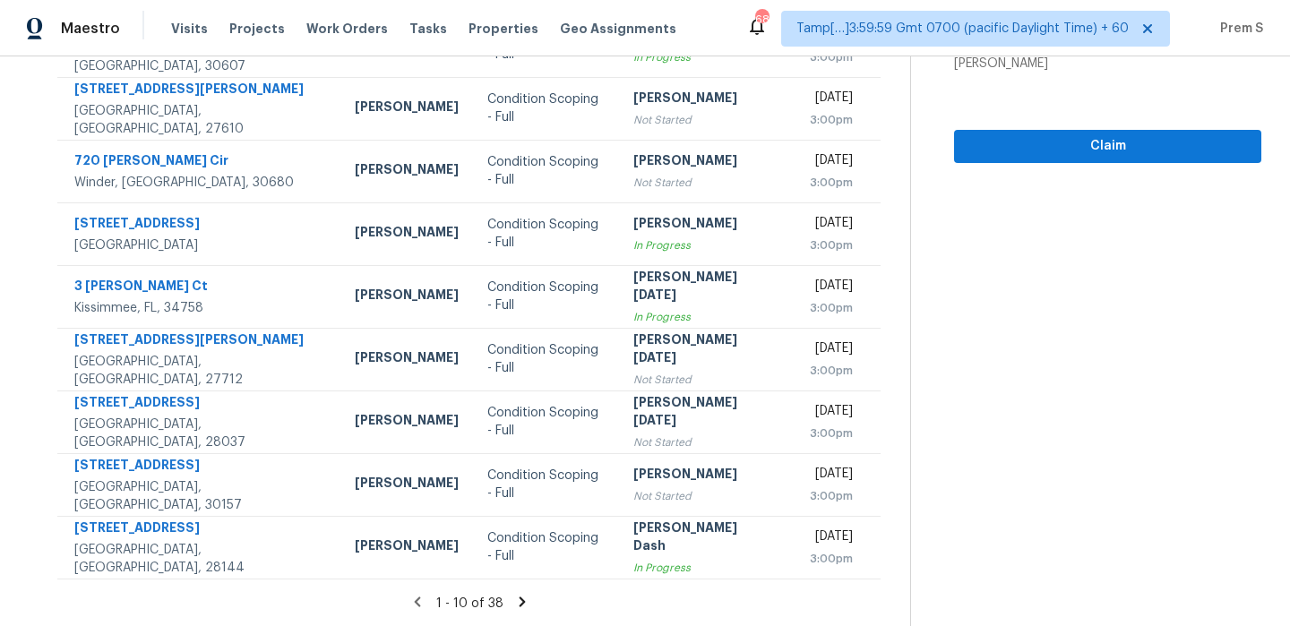
click at [525, 602] on icon at bounding box center [522, 602] width 6 height 10
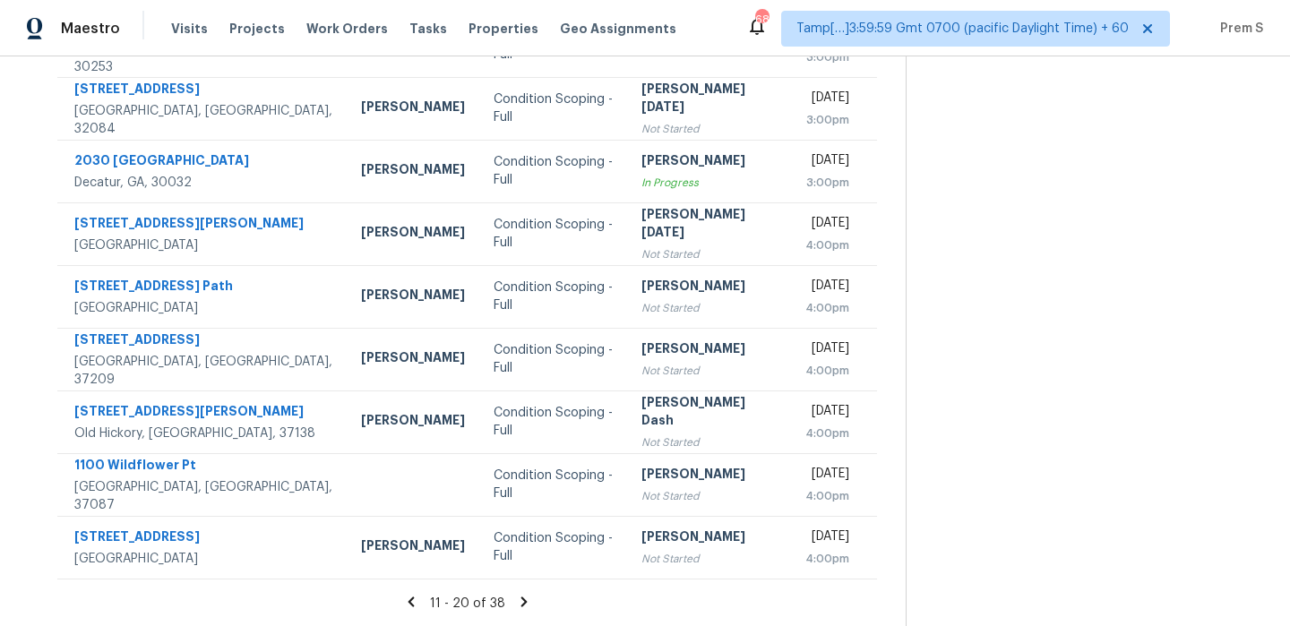
click at [527, 601] on icon at bounding box center [524, 602] width 6 height 10
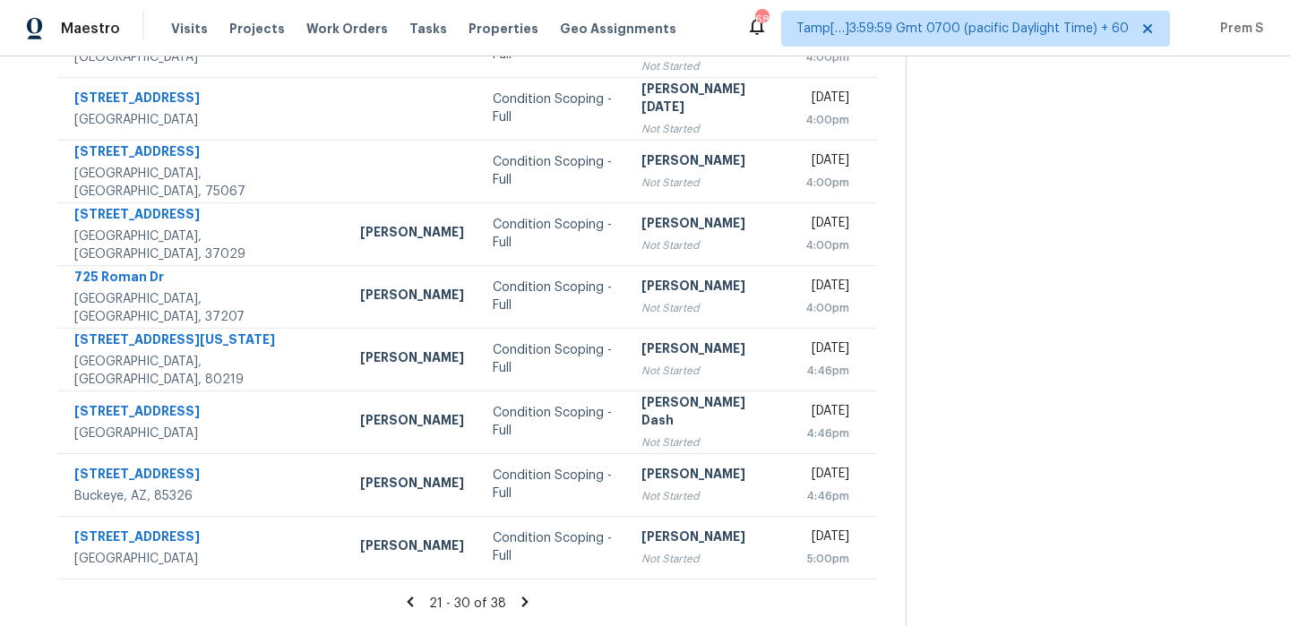
click at [528, 605] on icon at bounding box center [525, 602] width 6 height 10
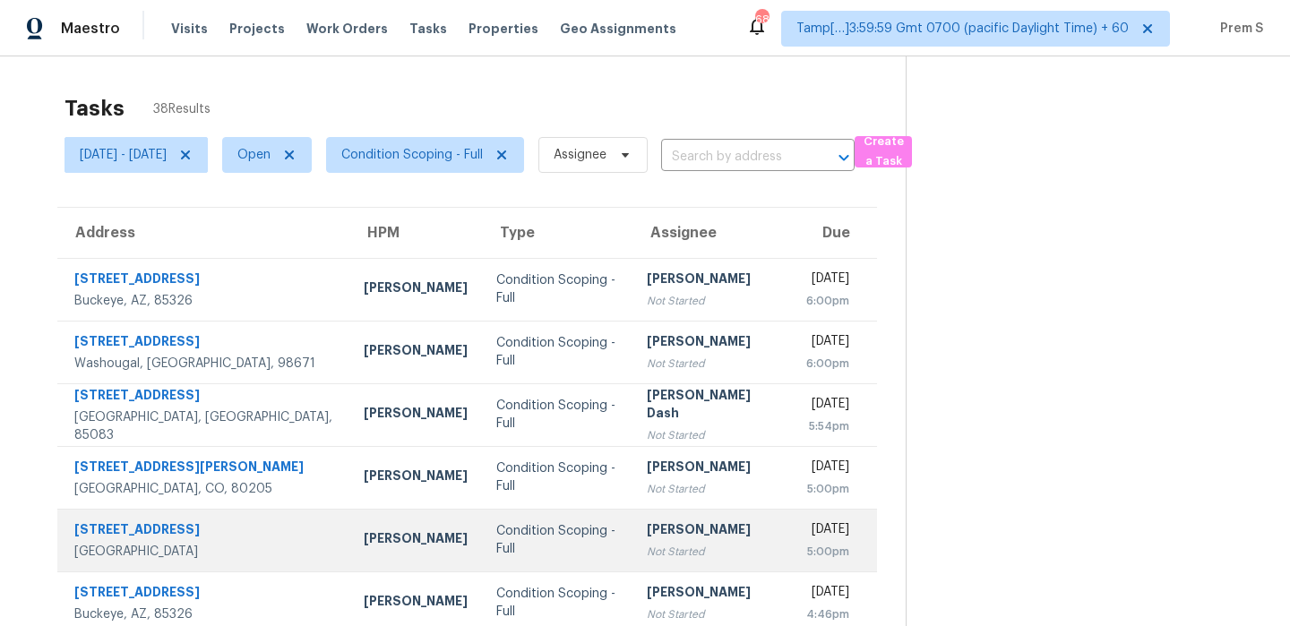
scroll to position [181, 0]
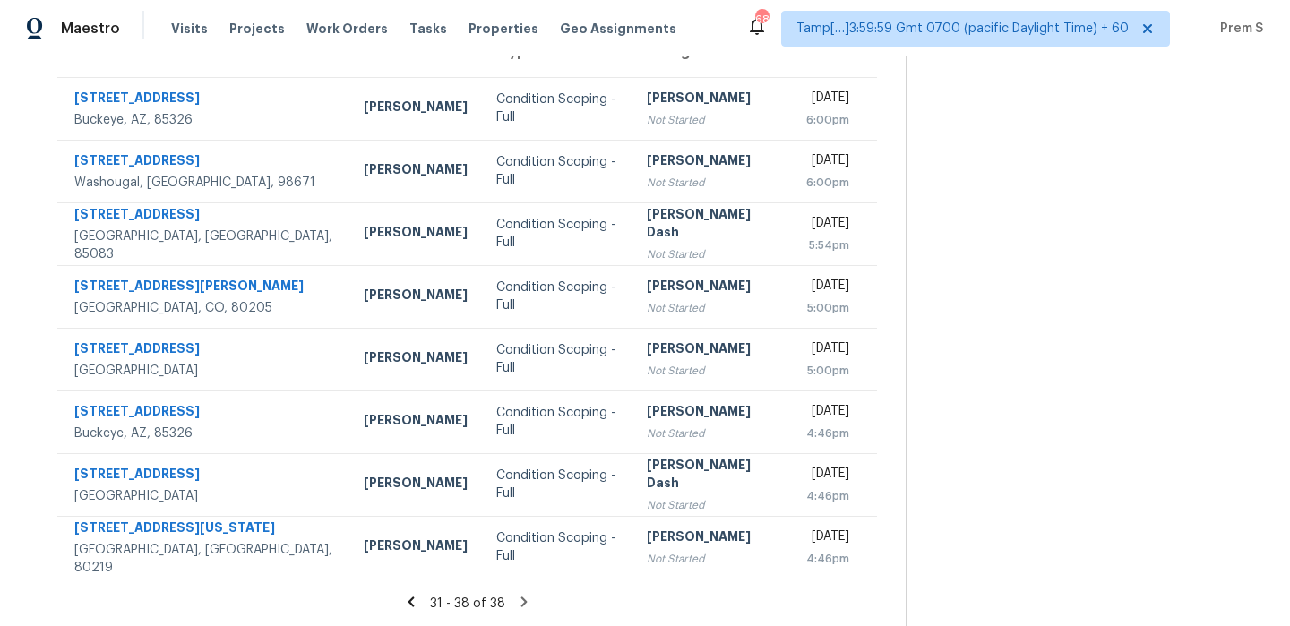
click at [525, 601] on icon at bounding box center [524, 602] width 16 height 16
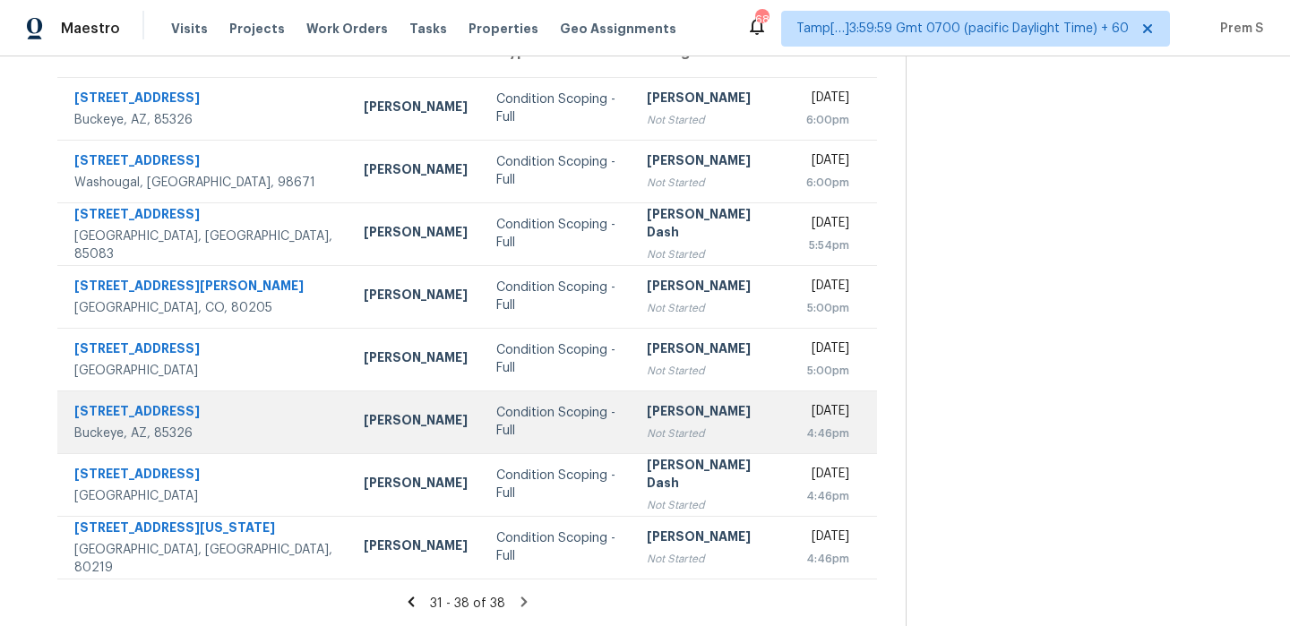
scroll to position [0, 0]
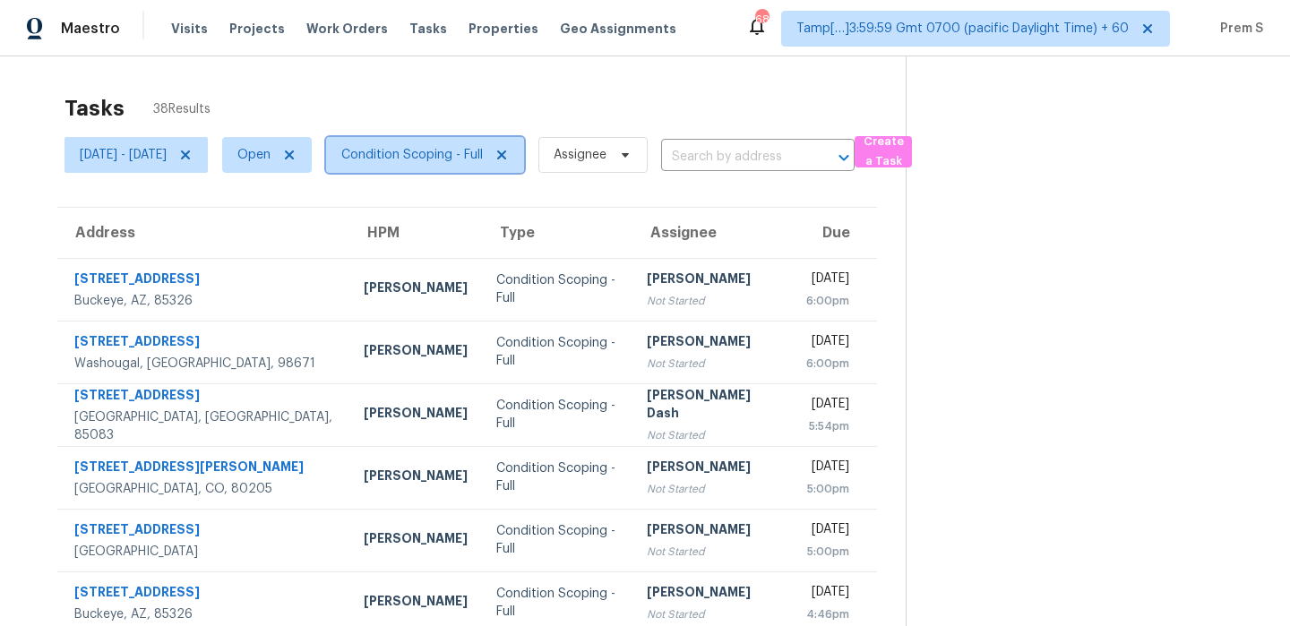
click at [483, 152] on span "Condition Scoping - Full" at bounding box center [412, 155] width 142 height 18
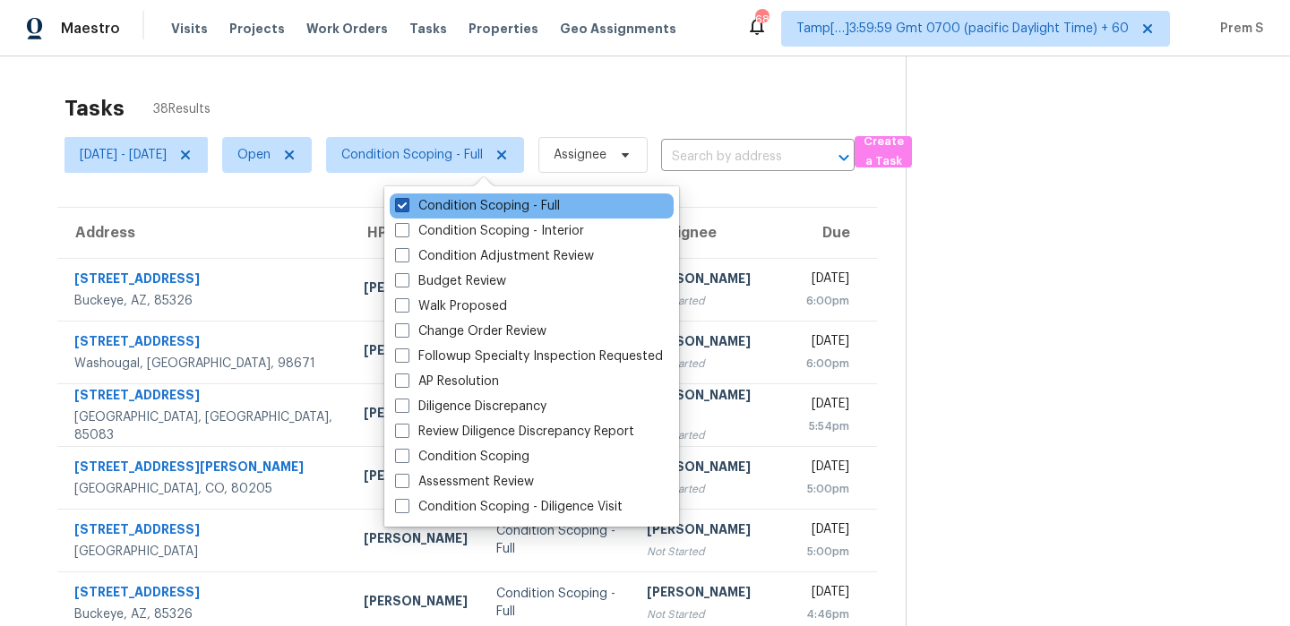
click at [479, 199] on label "Condition Scoping - Full" at bounding box center [477, 206] width 165 height 18
click at [407, 199] on input "Condition Scoping - Full" at bounding box center [401, 203] width 12 height 12
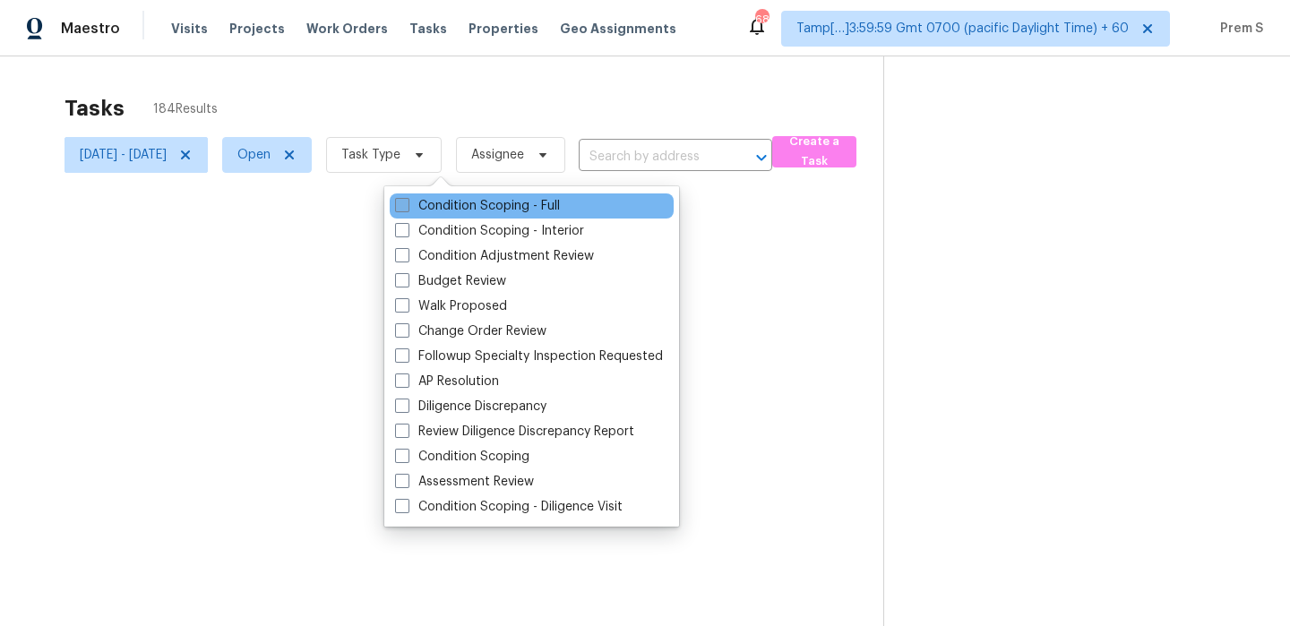
click at [472, 210] on label "Condition Scoping - Full" at bounding box center [477, 206] width 165 height 18
click at [407, 209] on input "Condition Scoping - Full" at bounding box center [401, 203] width 12 height 12
checkbox input "true"
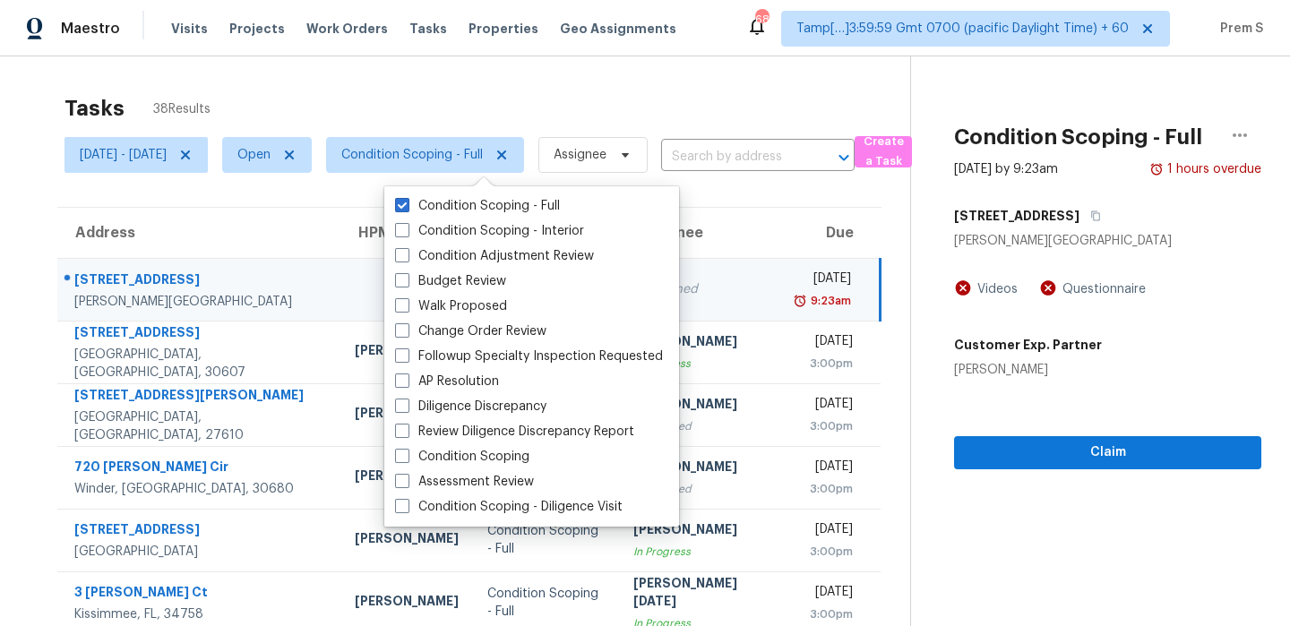
click at [705, 305] on td "Unclaimed" at bounding box center [700, 289] width 163 height 63
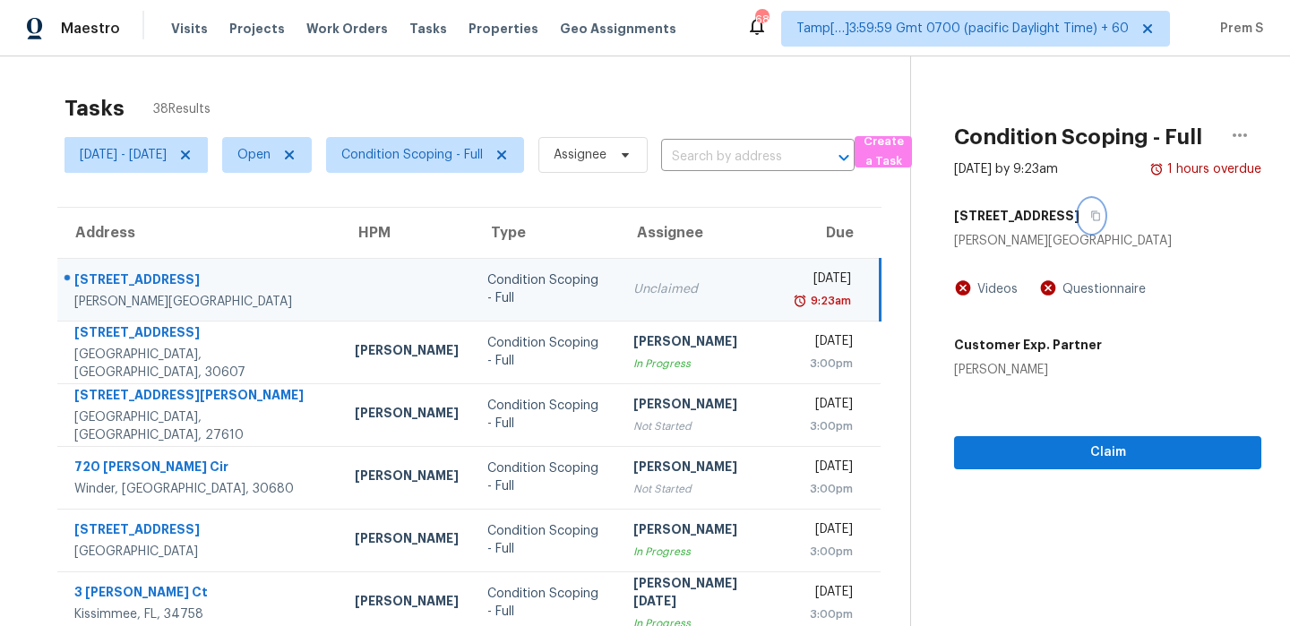
click at [1101, 220] on icon "button" at bounding box center [1096, 216] width 11 height 11
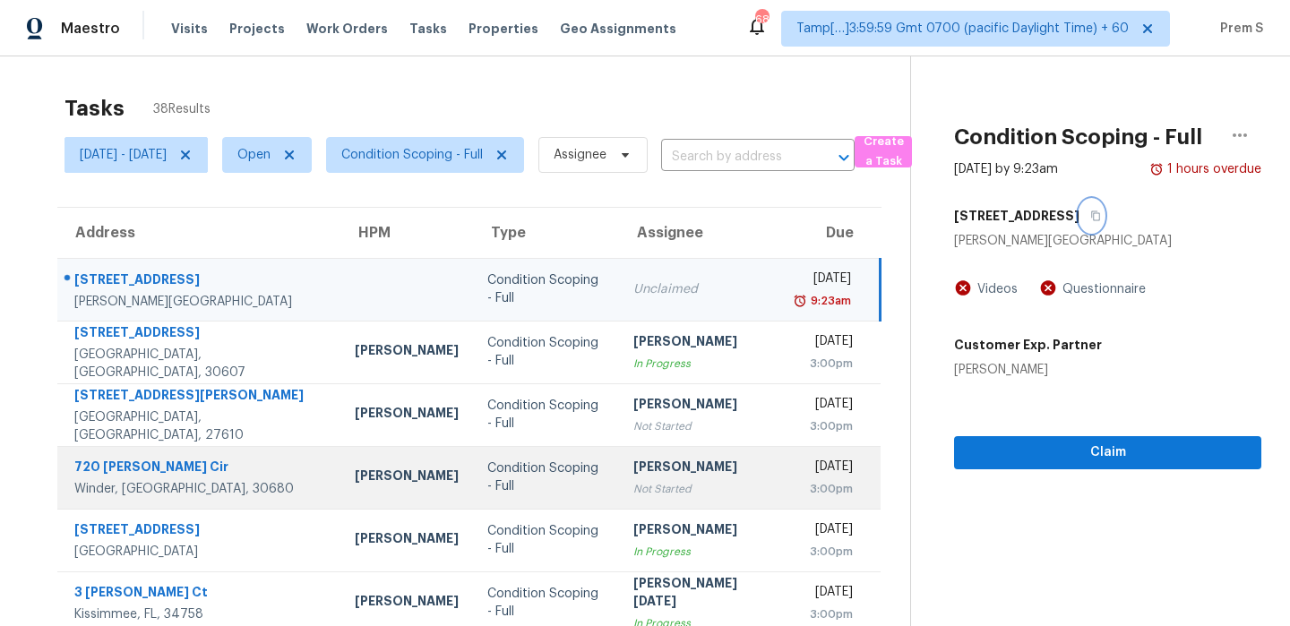
scroll to position [306, 0]
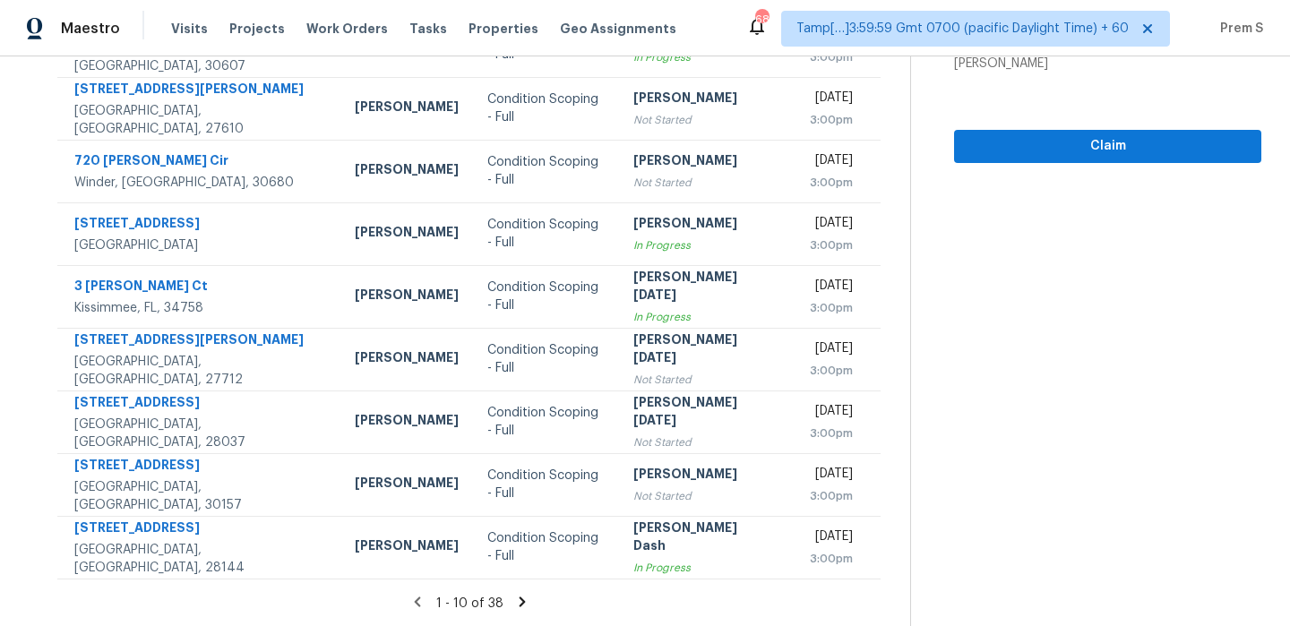
click at [528, 607] on icon at bounding box center [522, 602] width 16 height 16
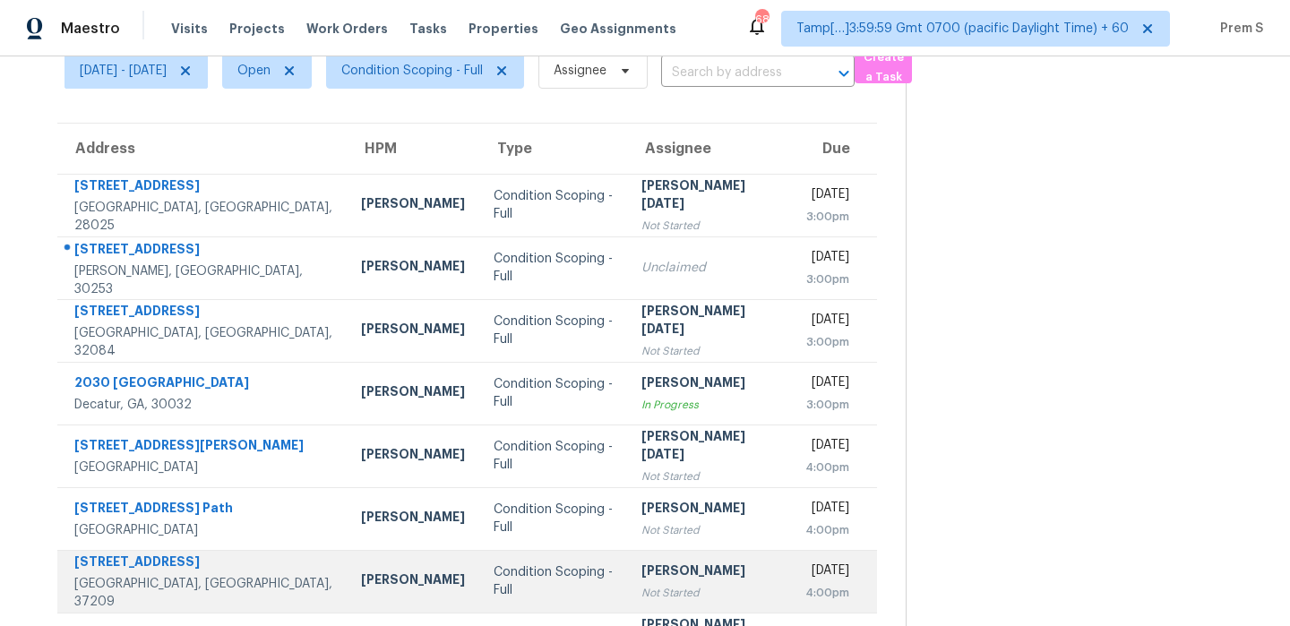
scroll to position [86, 0]
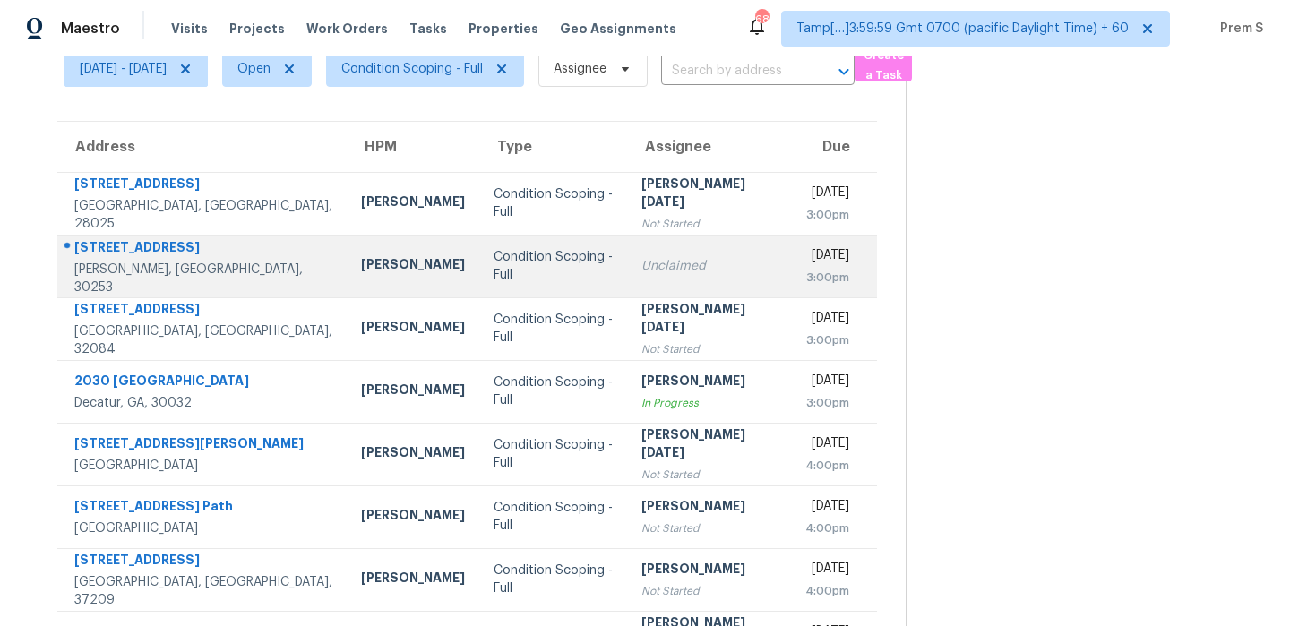
click at [791, 241] on td "Tue, Oct 7th 2025 3:00pm" at bounding box center [834, 266] width 86 height 63
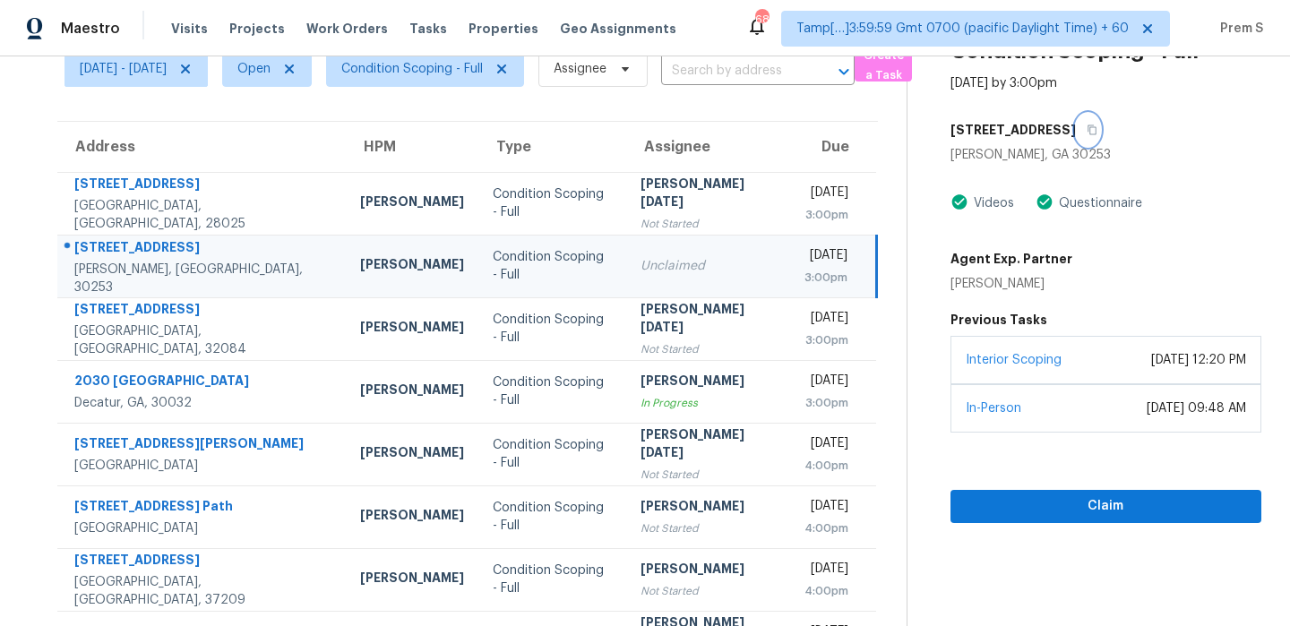
click at [1087, 133] on icon "button" at bounding box center [1092, 130] width 11 height 11
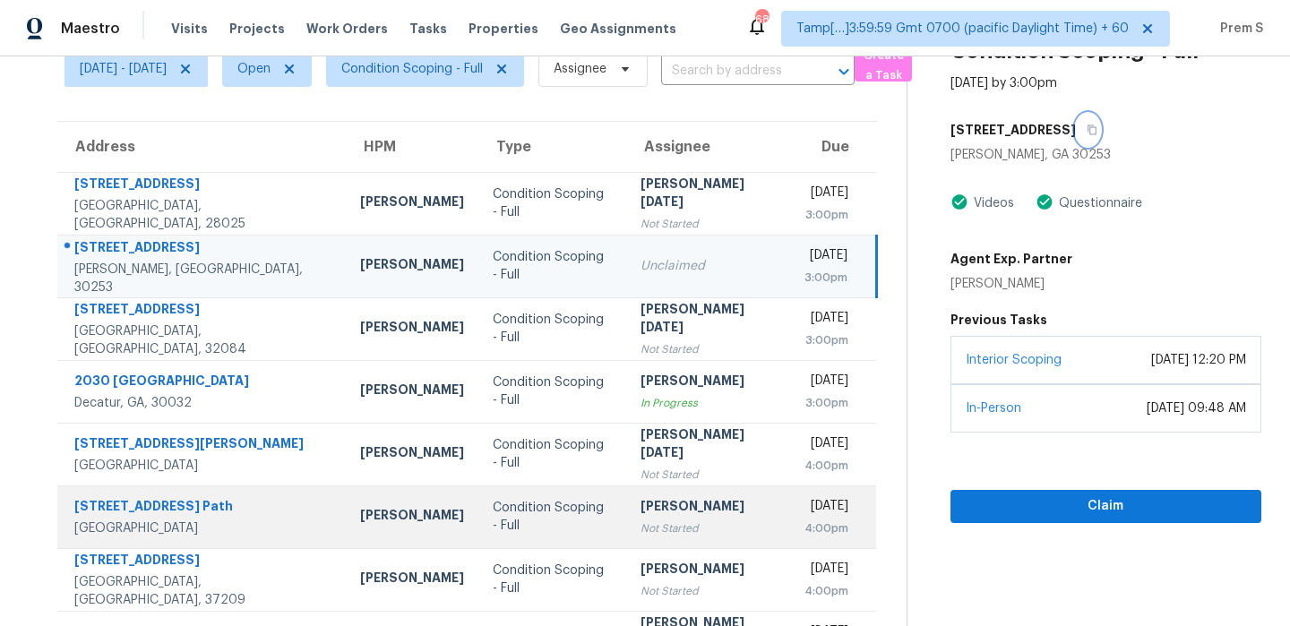
scroll to position [306, 0]
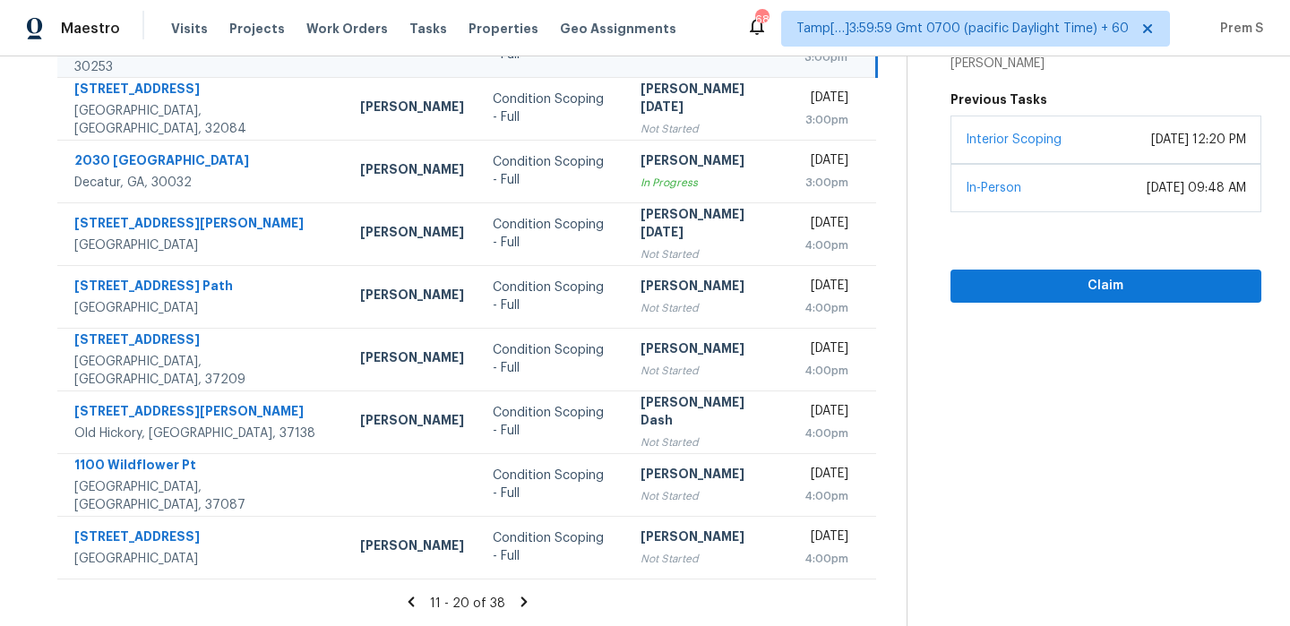
click at [528, 599] on icon at bounding box center [525, 602] width 6 height 10
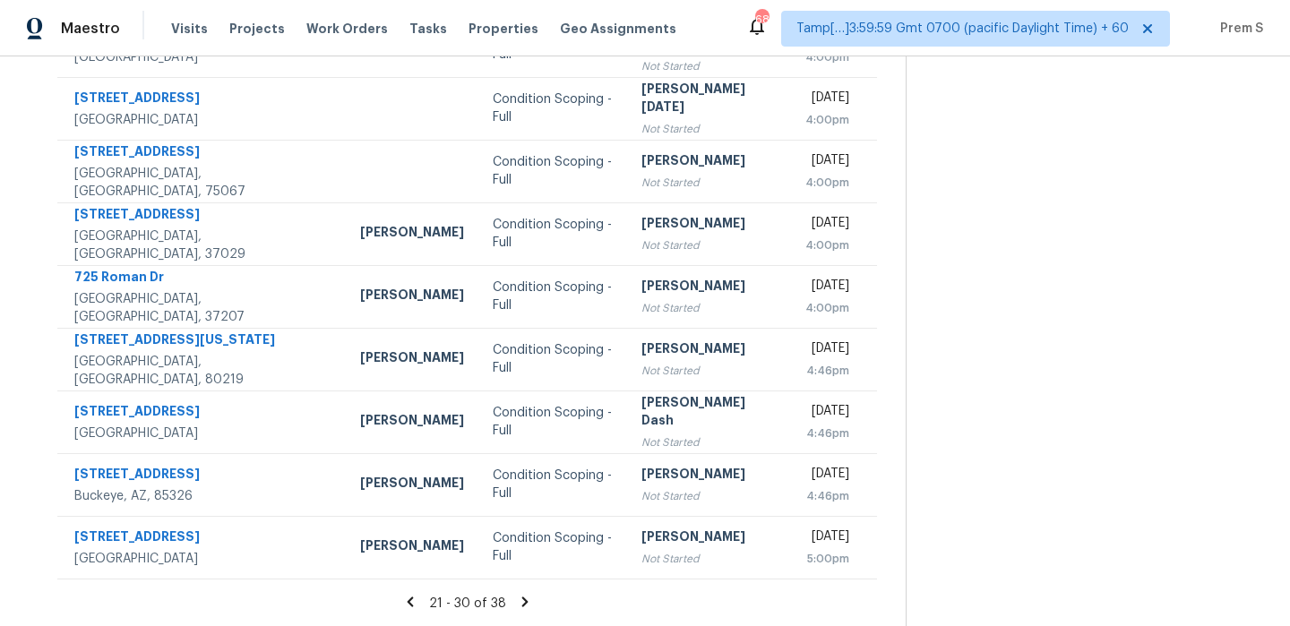
click at [527, 601] on icon at bounding box center [525, 602] width 16 height 16
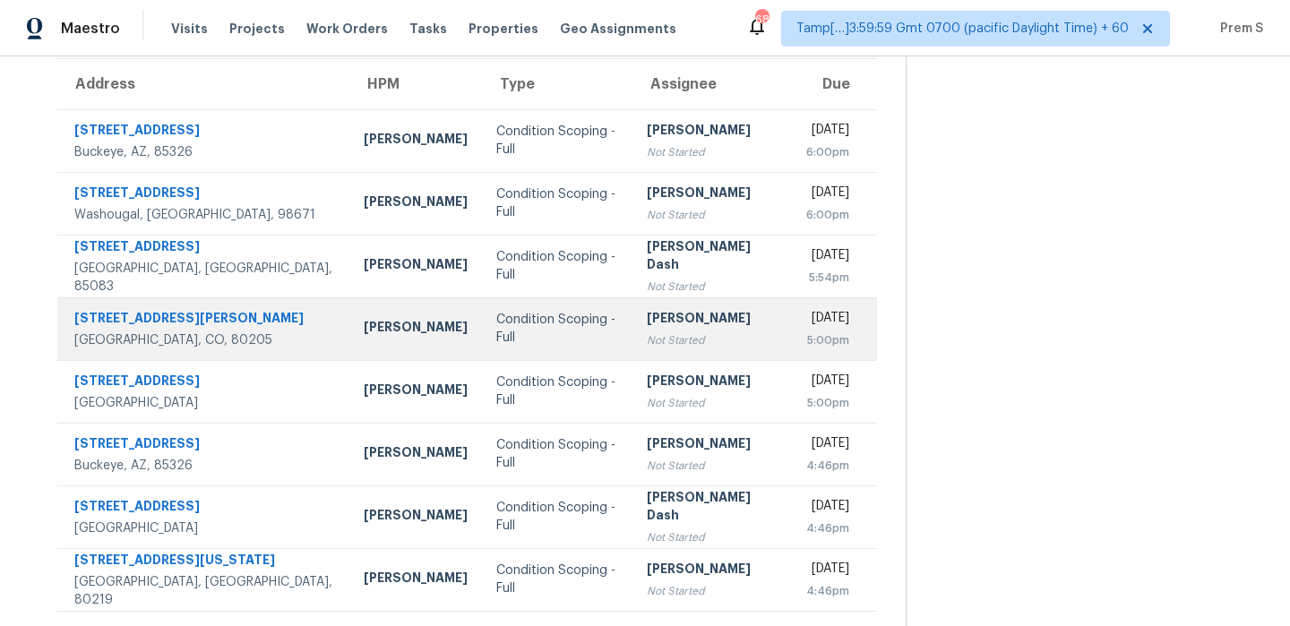
scroll to position [181, 0]
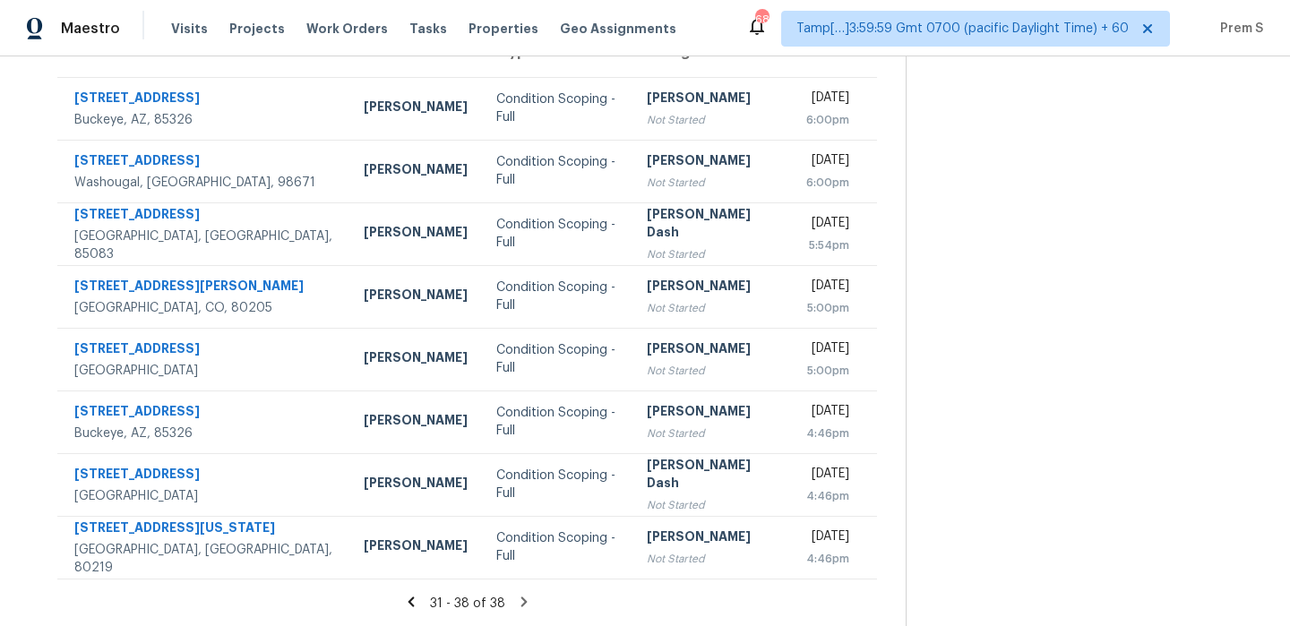
click at [532, 599] on icon at bounding box center [524, 602] width 16 height 16
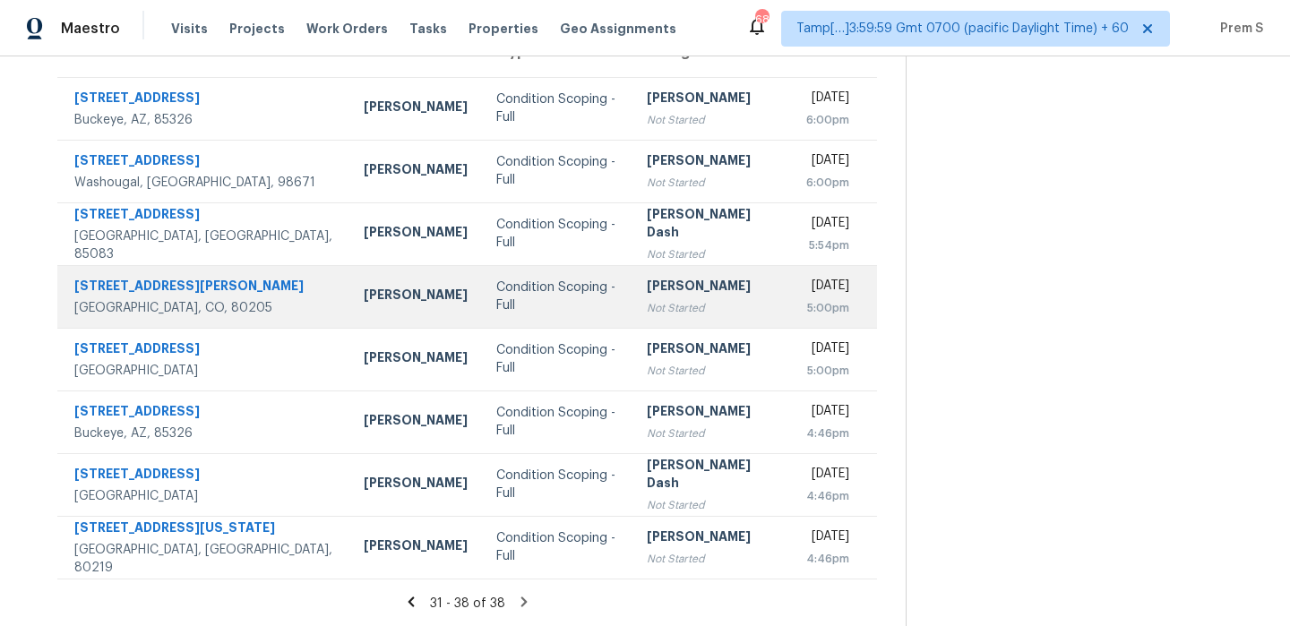
scroll to position [0, 0]
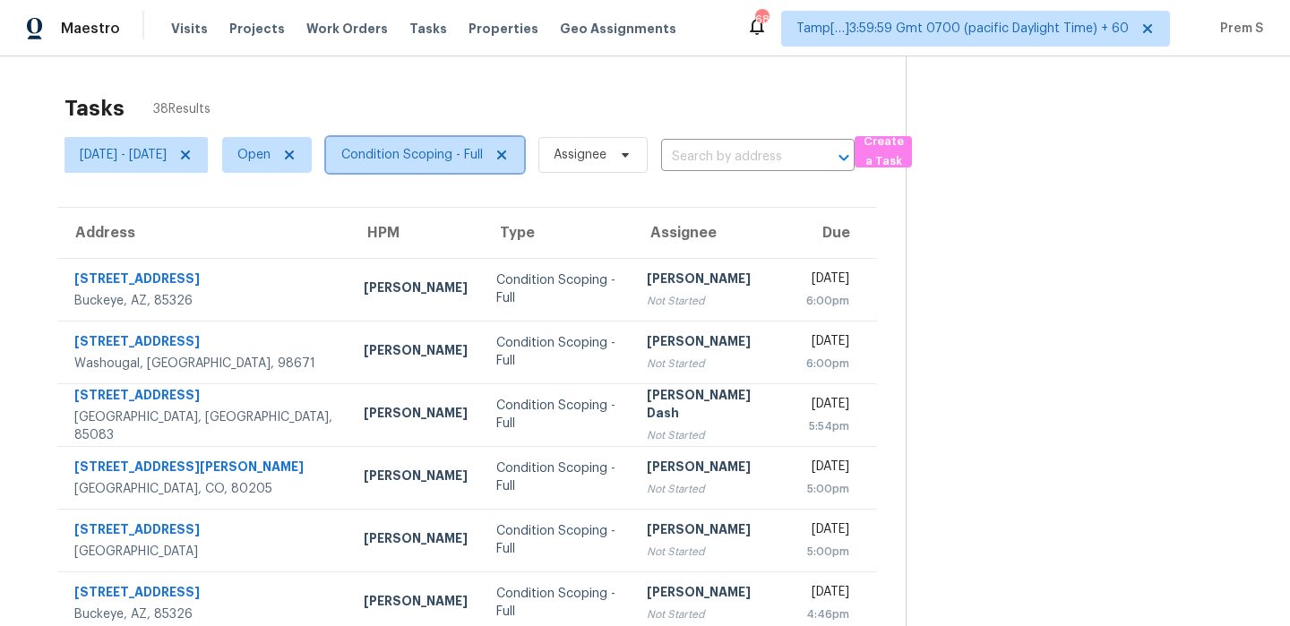
click at [511, 141] on span "Condition Scoping - Full" at bounding box center [425, 155] width 198 height 36
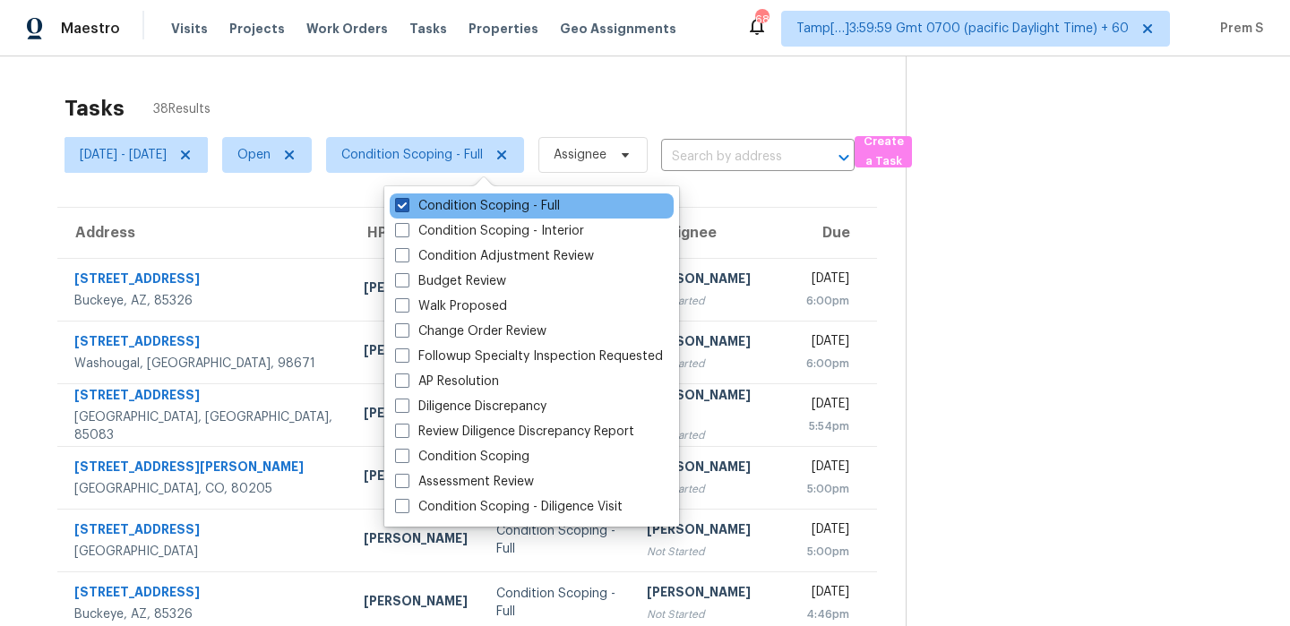
click at [479, 200] on label "Condition Scoping - Full" at bounding box center [477, 206] width 165 height 18
click at [407, 200] on input "Condition Scoping - Full" at bounding box center [401, 203] width 12 height 12
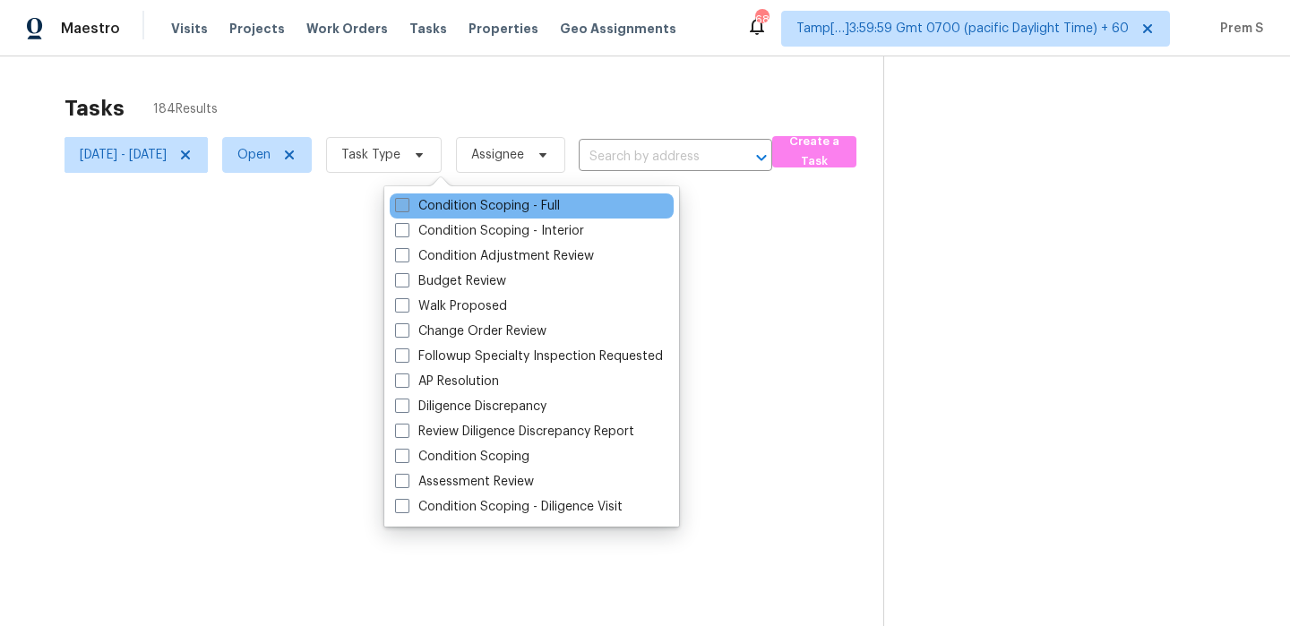
click at [479, 200] on label "Condition Scoping - Full" at bounding box center [477, 206] width 165 height 18
click at [407, 200] on input "Condition Scoping - Full" at bounding box center [401, 203] width 12 height 12
checkbox input "true"
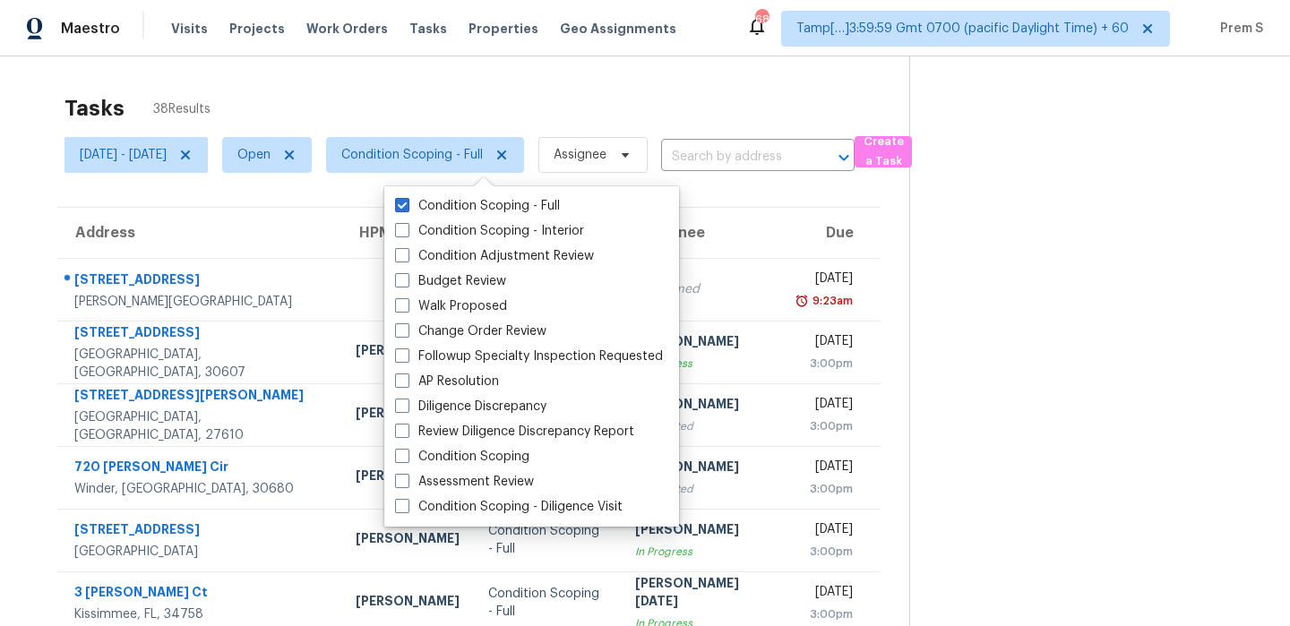
click at [785, 209] on th "Due" at bounding box center [833, 233] width 97 height 50
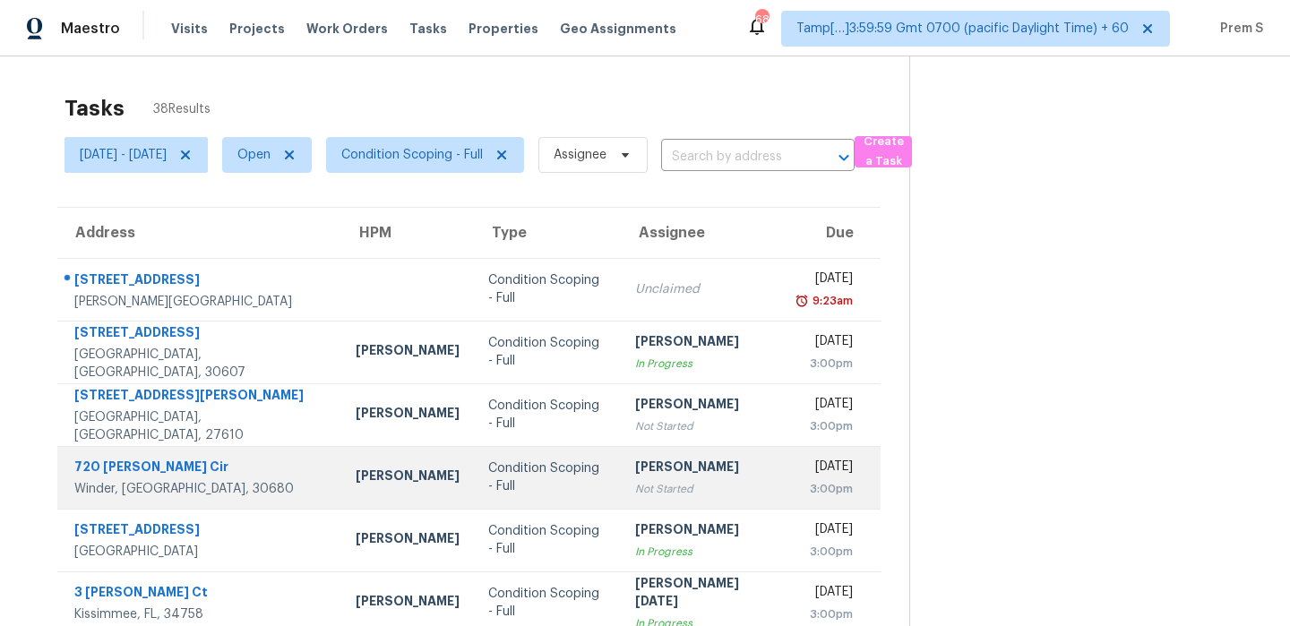
scroll to position [306, 0]
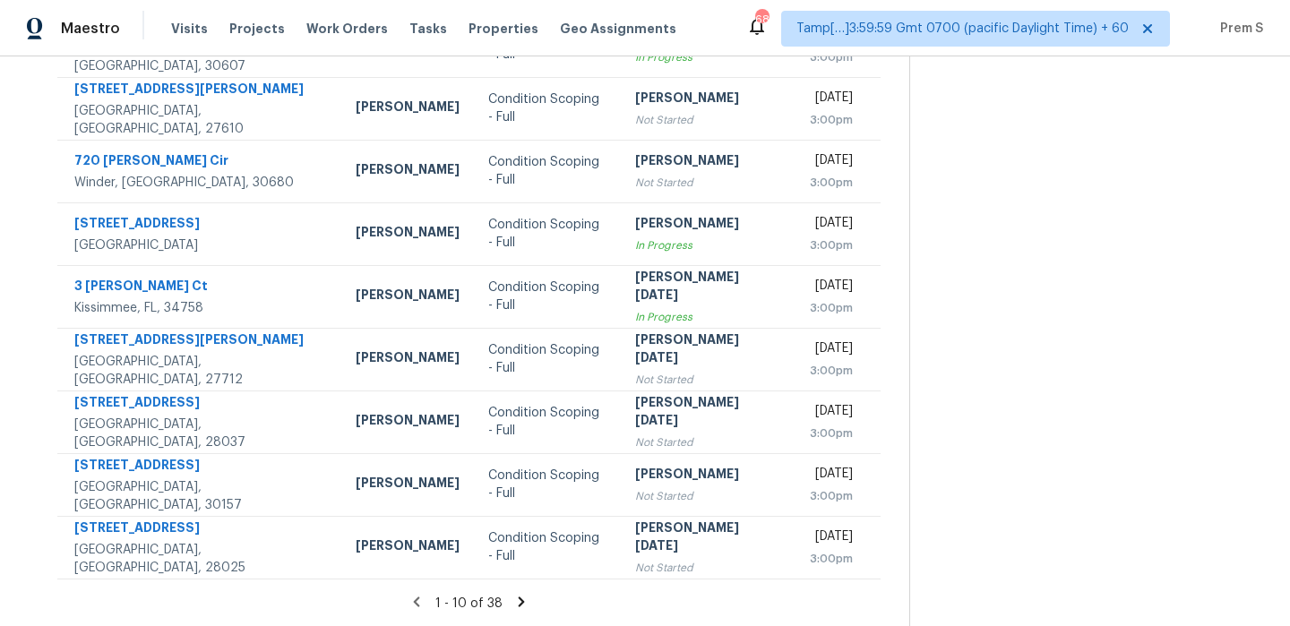
click at [529, 602] on icon at bounding box center [521, 602] width 16 height 16
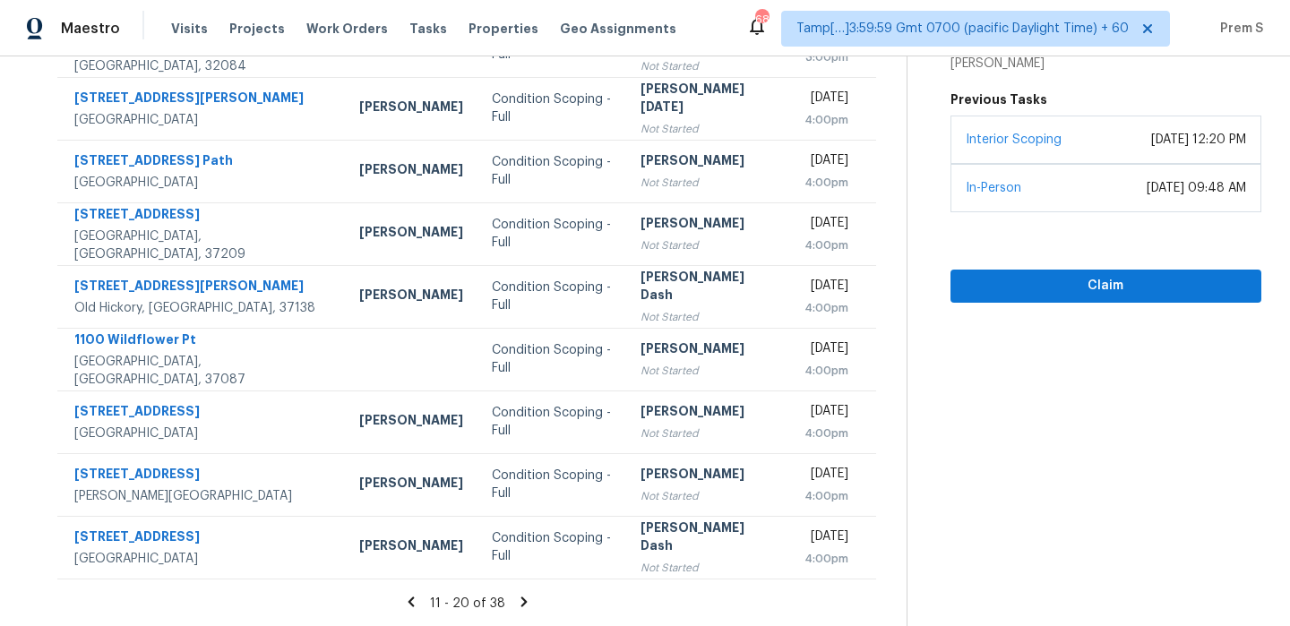
click at [528, 600] on icon at bounding box center [525, 602] width 6 height 10
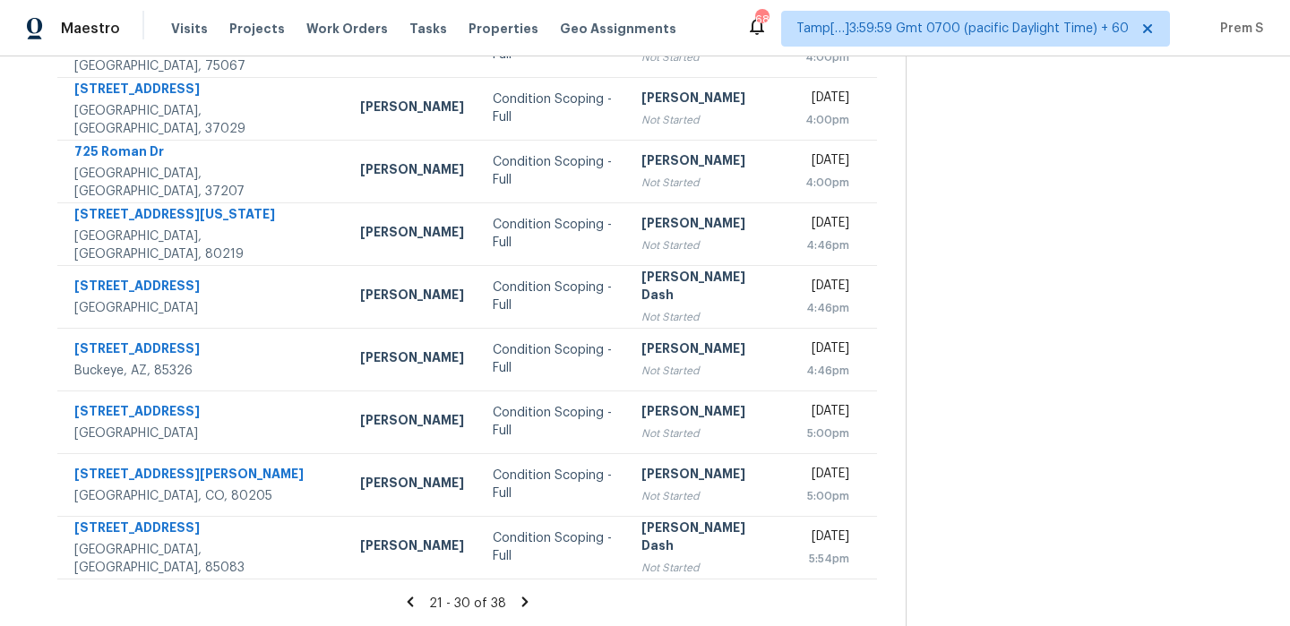
click at [528, 601] on icon at bounding box center [525, 602] width 6 height 10
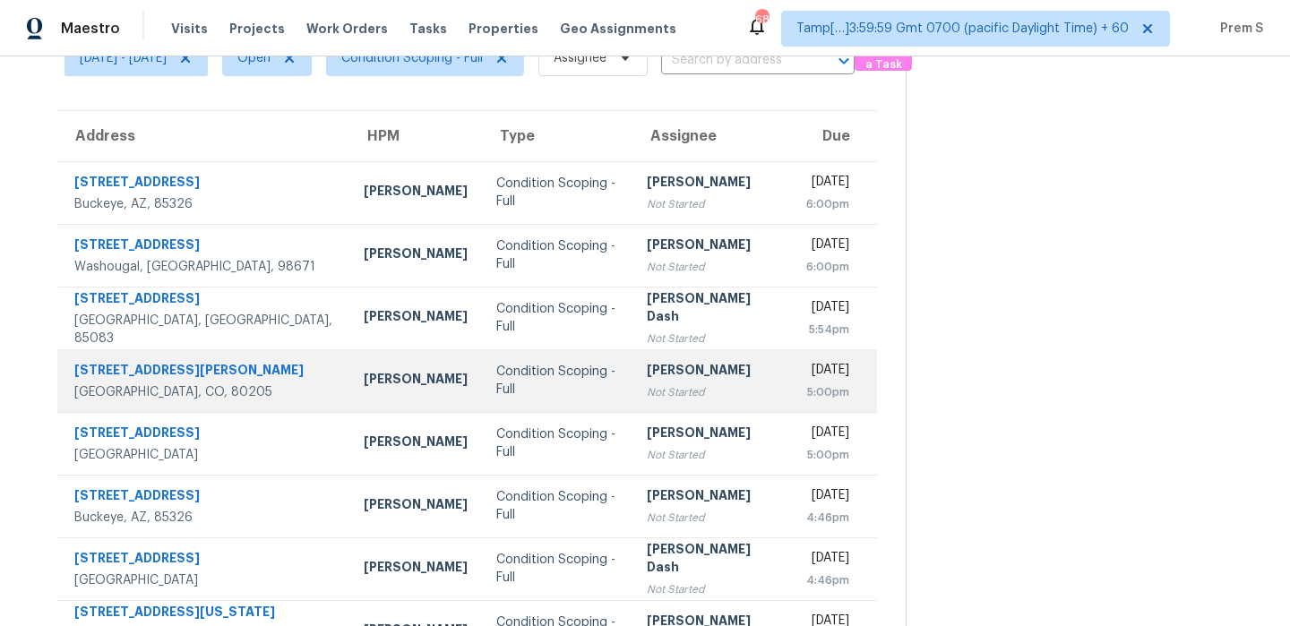
scroll to position [181, 0]
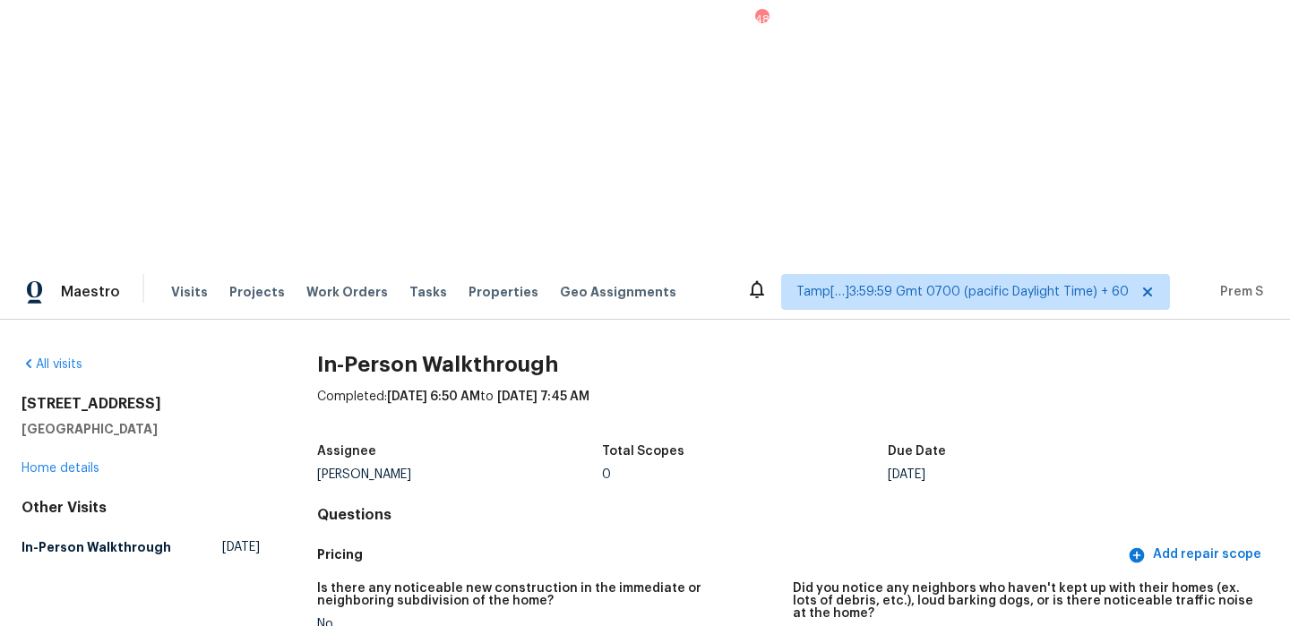
scroll to position [4128, 0]
